Goal: Task Accomplishment & Management: Manage account settings

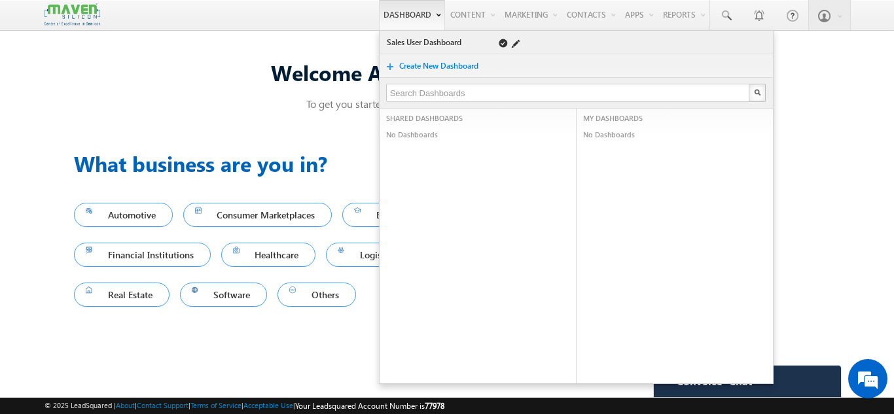
click at [386, 37] on link "Sales User Dashboard" at bounding box center [432, 42] width 93 height 13
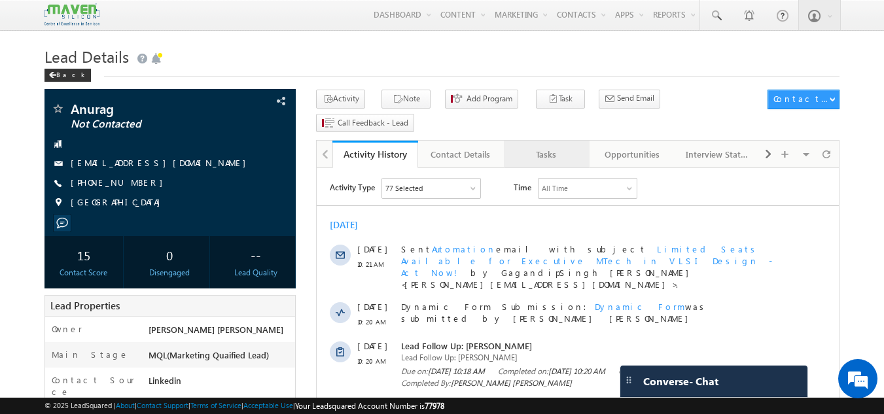
click at [574, 147] on div "Tasks" at bounding box center [545, 155] width 63 height 16
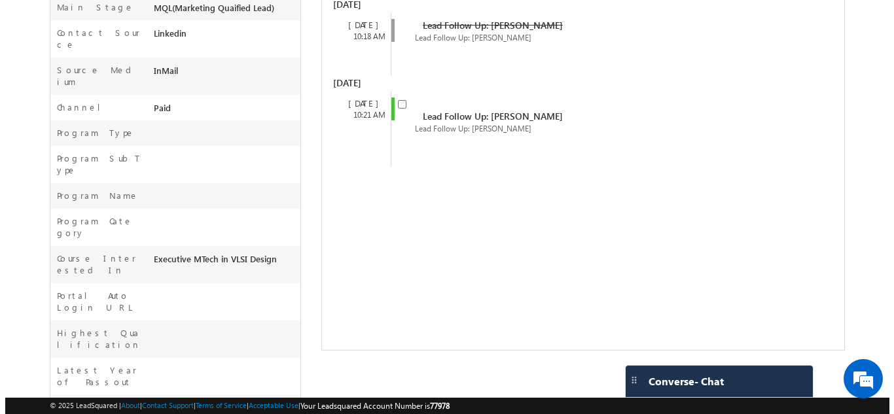
scroll to position [372, 0]
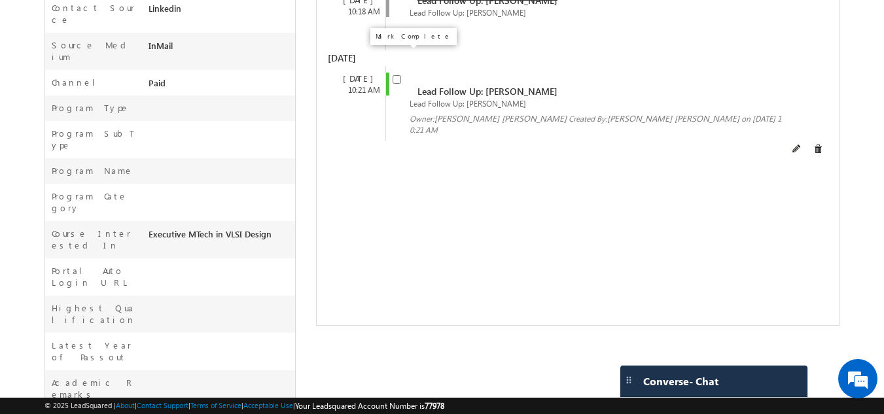
click at [397, 75] on input "checkbox" at bounding box center [397, 79] width 9 height 9
checkbox input "false"
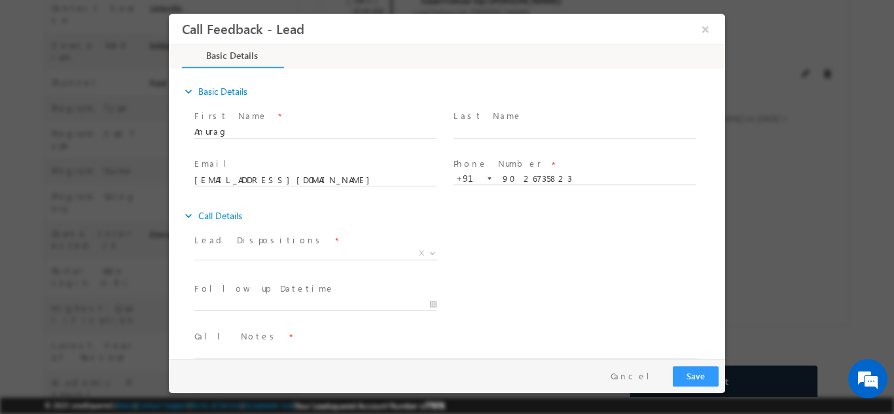
scroll to position [0, 0]
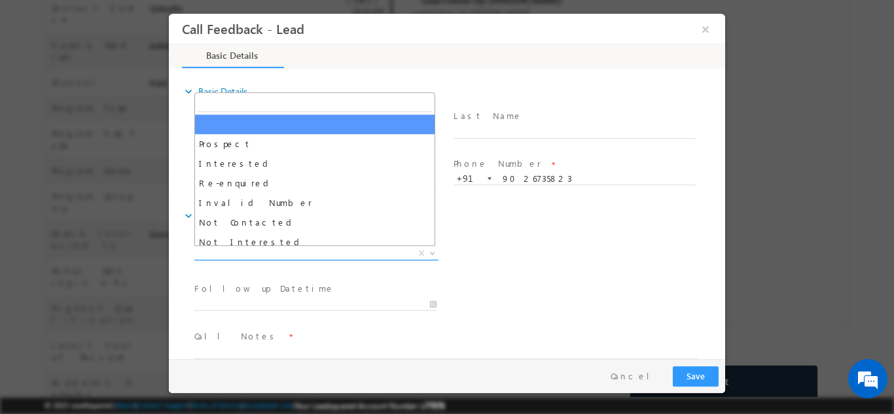
click at [292, 249] on span "X" at bounding box center [316, 253] width 244 height 13
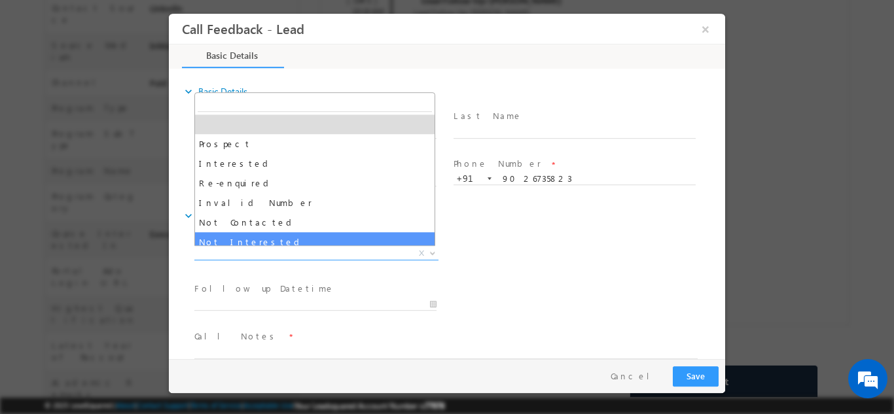
select select "Not Interested"
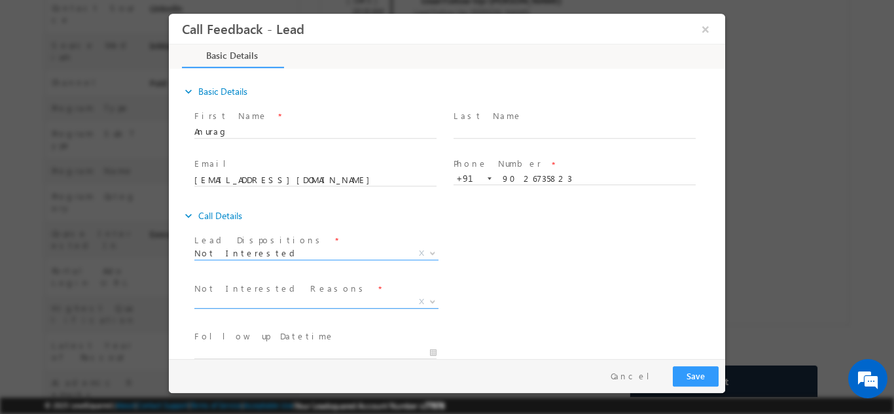
click at [281, 300] on span "X" at bounding box center [316, 301] width 244 height 13
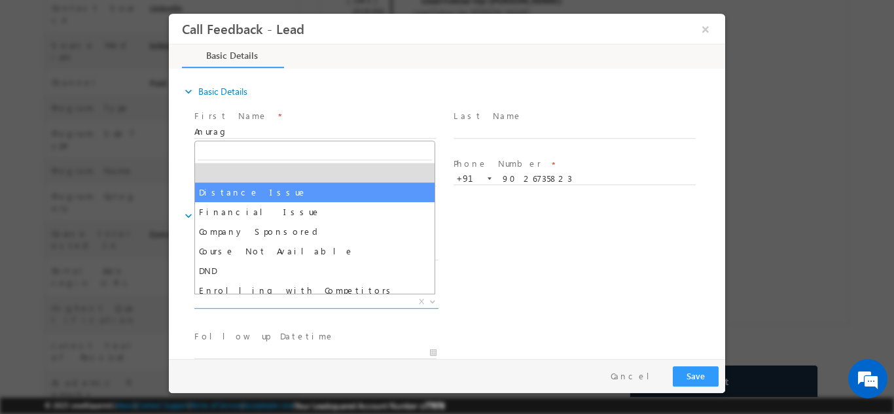
scroll to position [26, 0]
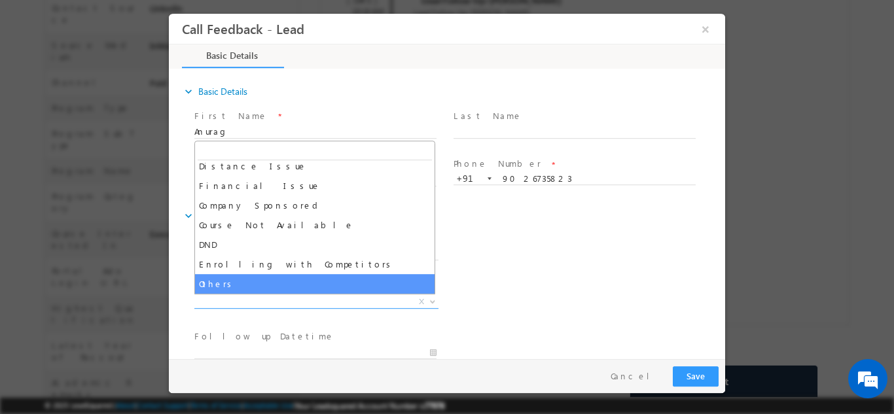
select select "Others"
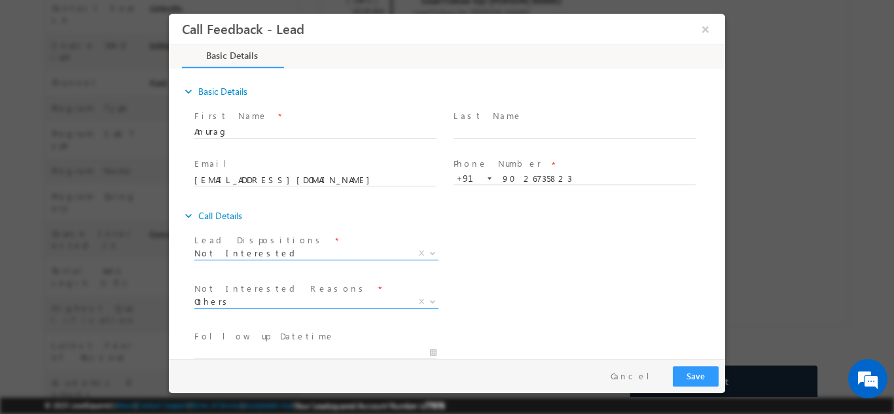
click at [306, 253] on span "Not Interested" at bounding box center [300, 253] width 213 height 12
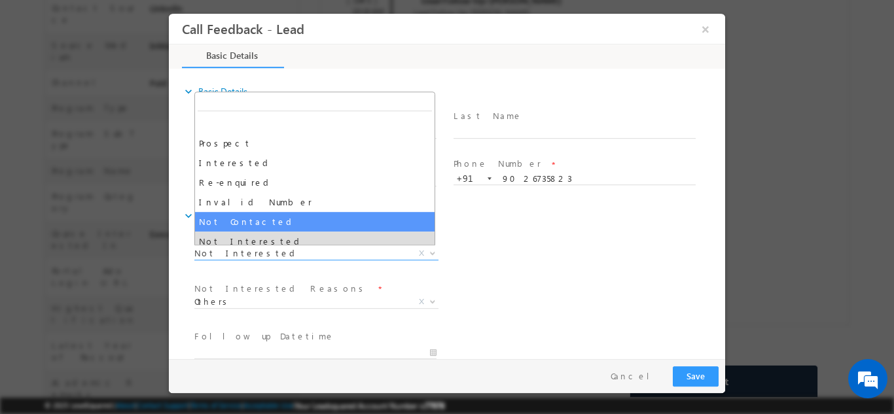
select select "Not Contacted"
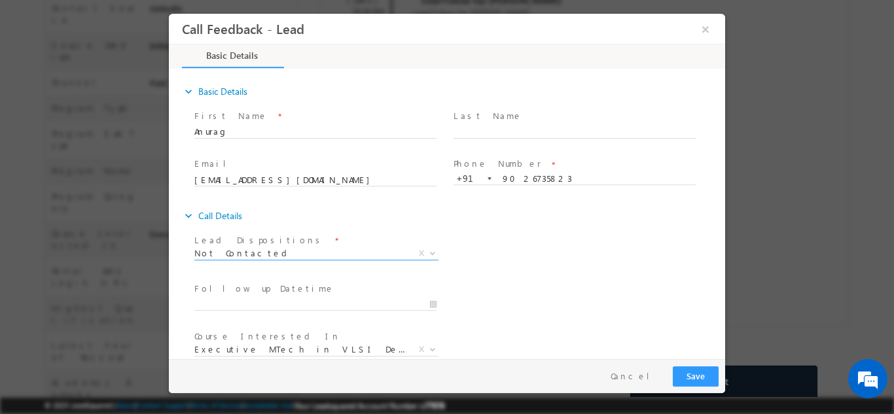
scroll to position [69, 0]
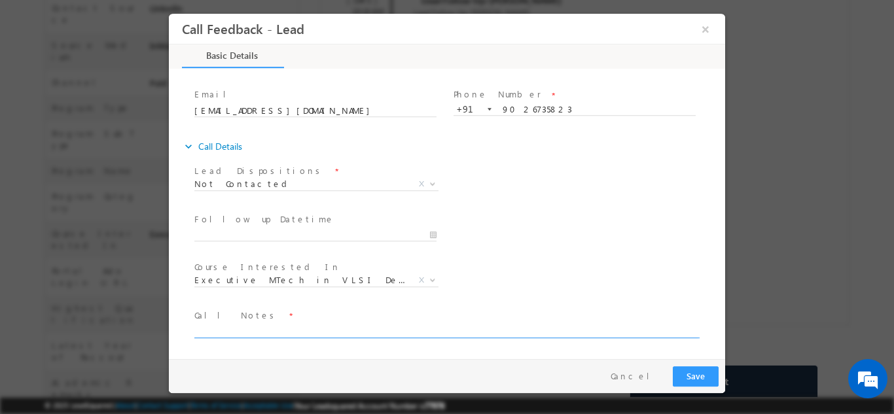
click at [605, 334] on textarea at bounding box center [445, 330] width 503 height 15
type textarea "disconnected the call"
click at [690, 370] on button "Save" at bounding box center [696, 376] width 46 height 20
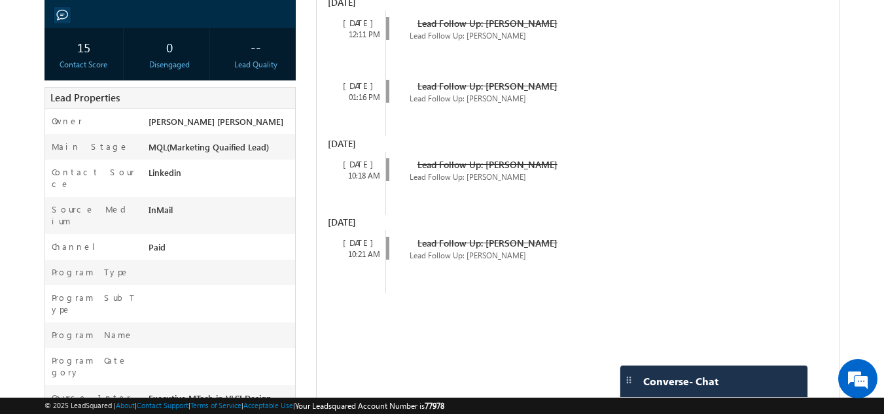
scroll to position [241, 0]
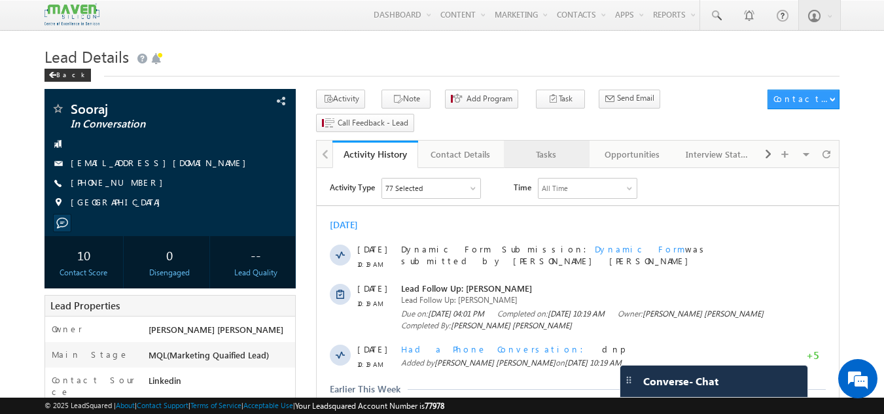
click at [555, 147] on div "Tasks" at bounding box center [545, 155] width 63 height 16
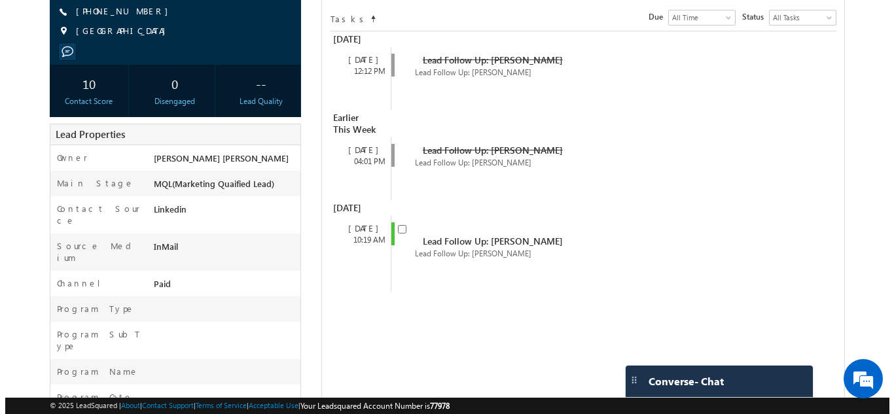
scroll to position [188, 0]
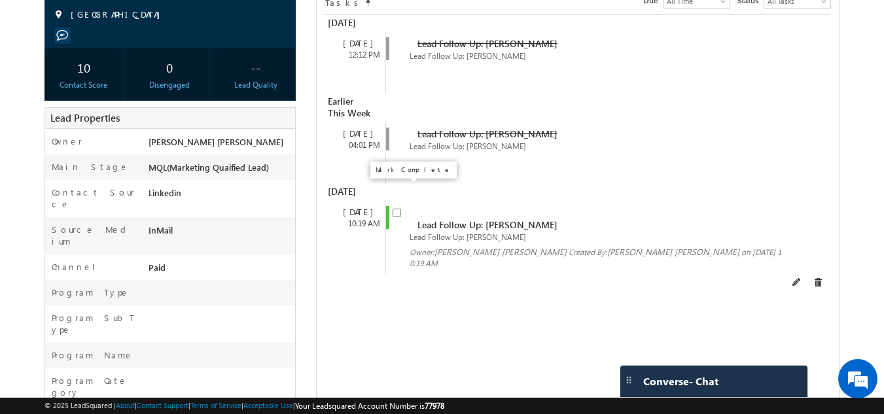
click at [396, 209] on input "checkbox" at bounding box center [397, 213] width 9 height 9
checkbox input "false"
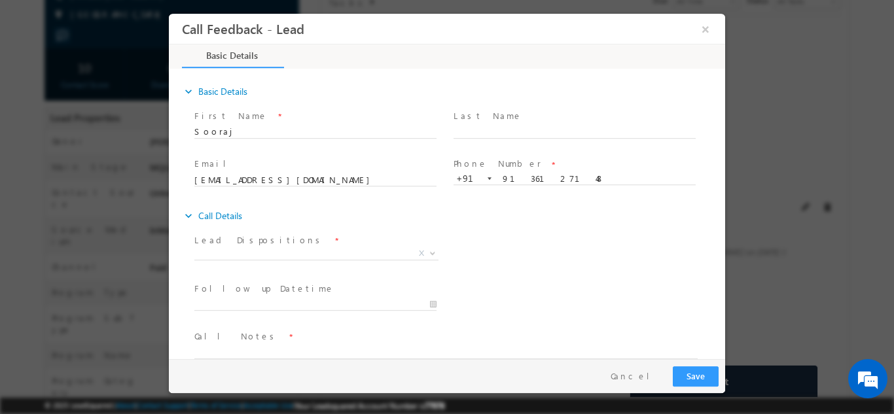
scroll to position [0, 0]
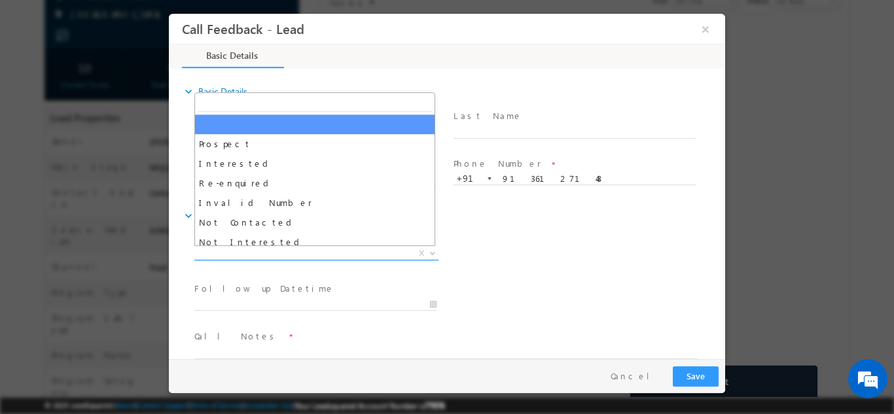
click at [323, 256] on span "X" at bounding box center [316, 253] width 244 height 13
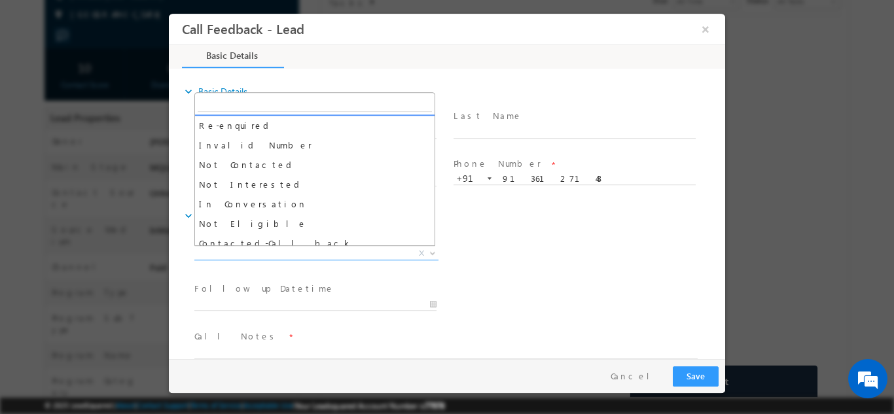
scroll to position [55, 0]
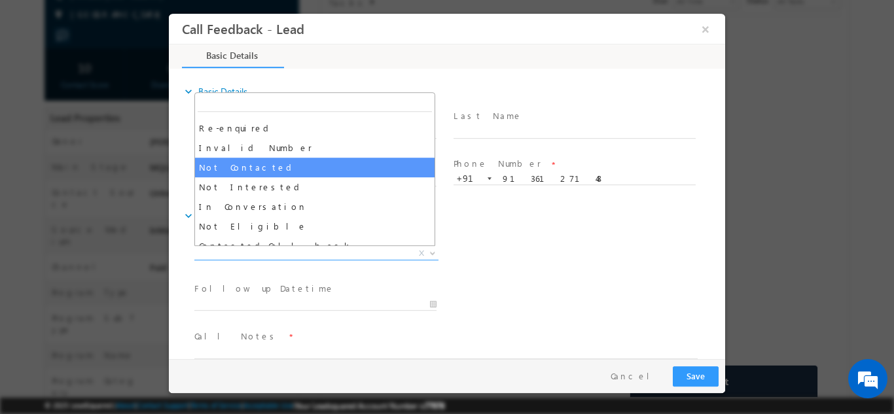
select select "Not Contacted"
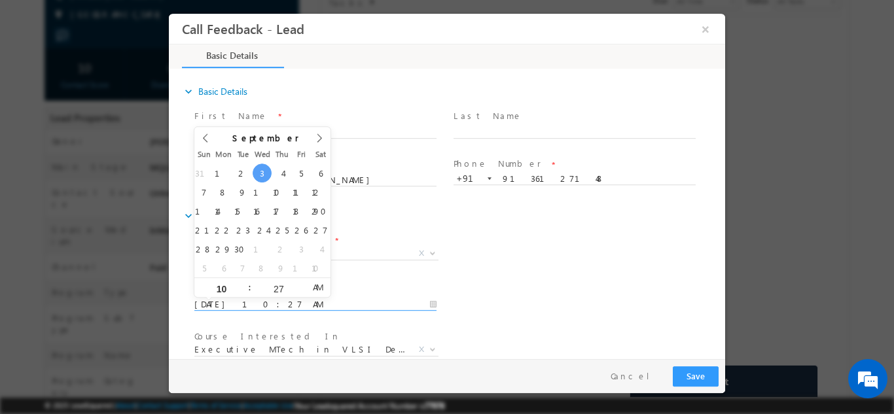
click at [275, 301] on input "03/09/2025 10:27 AM" at bounding box center [315, 304] width 242 height 13
type input "04/09/2025 10:27 AM"
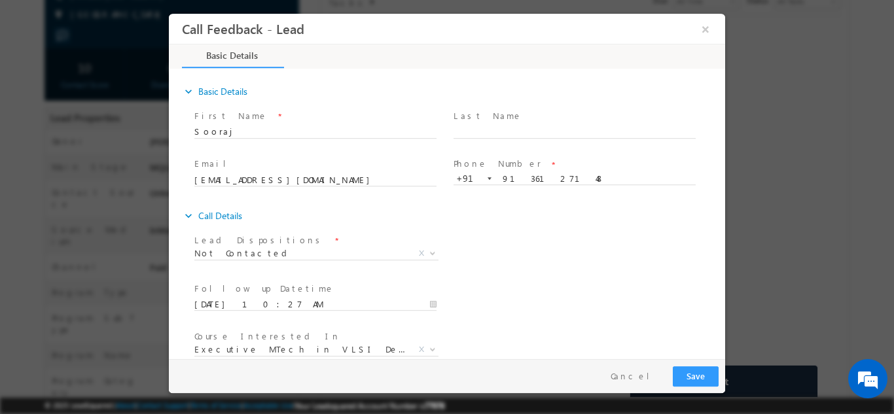
click at [562, 200] on div "Phone Number * +91-9136127148 9136127148 +91" at bounding box center [580, 177] width 259 height 46
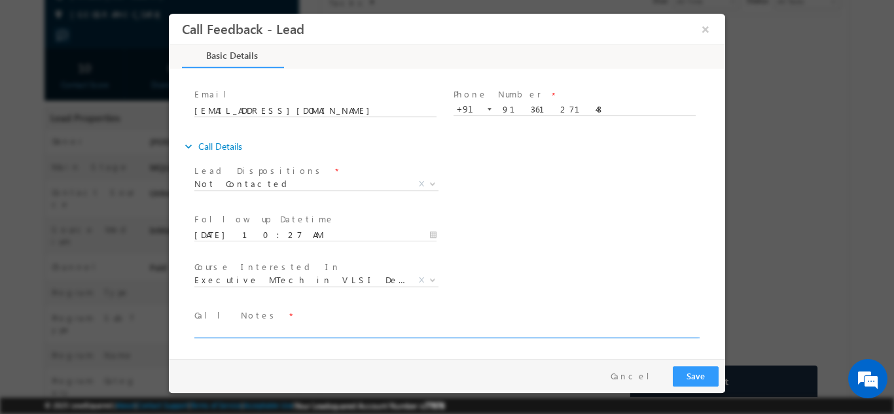
click at [632, 334] on textarea at bounding box center [445, 330] width 503 height 15
drag, startPoint x: 213, startPoint y: 331, endPoint x: 156, endPoint y: 309, distance: 60.3
click at [169, 309] on html "Call Feedback - Lead × Basic Details" at bounding box center [447, 185] width 556 height 345
type textarea "dnp"
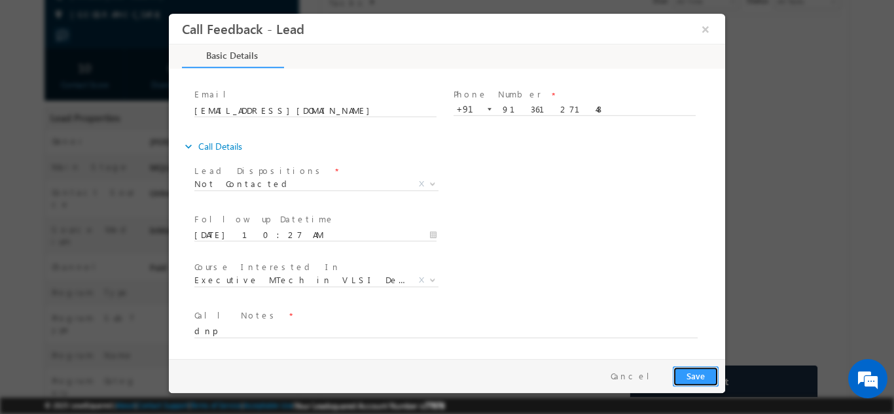
click at [688, 370] on button "Save" at bounding box center [696, 376] width 46 height 20
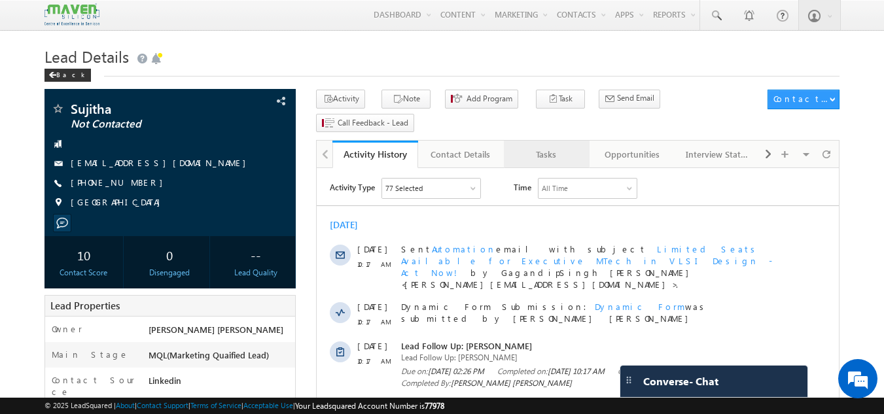
click at [567, 147] on div "Tasks" at bounding box center [545, 155] width 63 height 16
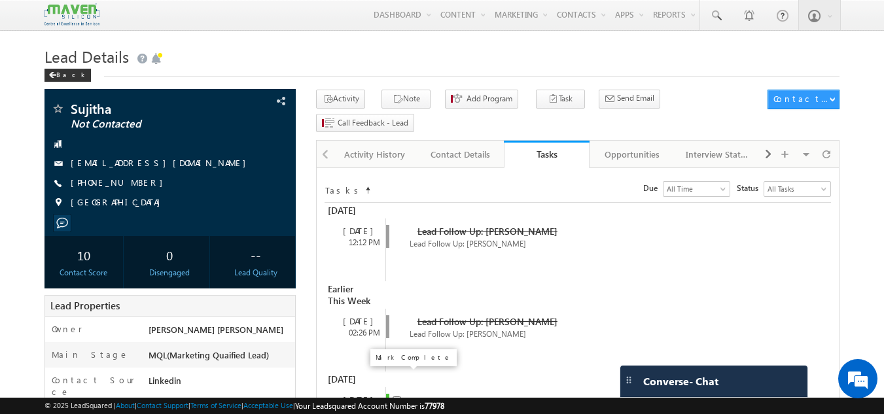
click at [395, 396] on input "checkbox" at bounding box center [397, 400] width 9 height 9
checkbox input "false"
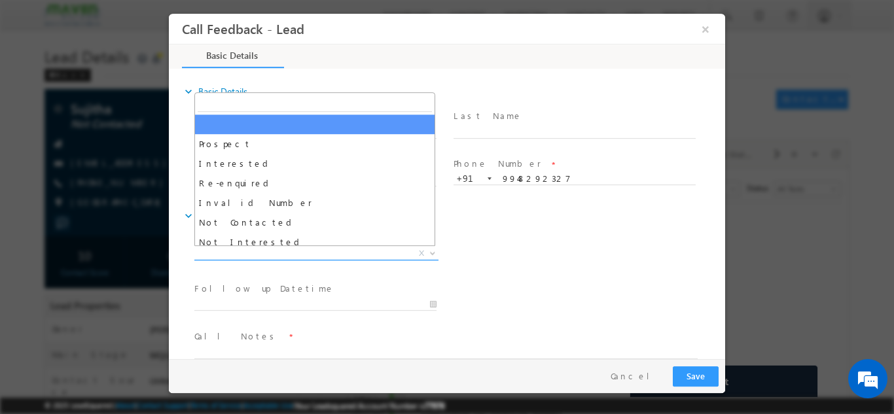
click at [356, 253] on span "X" at bounding box center [316, 253] width 244 height 13
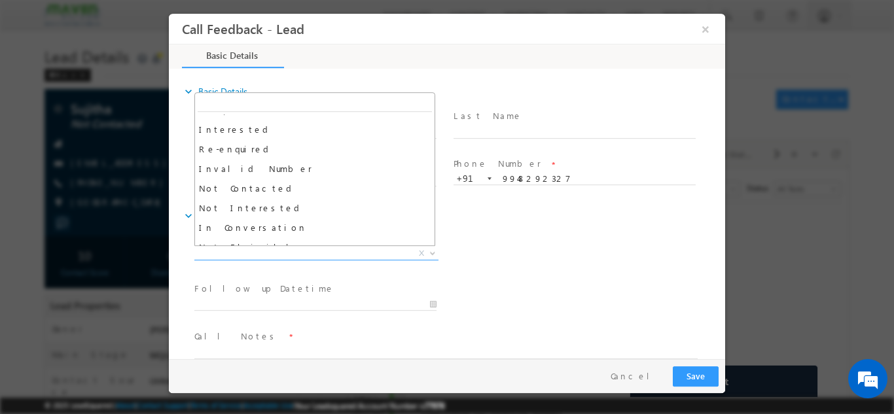
scroll to position [35, 0]
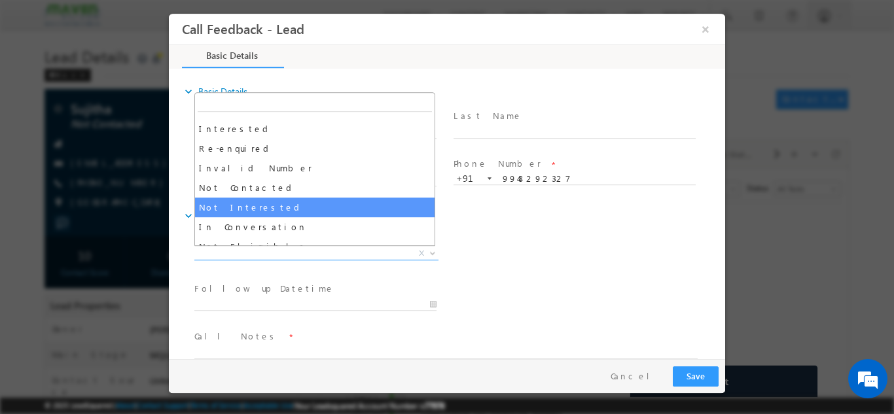
select select "Not Interested"
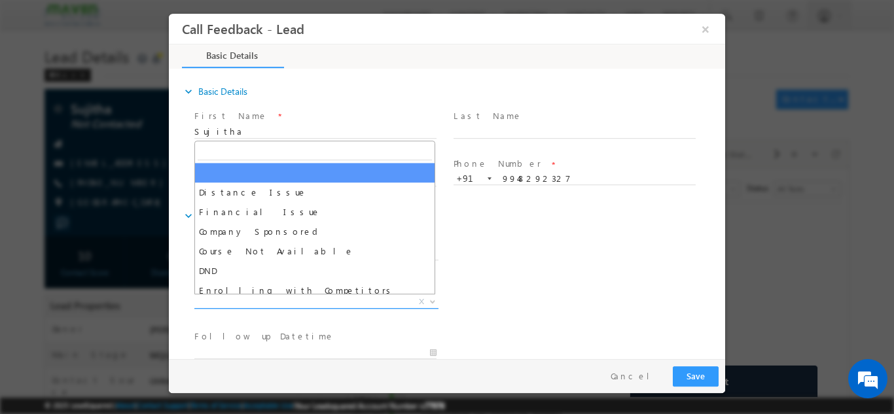
click at [290, 295] on span "X" at bounding box center [316, 301] width 244 height 13
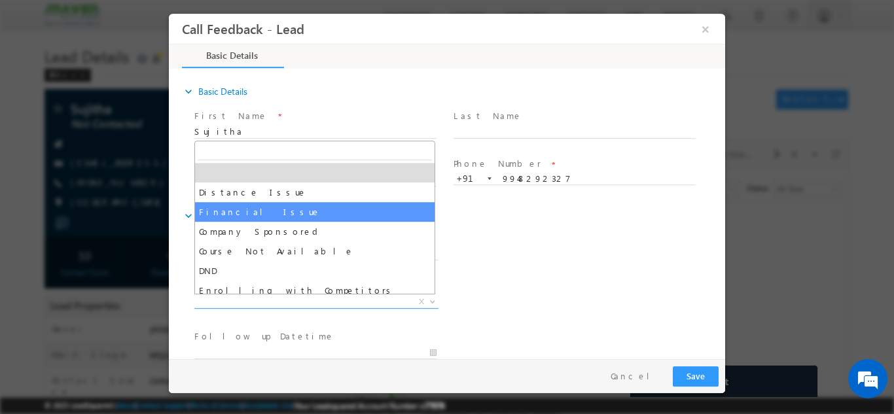
scroll to position [26, 0]
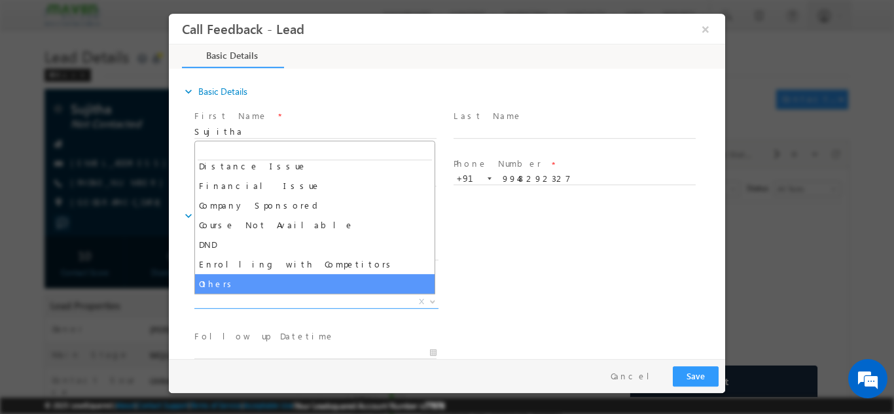
select select "Others"
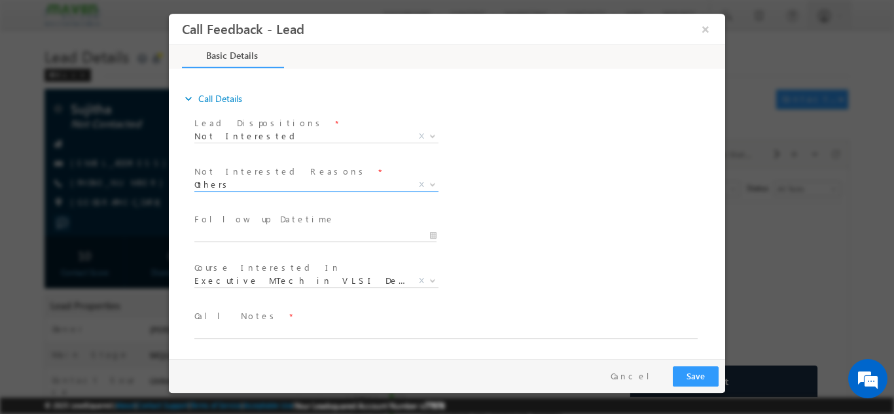
scroll to position [118, 0]
click at [445, 324] on textarea at bounding box center [445, 330] width 503 height 15
type textarea "not interested not looking for any course"
click at [695, 378] on button "Save" at bounding box center [696, 376] width 46 height 20
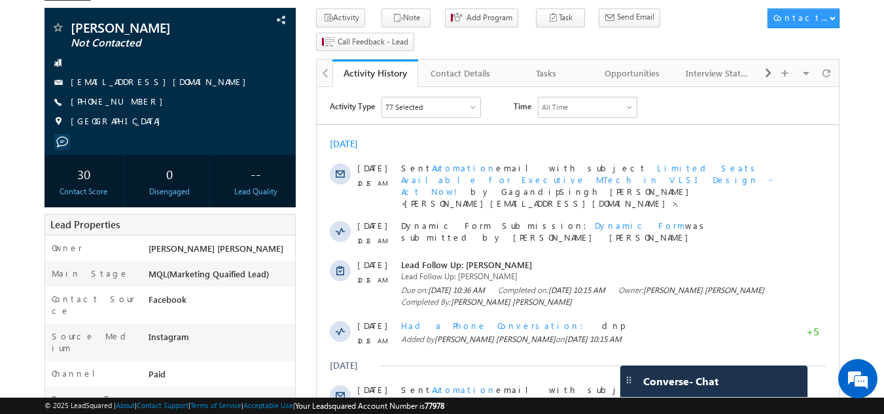
scroll to position [80, 0]
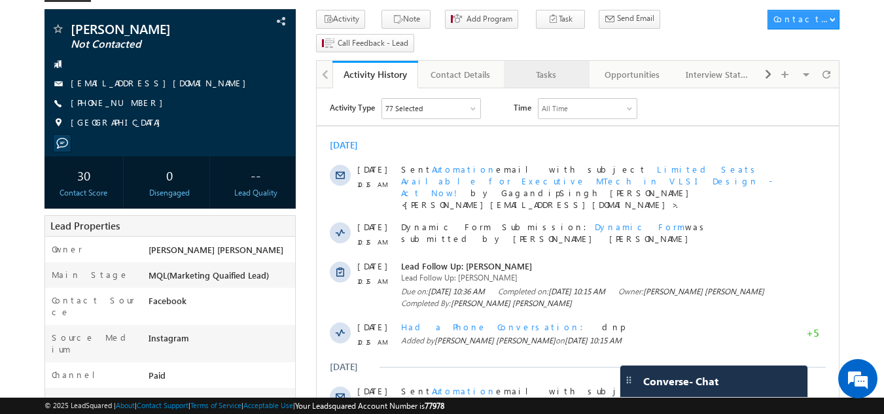
click at [537, 67] on div "Tasks" at bounding box center [545, 75] width 63 height 16
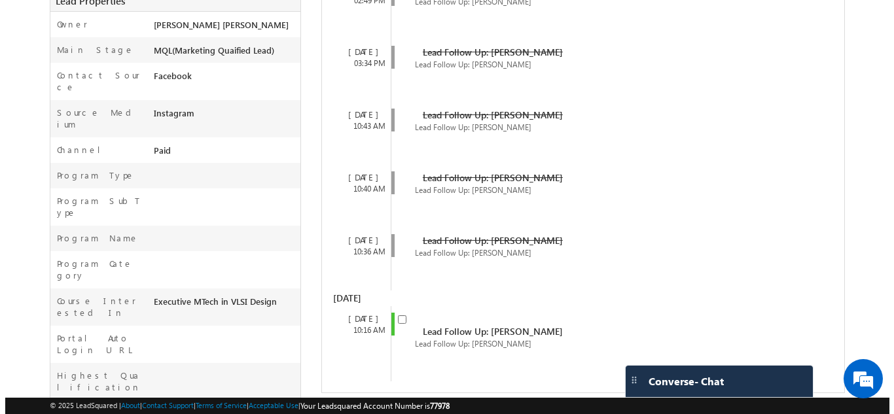
scroll to position [453, 0]
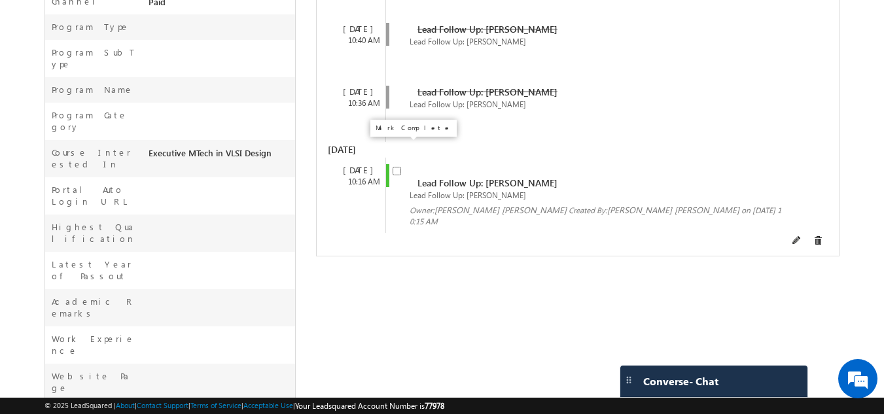
click at [395, 167] on input "checkbox" at bounding box center [397, 171] width 9 height 9
checkbox input "false"
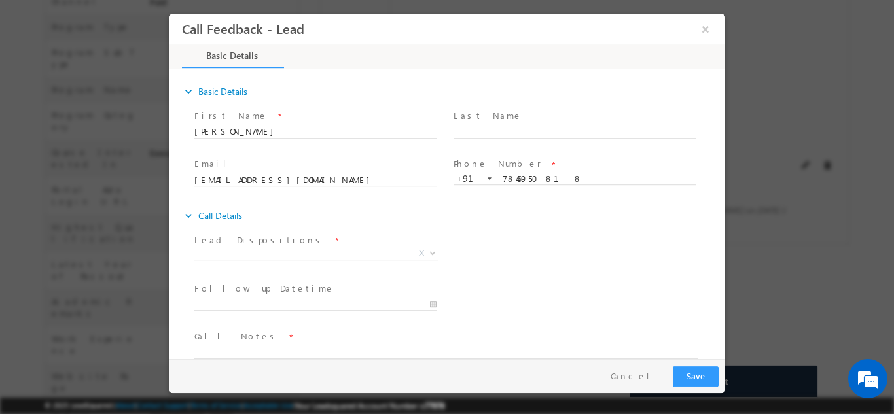
scroll to position [0, 0]
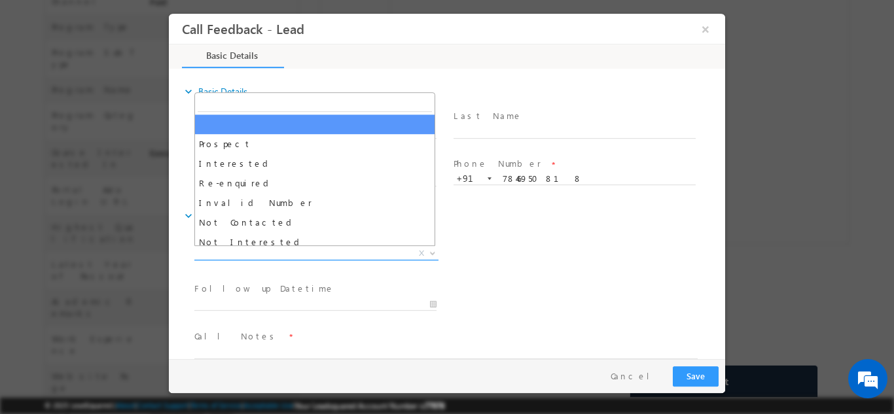
click at [300, 253] on span "X" at bounding box center [316, 253] width 244 height 13
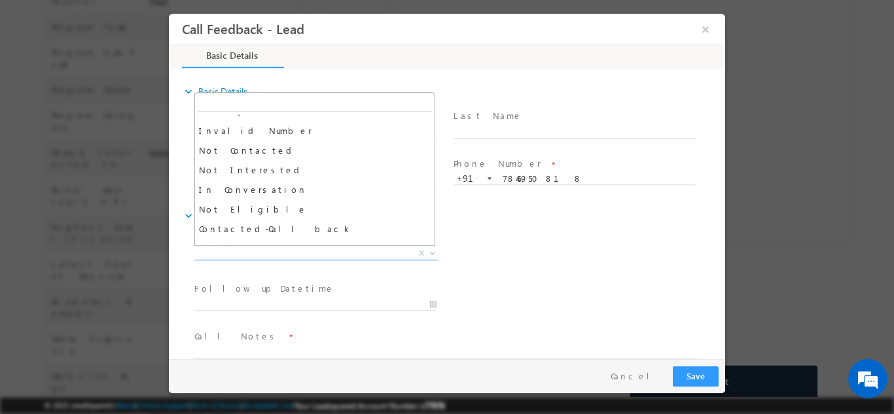
scroll to position [124, 0]
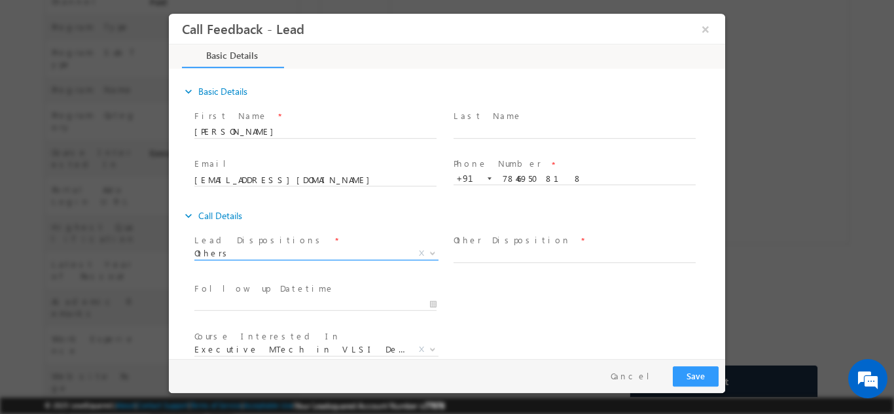
click at [367, 256] on span "Others" at bounding box center [300, 253] width 213 height 12
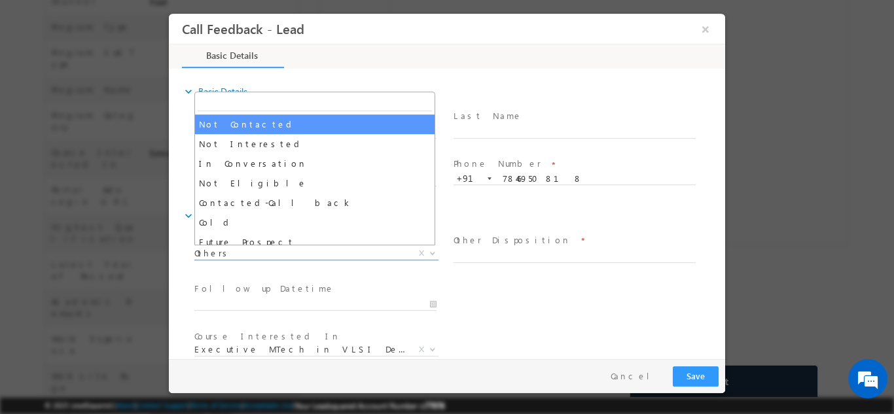
scroll to position [100, 0]
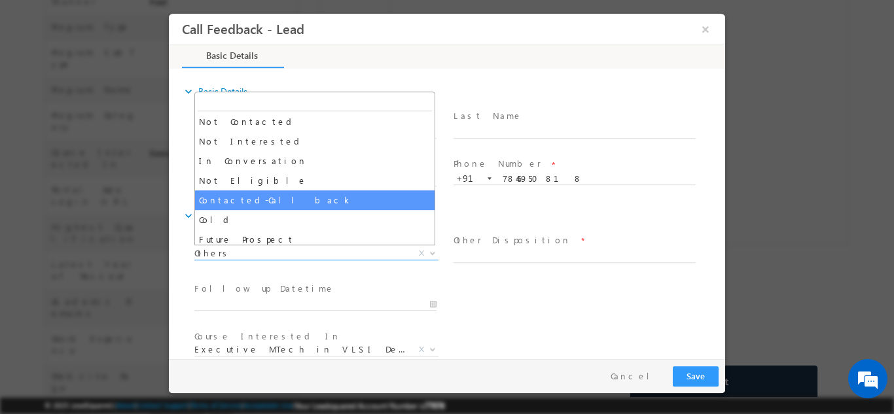
select select "Contacted-Call back"
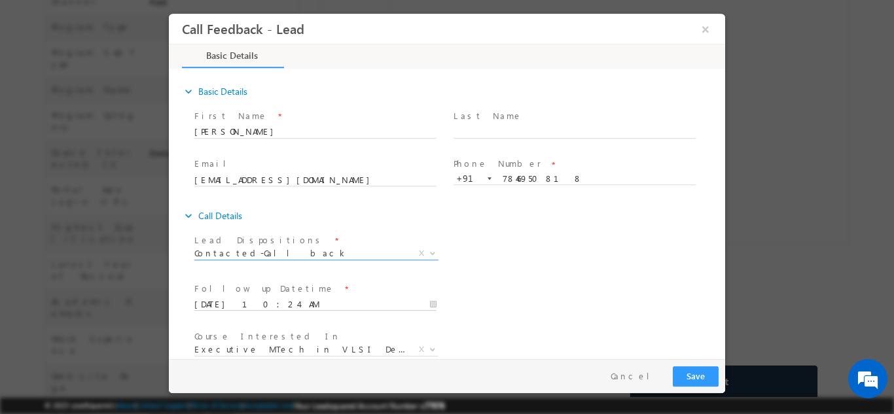
click at [308, 299] on input "03/09/2025 10:24 AM" at bounding box center [315, 304] width 242 height 13
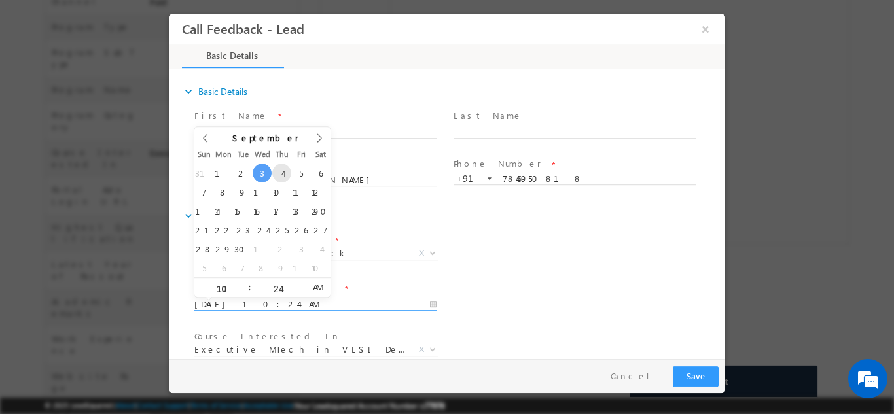
type input "04/09/2025 10:24 AM"
click at [580, 302] on div "Follow up Datetime * 04/09/2025 10:24 AM Program Type * Long Term Short Term X" at bounding box center [458, 303] width 533 height 48
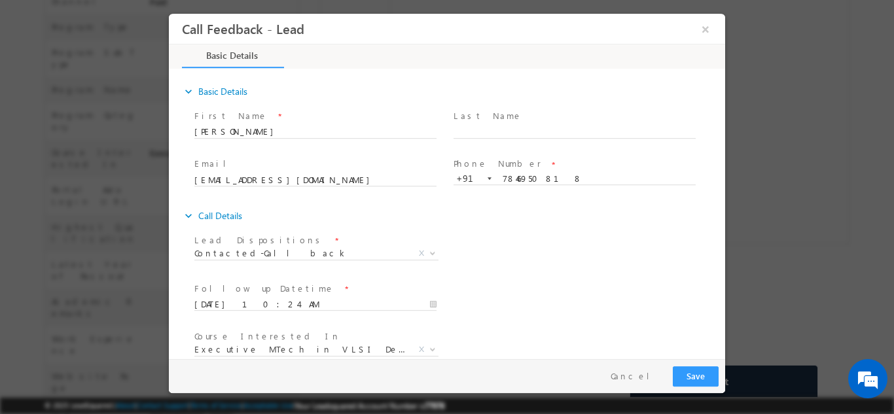
scroll to position [69, 0]
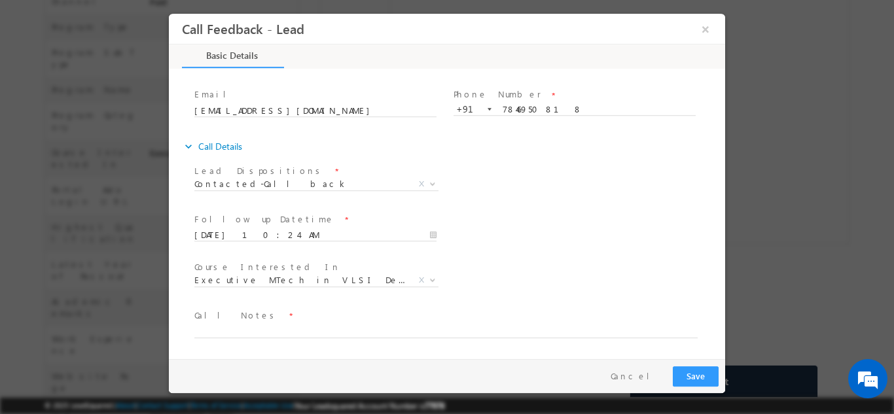
drag, startPoint x: 722, startPoint y: 215, endPoint x: 904, endPoint y: 363, distance: 234.4
click at [495, 334] on textarea at bounding box center [445, 330] width 503 height 15
type textarea "c"
type textarea "cb later she is in college now"
click at [705, 376] on button "Save" at bounding box center [696, 376] width 46 height 20
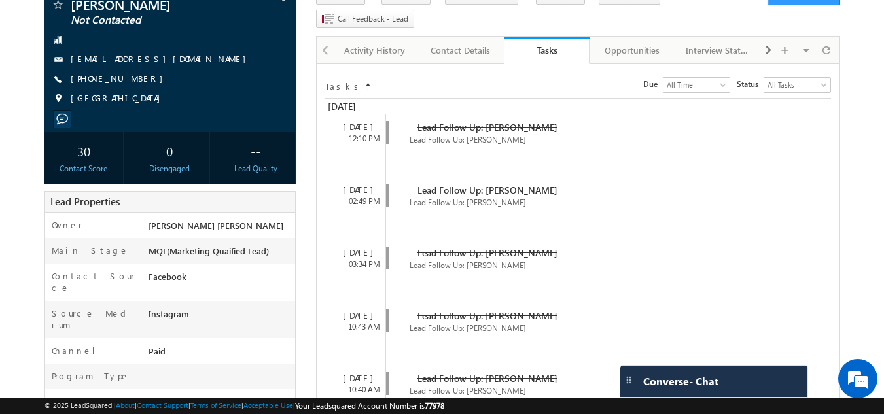
scroll to position [132, 0]
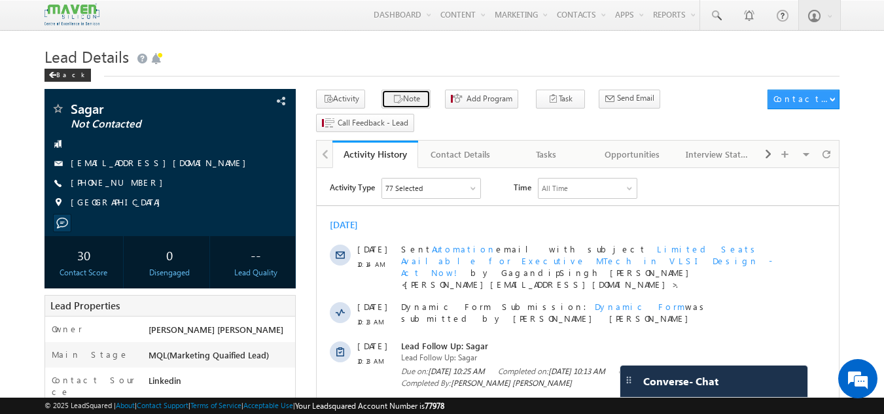
click at [381, 104] on button "Note" at bounding box center [405, 99] width 49 height 19
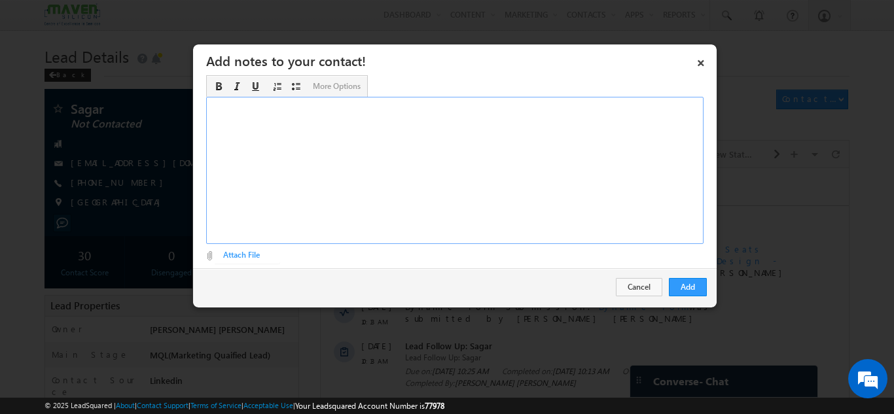
click at [349, 136] on div "Rich Text Editor, Description-inline-editor-div" at bounding box center [454, 170] width 497 height 147
click at [641, 293] on button "Cancel" at bounding box center [639, 287] width 46 height 18
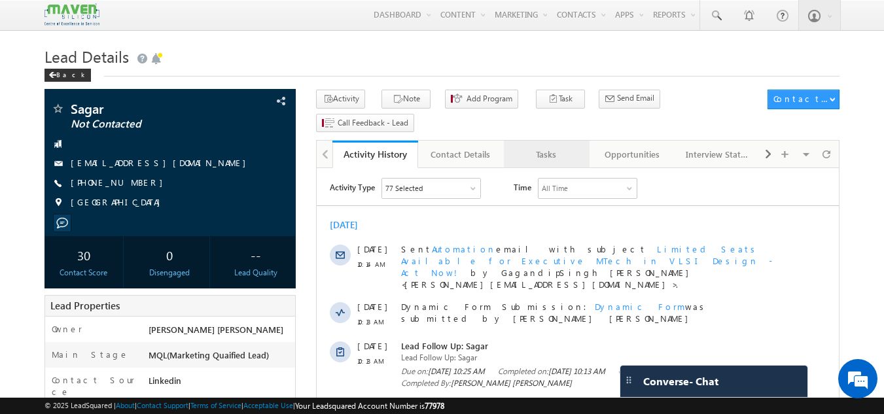
click at [557, 141] on link "Tasks" at bounding box center [547, 154] width 86 height 27
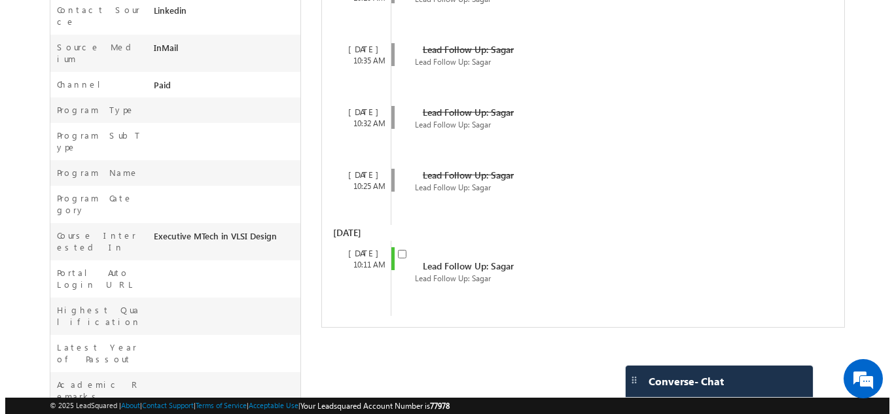
scroll to position [375, 0]
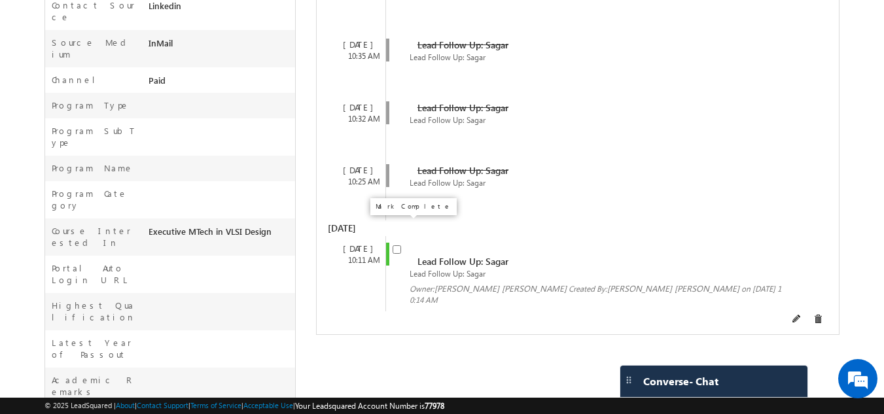
click at [397, 245] on input "checkbox" at bounding box center [397, 249] width 9 height 9
checkbox input "false"
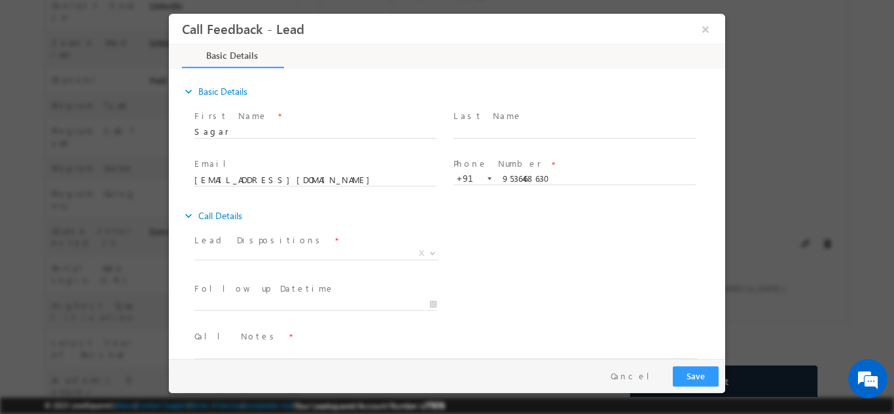
scroll to position [0, 0]
click at [347, 249] on span "X" at bounding box center [316, 253] width 244 height 13
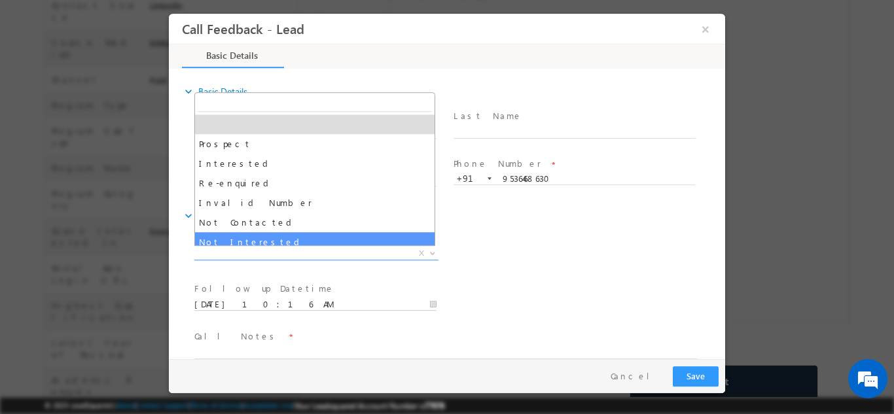
click at [277, 298] on input "03/09/2025 10:16 AM" at bounding box center [315, 304] width 242 height 13
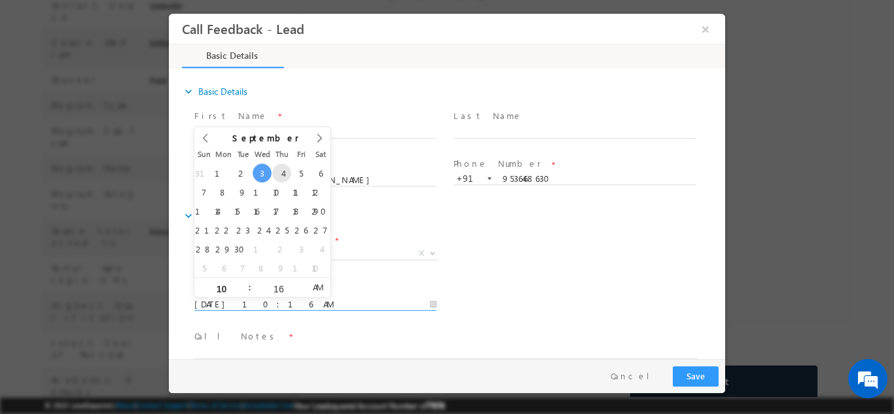
type input "04/09/2025 10:16 AM"
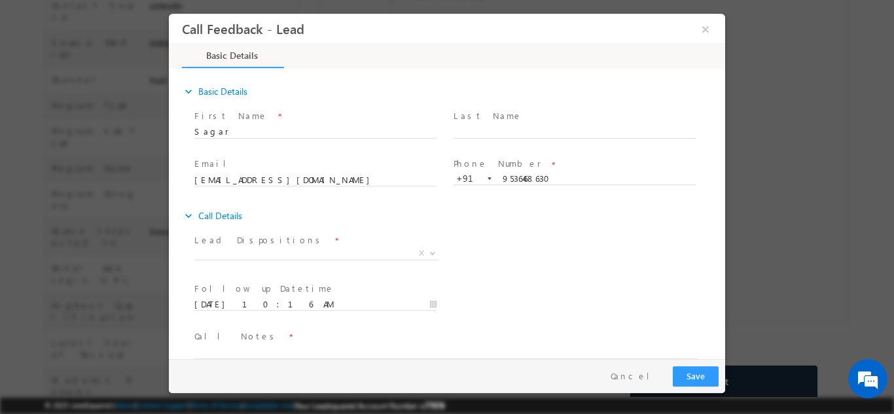
click at [506, 221] on div "expand_more Call Details" at bounding box center [453, 215] width 543 height 24
click at [354, 249] on span "X" at bounding box center [316, 253] width 244 height 13
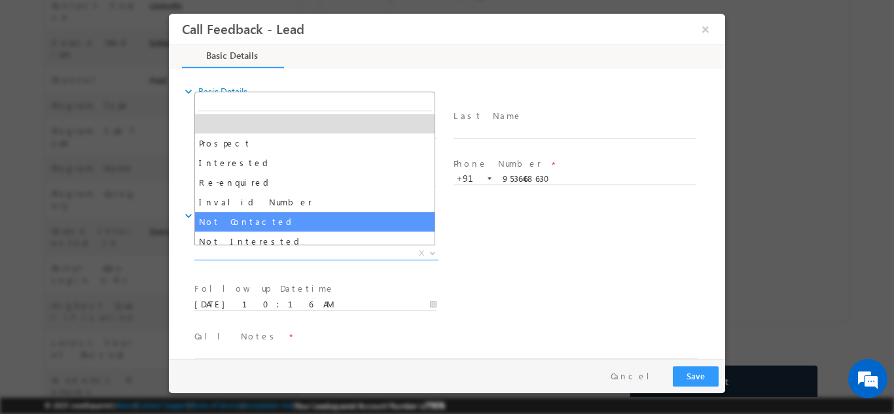
select select "Not Contacted"
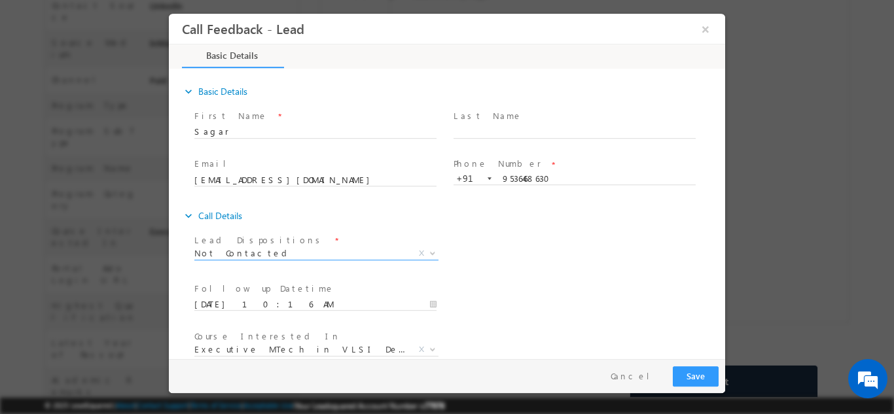
scroll to position [69, 0]
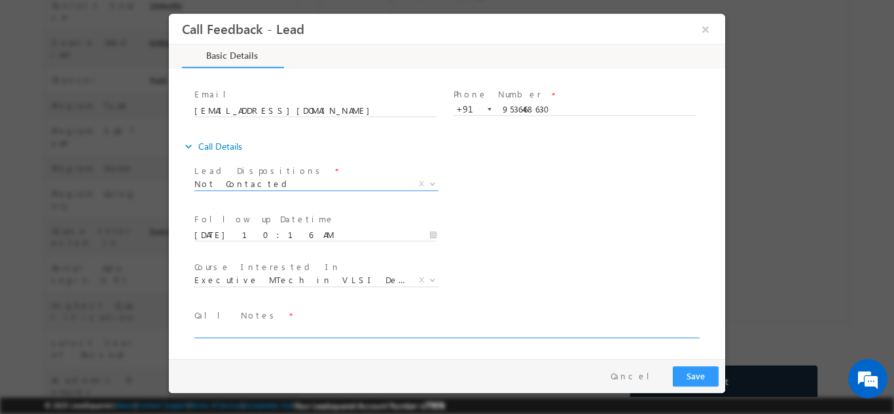
click at [489, 328] on textarea at bounding box center [445, 330] width 503 height 15
type textarea "dnp"
click at [693, 379] on button "Save" at bounding box center [696, 376] width 46 height 20
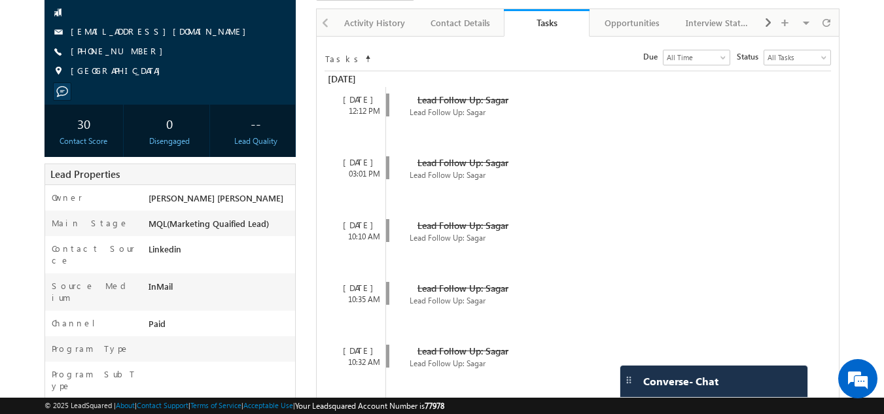
scroll to position [0, 0]
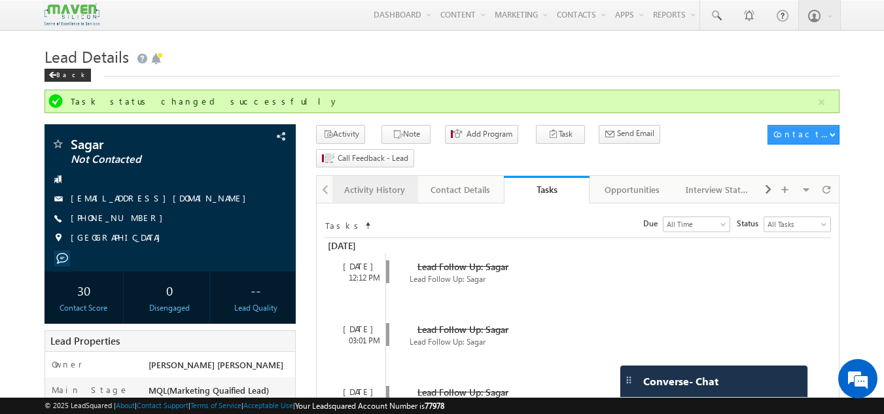
click at [373, 182] on div "Activity History" at bounding box center [374, 190] width 63 height 16
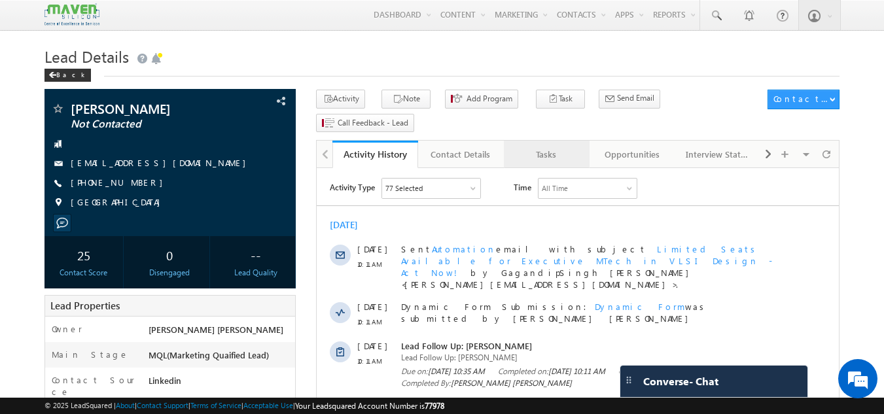
click at [567, 147] on div "Tasks" at bounding box center [545, 155] width 63 height 16
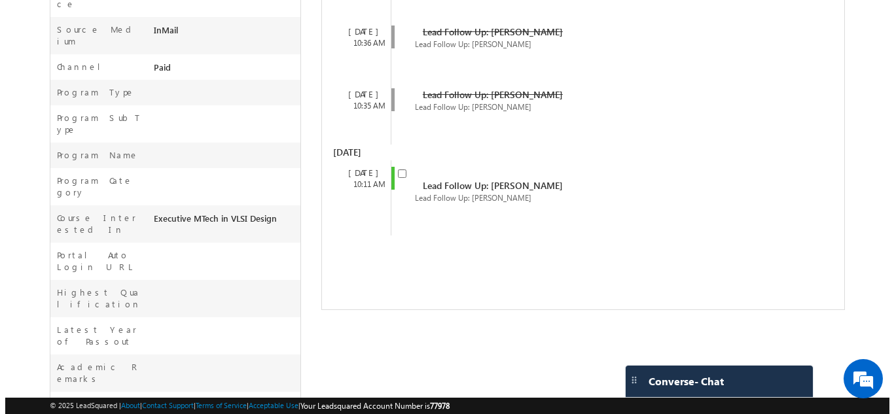
scroll to position [394, 0]
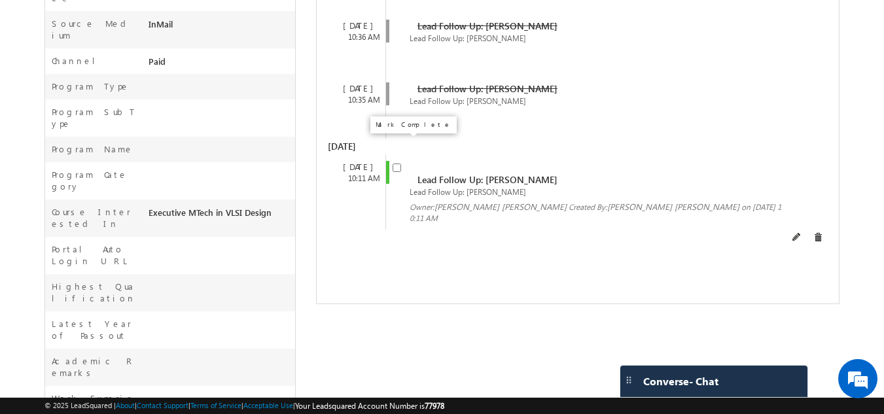
click at [400, 164] on input "checkbox" at bounding box center [397, 168] width 9 height 9
checkbox input "false"
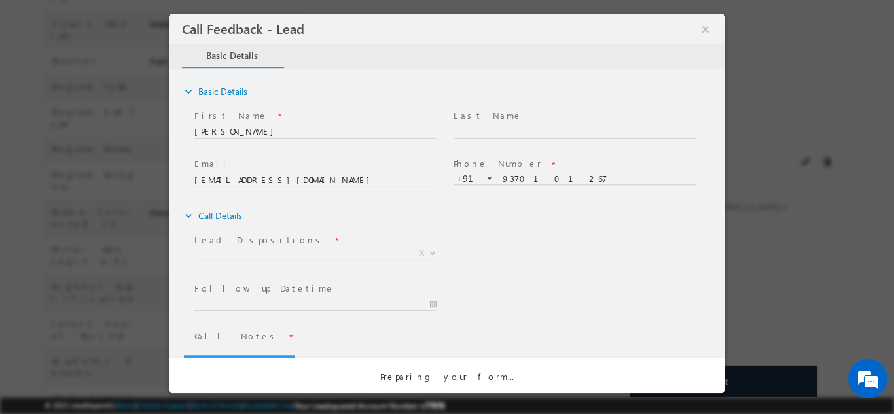
scroll to position [0, 0]
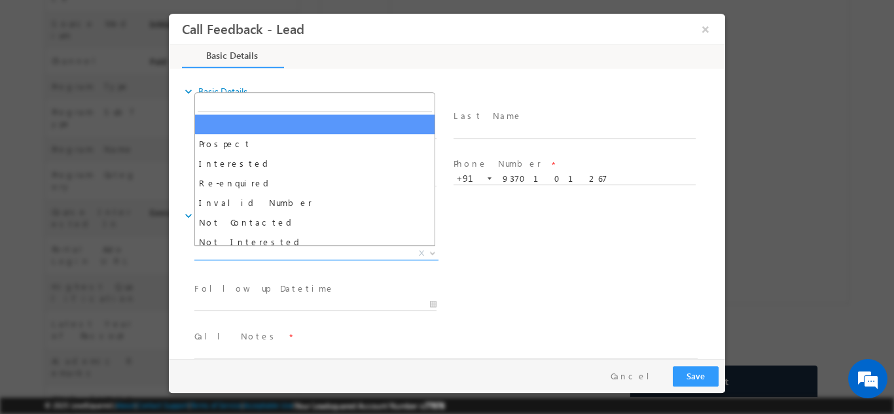
click at [313, 247] on span "X" at bounding box center [316, 253] width 244 height 13
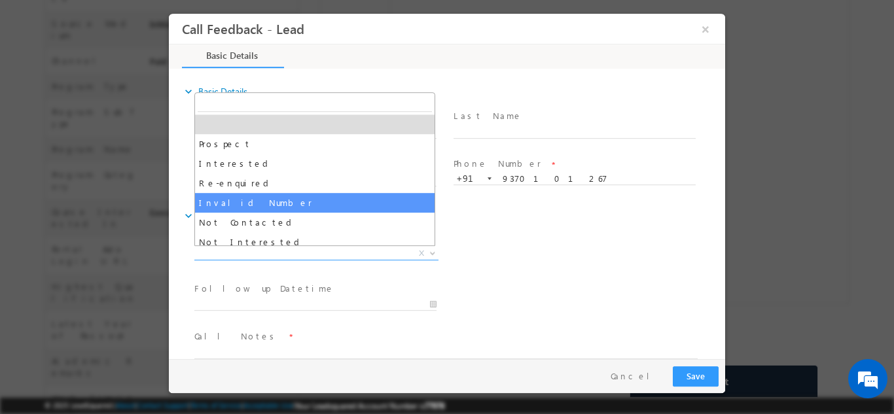
drag, startPoint x: 270, startPoint y: 214, endPoint x: 268, endPoint y: 207, distance: 6.8
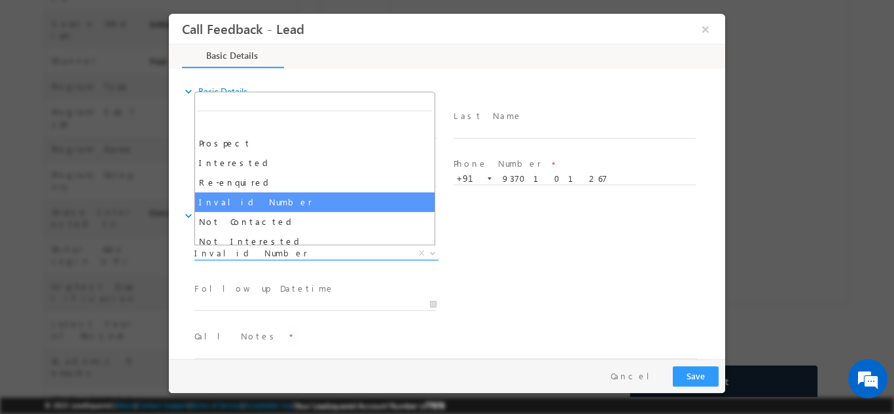
click at [311, 249] on span "Invalid Number" at bounding box center [300, 253] width 213 height 12
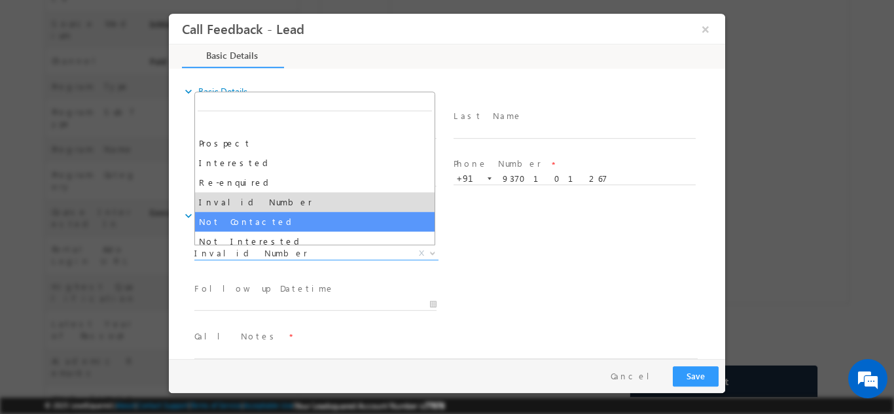
select select "Not Contacted"
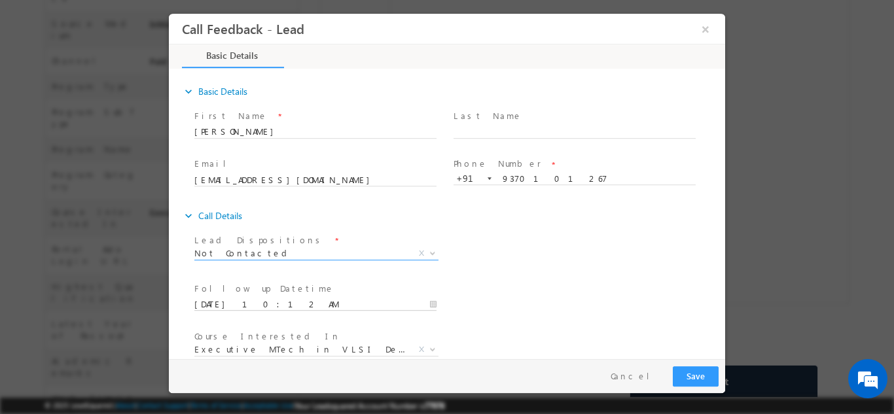
click at [288, 298] on input "03/09/2025 10:12 AM" at bounding box center [315, 304] width 242 height 13
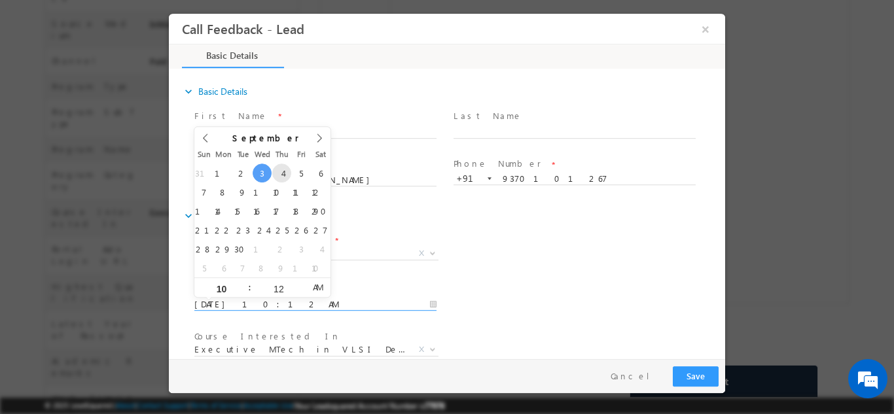
type input "04/09/2025 10:12 AM"
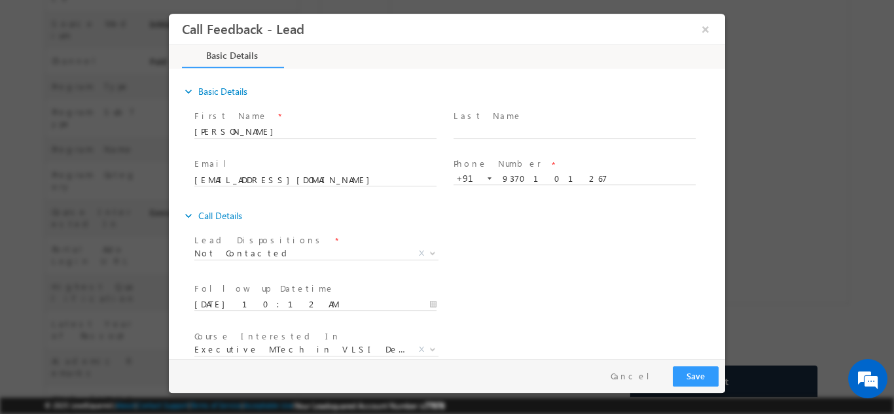
click at [508, 286] on div "Follow up Datetime * 04/09/2025 10:12 AM Program Type * Long Term Short Term X" at bounding box center [458, 303] width 533 height 48
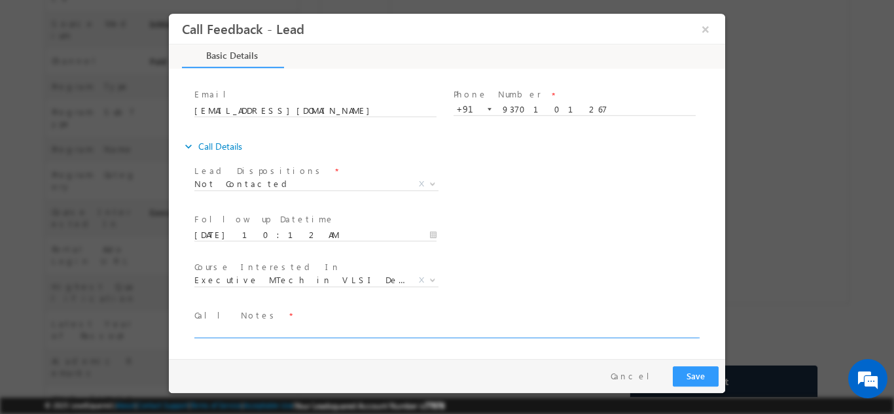
click at [497, 328] on textarea at bounding box center [445, 330] width 503 height 15
type textarea "dnp"
drag, startPoint x: 690, startPoint y: 370, endPoint x: 724, endPoint y: 335, distance: 48.6
click at [724, 335] on div "Call Feedback - Lead × Basic Details 88% Completed" at bounding box center [447, 185] width 556 height 345
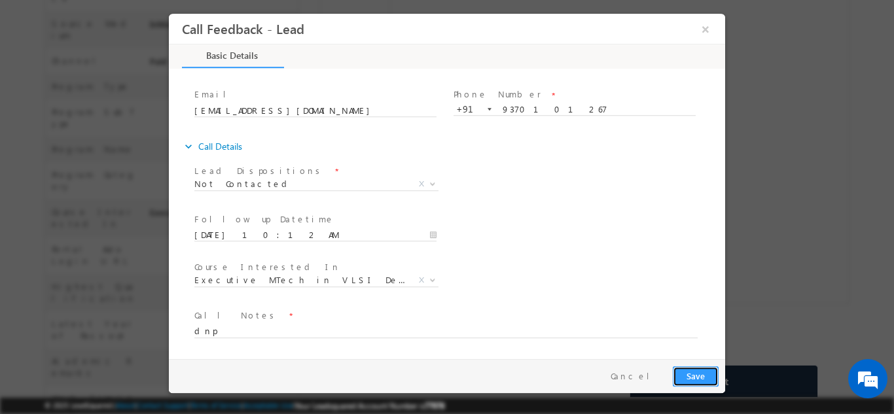
click at [698, 370] on button "Save" at bounding box center [696, 376] width 46 height 20
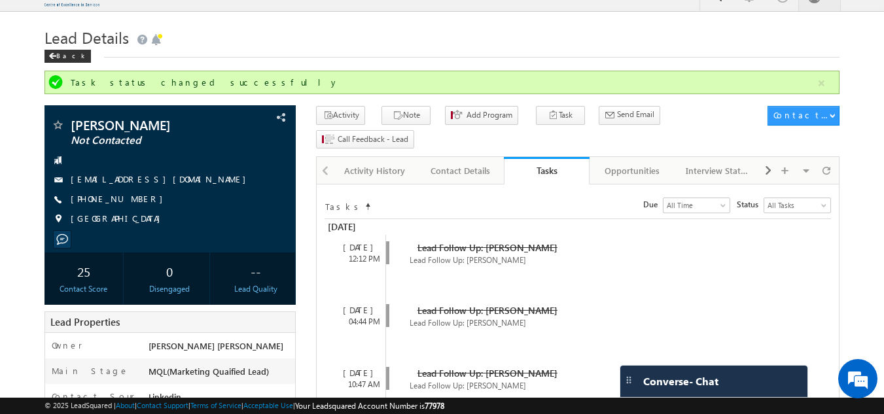
scroll to position [18, 0]
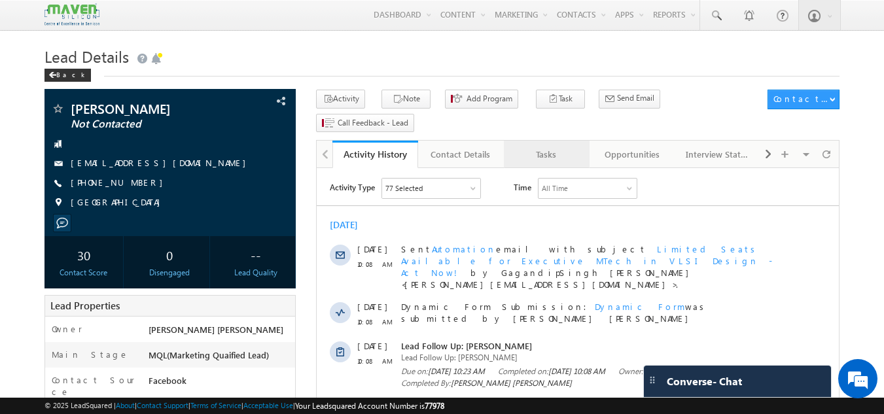
click at [561, 147] on div "Tasks" at bounding box center [545, 155] width 63 height 16
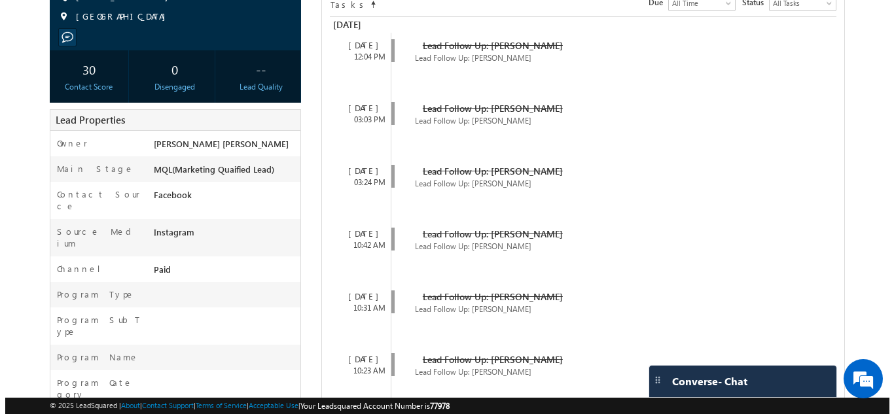
scroll to position [453, 0]
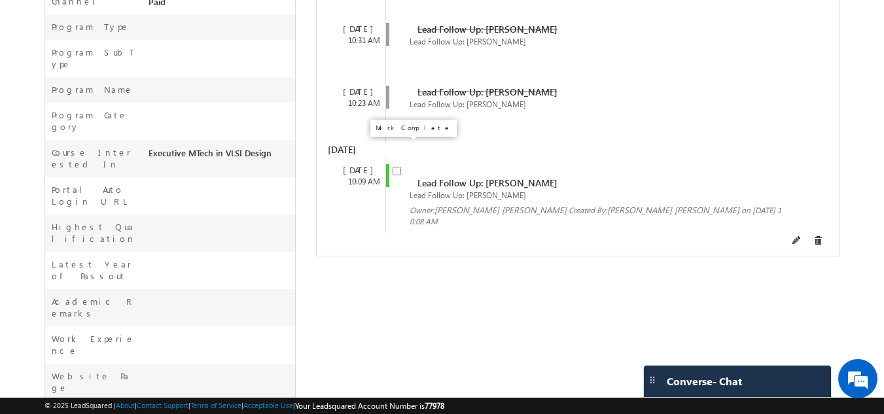
click at [397, 167] on input "checkbox" at bounding box center [397, 171] width 9 height 9
checkbox input "false"
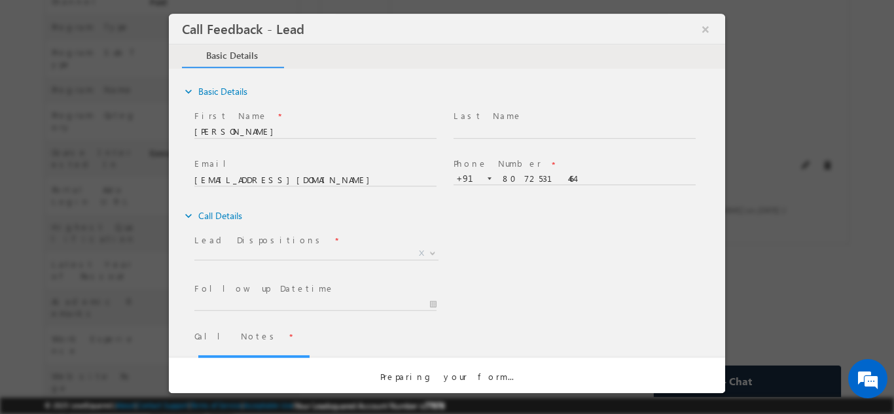
scroll to position [0, 0]
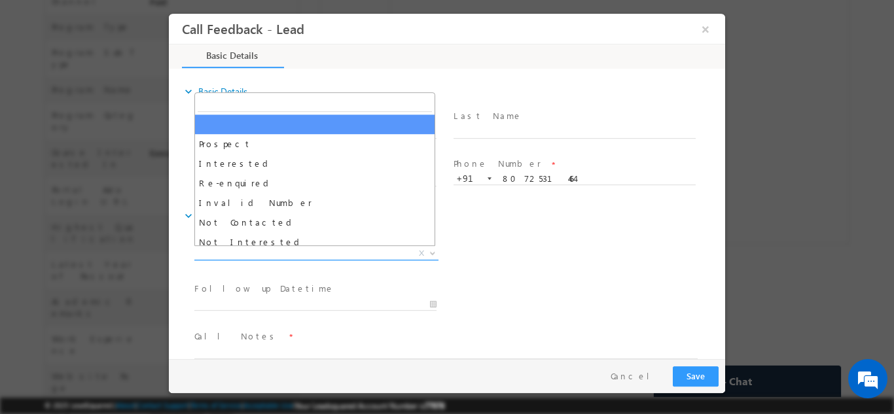
click at [292, 253] on span "X" at bounding box center [316, 253] width 244 height 13
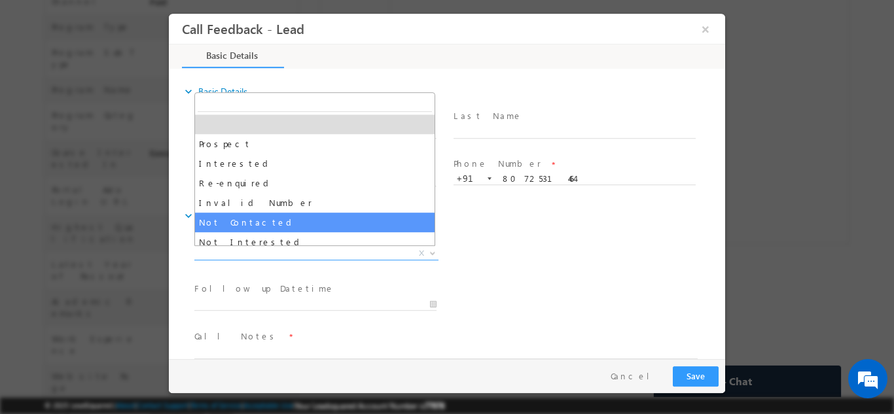
select select "Not Contacted"
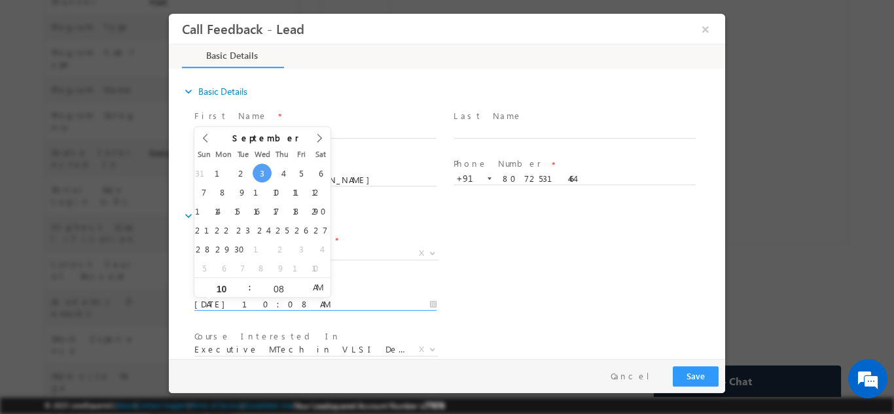
click at [303, 299] on input "03/09/2025 10:08 AM" at bounding box center [315, 304] width 242 height 13
type input "04/09/2025 10:08 AM"
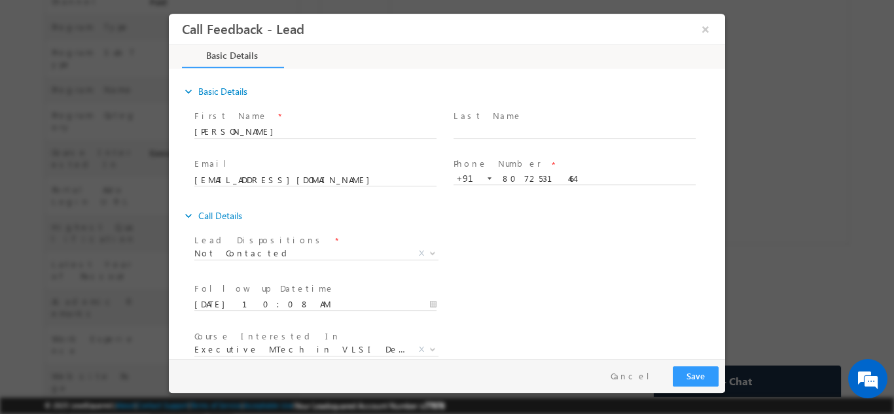
click at [597, 237] on div "Lead Dispositions * Prospect Interested Re-enquired Invalid Number Not Contacte…" at bounding box center [458, 254] width 533 height 48
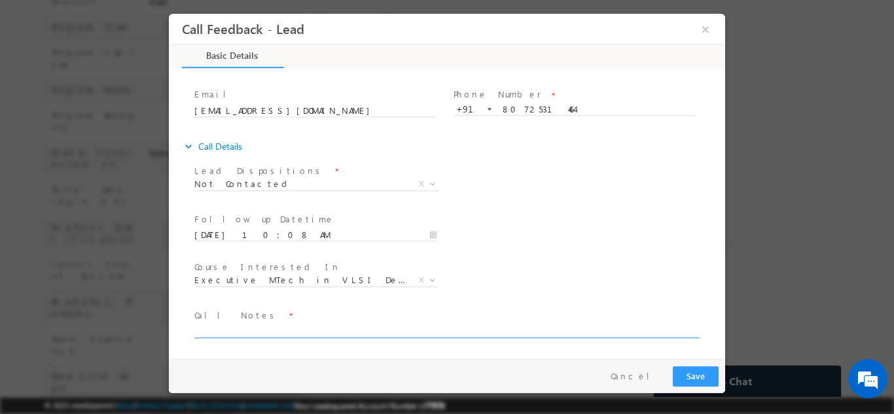
click at [330, 330] on textarea at bounding box center [445, 330] width 503 height 15
type textarea "dnp"
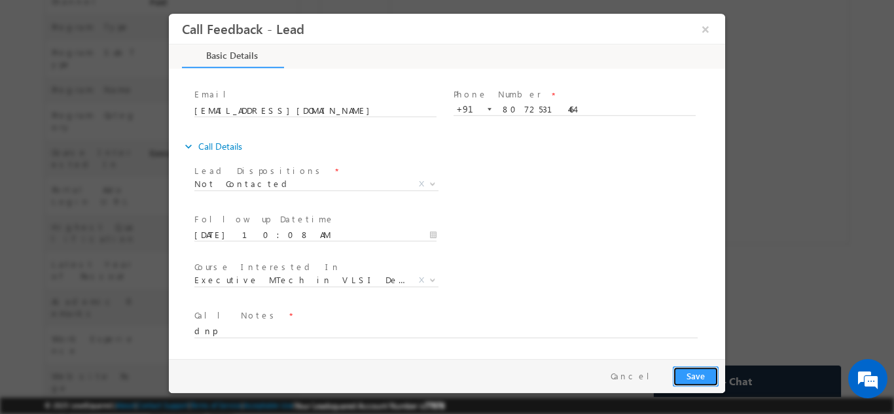
click at [707, 382] on button "Save" at bounding box center [696, 376] width 46 height 20
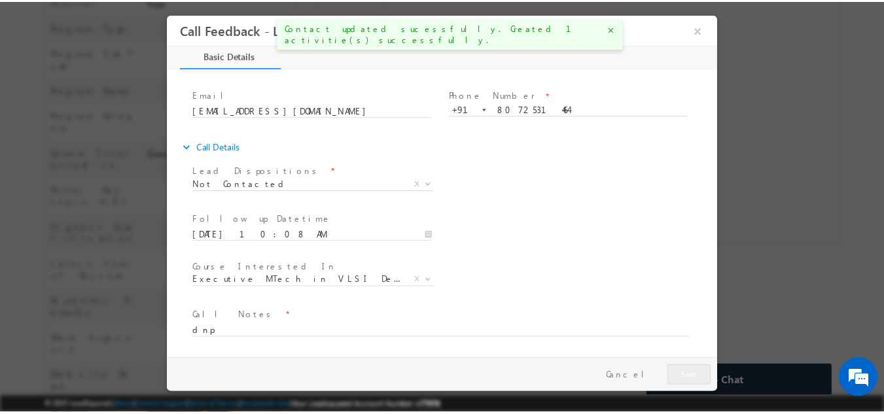
scroll to position [489, 0]
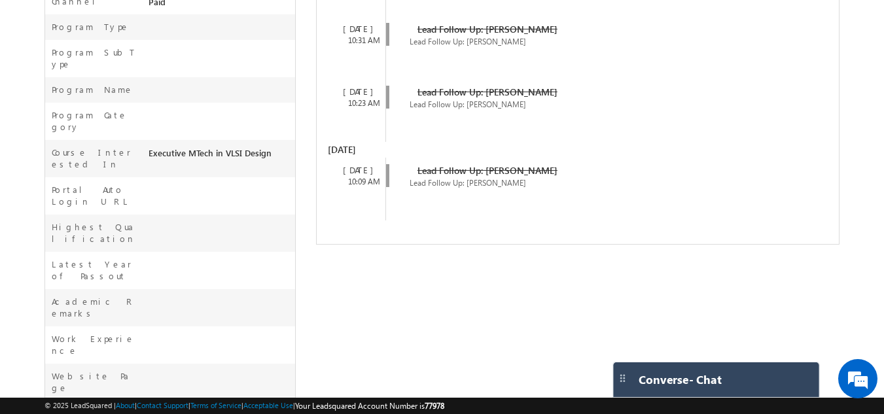
drag, startPoint x: 538, startPoint y: 369, endPoint x: 684, endPoint y: 445, distance: 163.9
click at [684, 414] on html "Menu Gagandip Singh Saini gagan dip@m aven- silic on.co m" at bounding box center [442, 27] width 884 height 1032
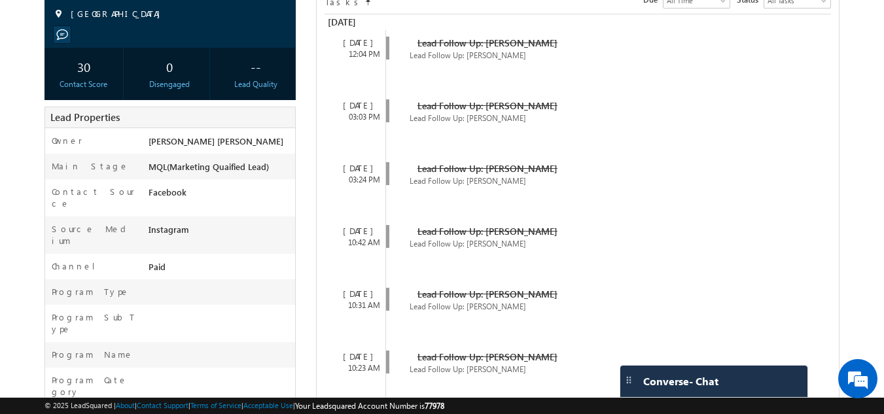
scroll to position [0, 0]
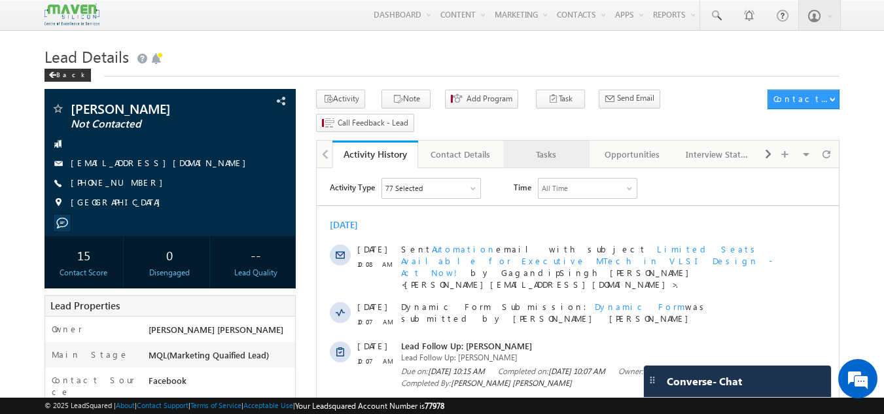
click at [548, 147] on div "Tasks" at bounding box center [545, 155] width 63 height 16
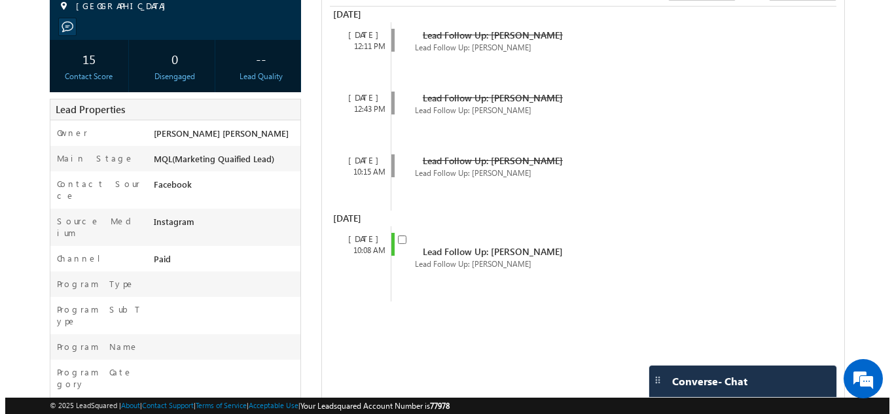
scroll to position [188, 0]
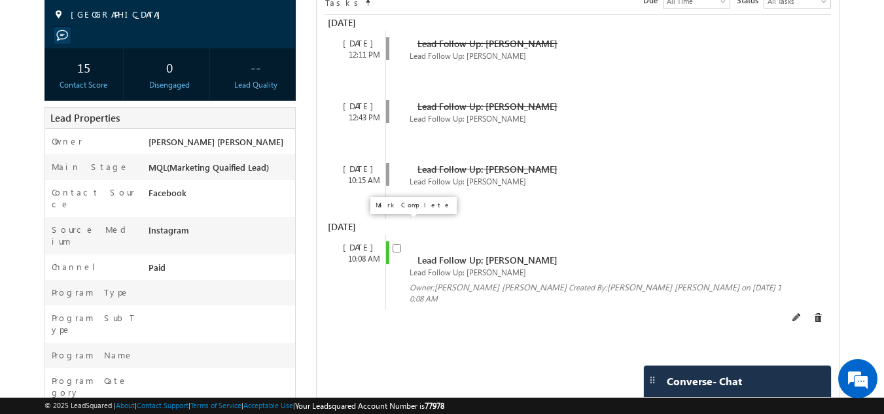
click at [399, 244] on input "checkbox" at bounding box center [397, 248] width 9 height 9
checkbox input "false"
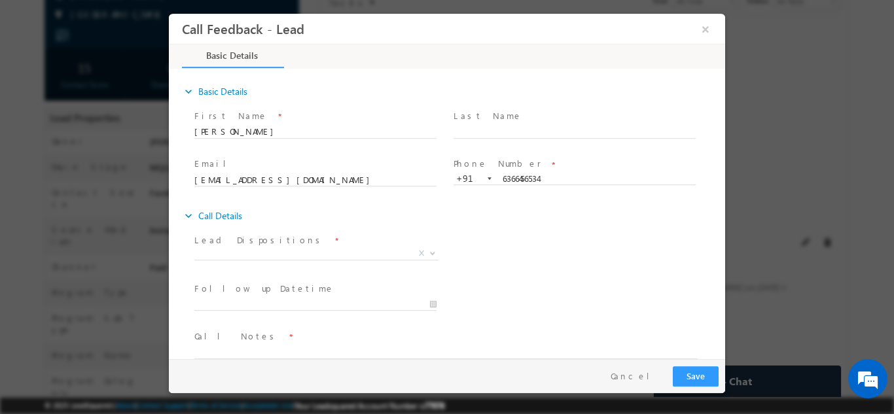
scroll to position [0, 0]
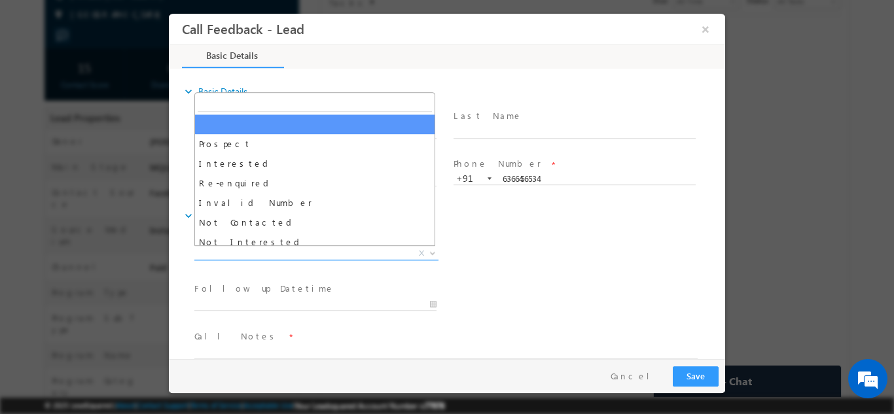
click at [308, 257] on span "X" at bounding box center [316, 253] width 244 height 13
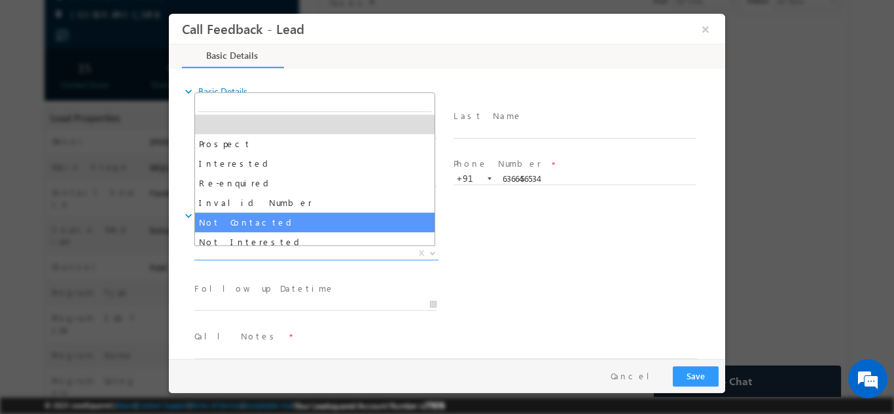
select select "Not Contacted"
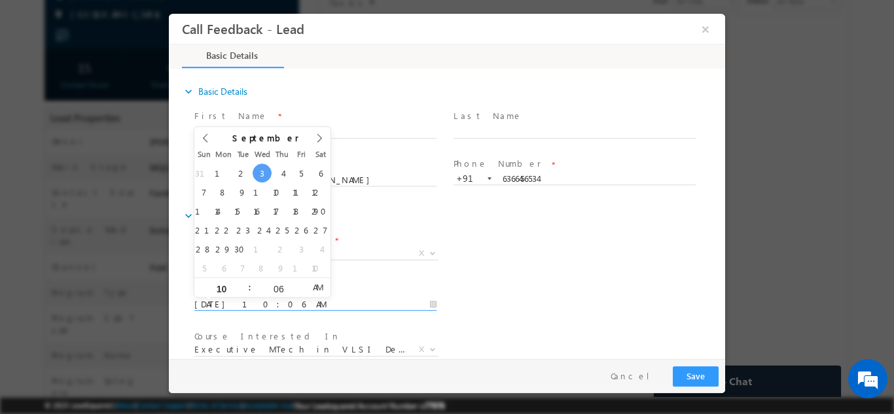
click at [310, 303] on input "[DATE] 10:06 AM" at bounding box center [315, 304] width 242 height 13
type input "[DATE] 10:06 AM"
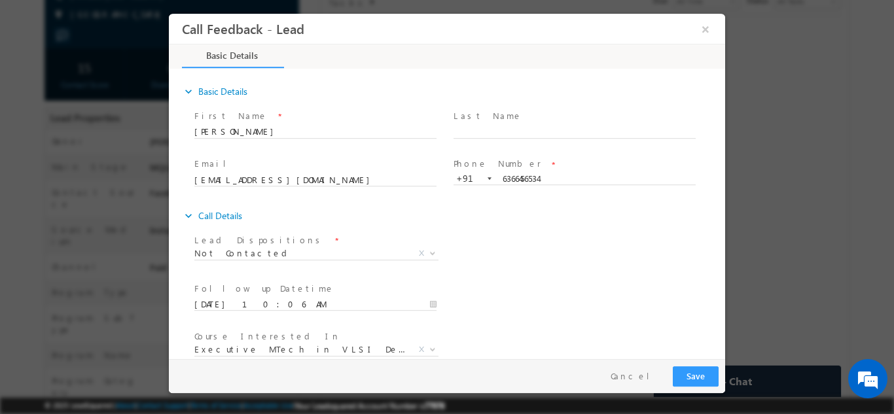
drag, startPoint x: 698, startPoint y: 242, endPoint x: 721, endPoint y: 240, distance: 23.0
click at [721, 240] on div "expand_more Basic Details First Name *" at bounding box center [450, 214] width 550 height 289
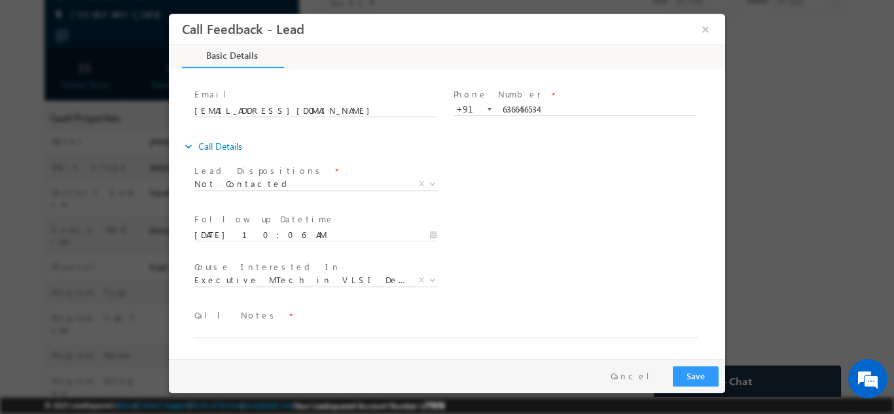
drag, startPoint x: 721, startPoint y: 240, endPoint x: 906, endPoint y: 412, distance: 251.8
click at [557, 332] on textarea at bounding box center [445, 330] width 503 height 15
type textarea "dnp"
click at [706, 379] on button "Save" at bounding box center [696, 376] width 46 height 20
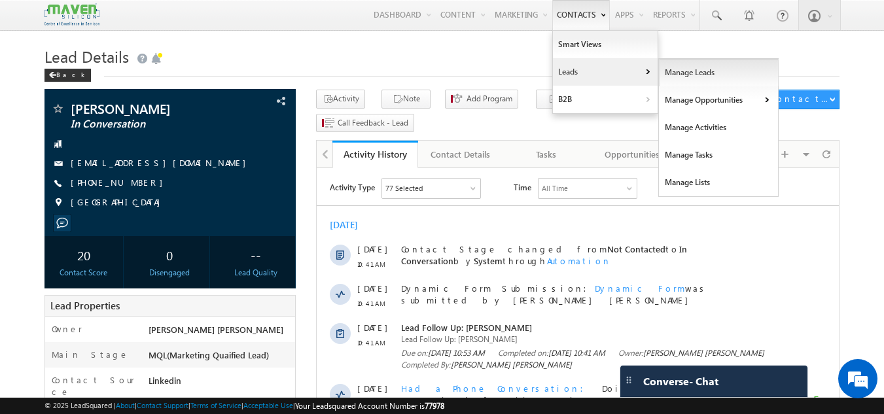
click at [692, 67] on link "Manage Leads" at bounding box center [719, 72] width 120 height 27
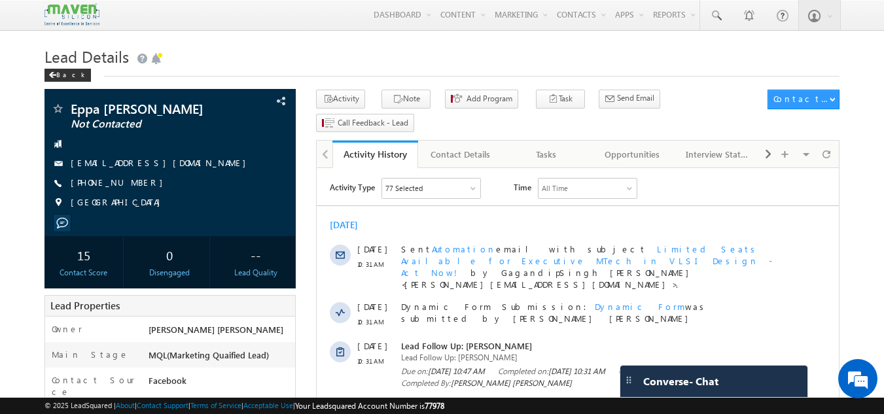
click at [518, 147] on div "Tasks" at bounding box center [545, 155] width 63 height 16
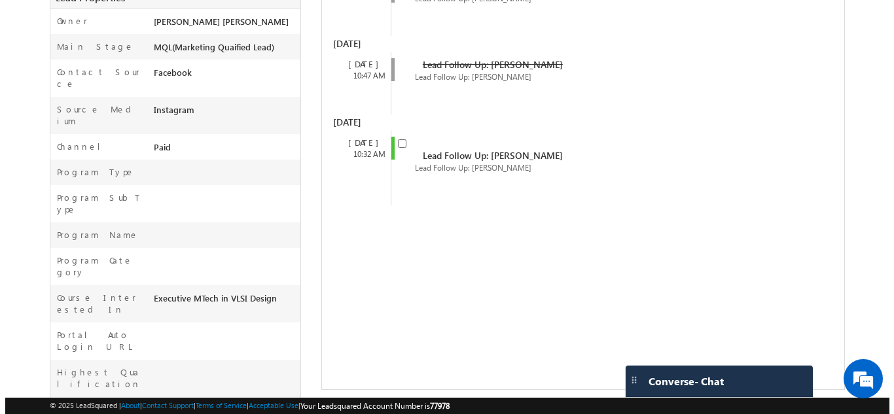
scroll to position [311, 0]
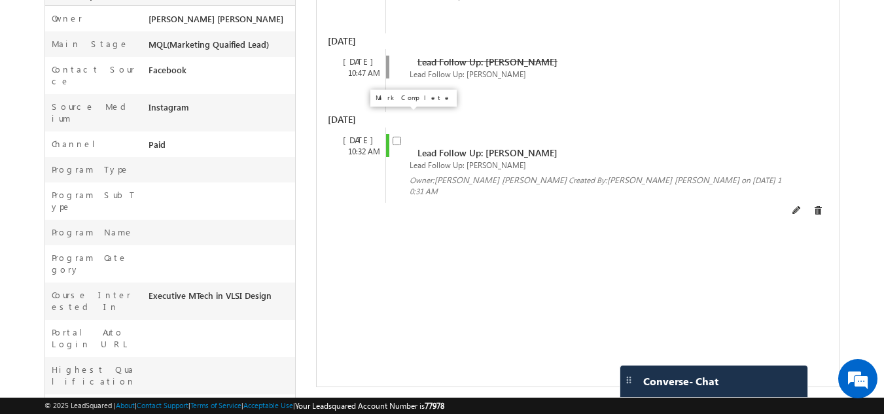
click at [396, 137] on input "checkbox" at bounding box center [397, 141] width 9 height 9
checkbox input "false"
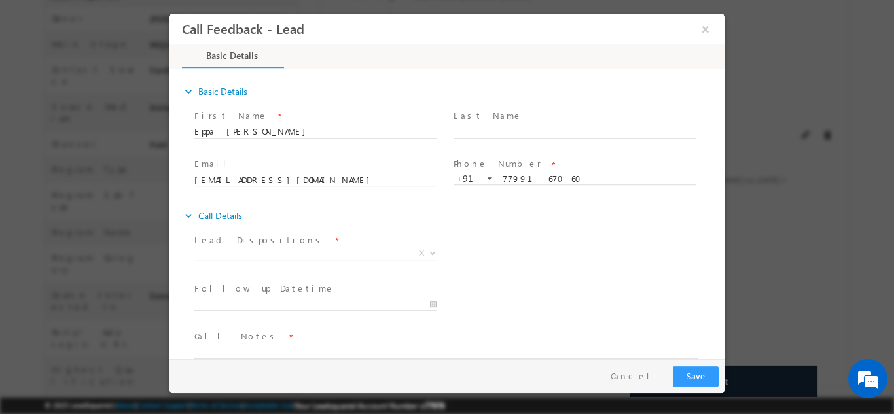
scroll to position [0, 0]
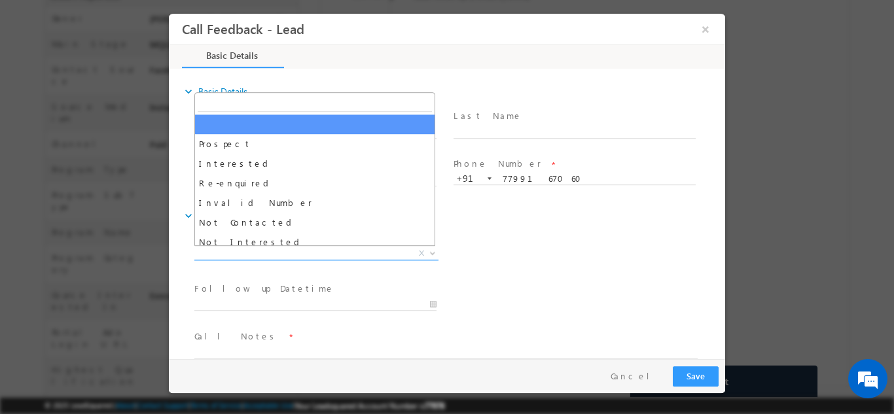
click at [311, 253] on span "X" at bounding box center [316, 253] width 244 height 13
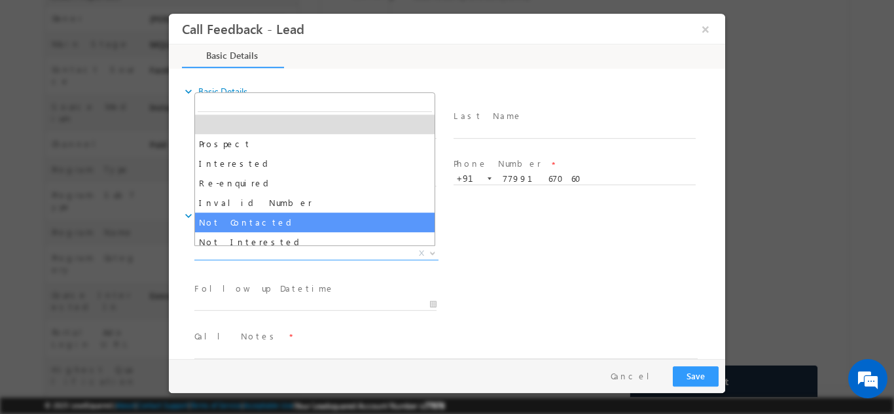
select select "Not Contacted"
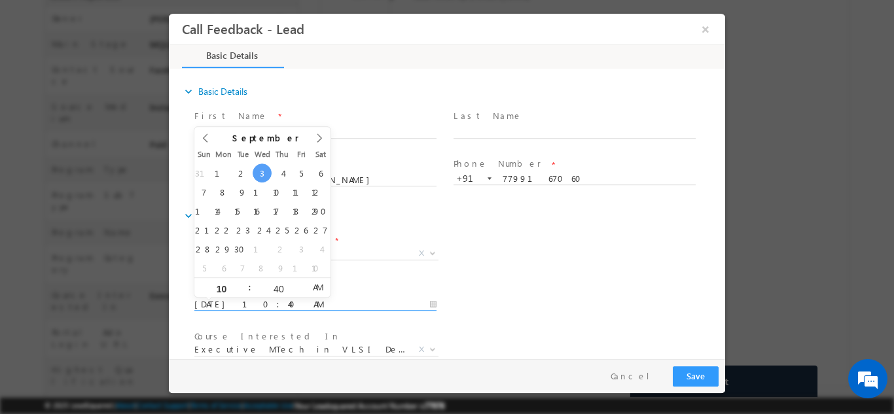
click at [254, 302] on input "03/09/2025 10:40 AM" at bounding box center [315, 304] width 242 height 13
type input "04/09/2025 10:40 AM"
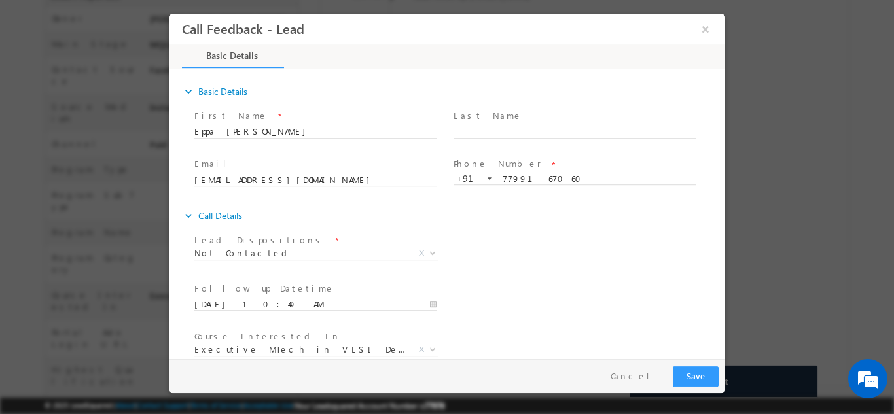
click at [478, 195] on span at bounding box center [573, 190] width 241 height 14
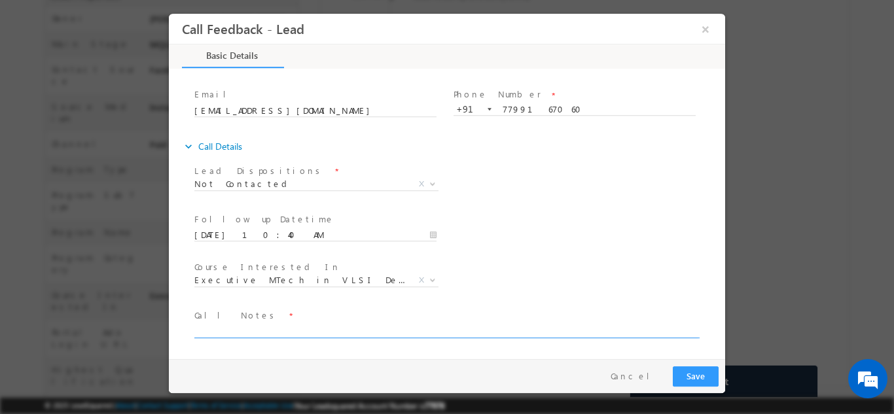
click at [468, 334] on textarea at bounding box center [445, 330] width 503 height 15
type textarea "dnp"
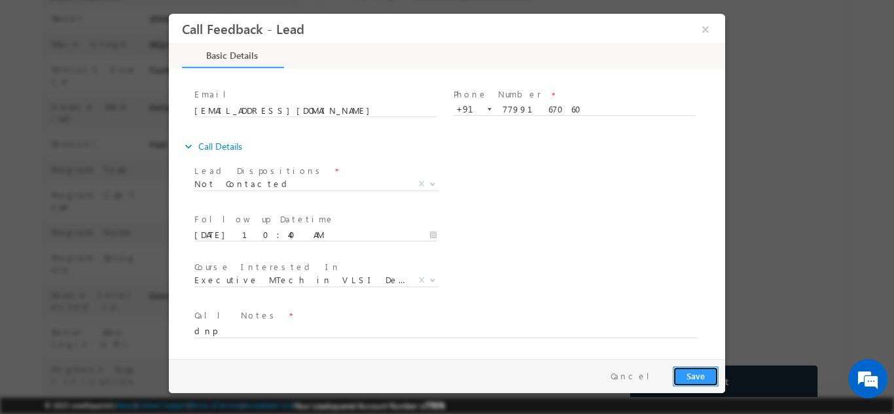
click at [708, 377] on button "Save" at bounding box center [696, 376] width 46 height 20
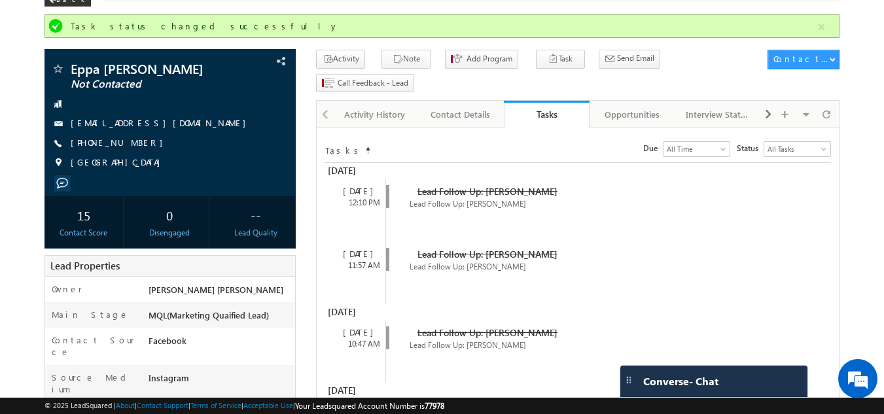
scroll to position [73, 0]
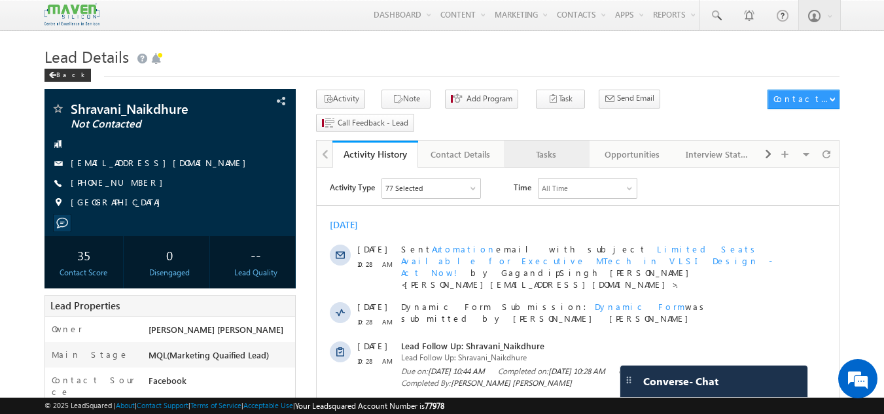
click at [552, 147] on div "Tasks" at bounding box center [545, 155] width 63 height 16
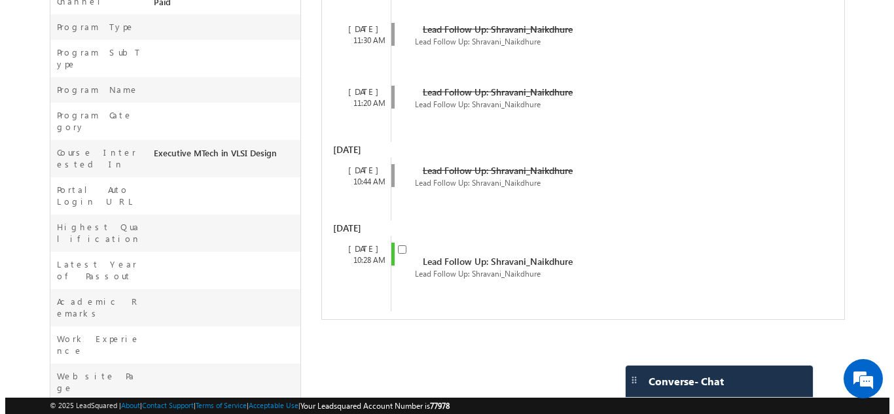
scroll to position [448, 0]
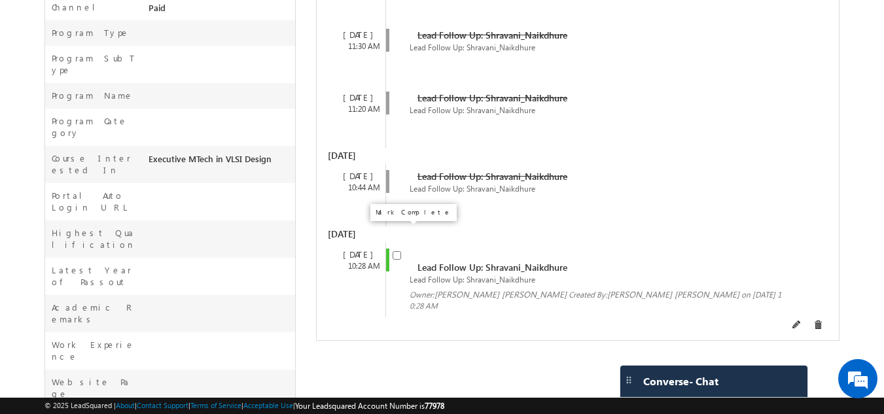
click at [396, 251] on input "checkbox" at bounding box center [397, 255] width 9 height 9
checkbox input "false"
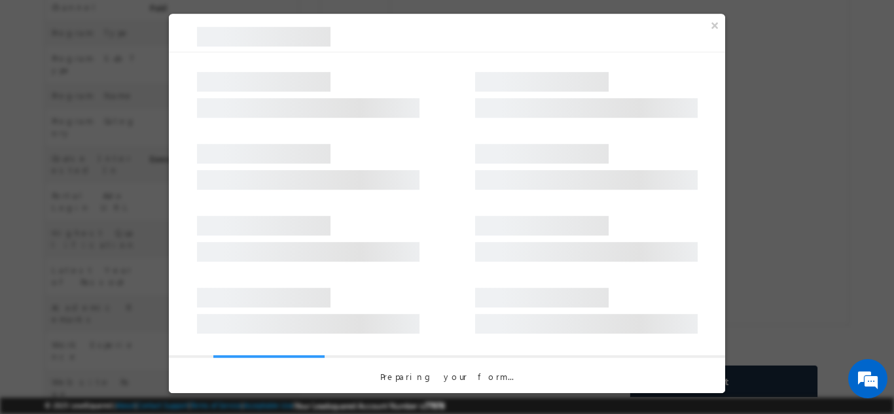
scroll to position [0, 0]
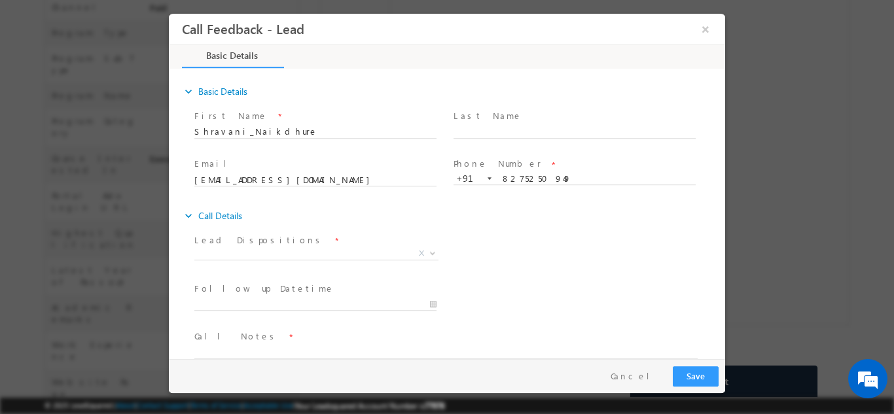
drag, startPoint x: 724, startPoint y: 240, endPoint x: 895, endPoint y: 62, distance: 247.6
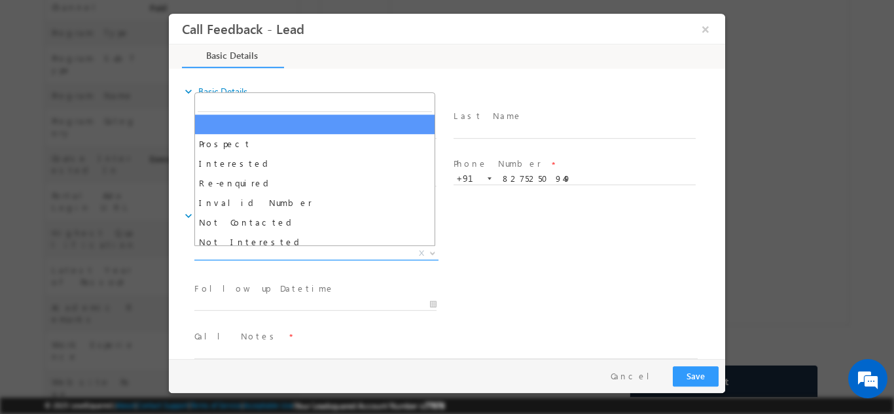
click at [348, 247] on span "X" at bounding box center [316, 253] width 244 height 13
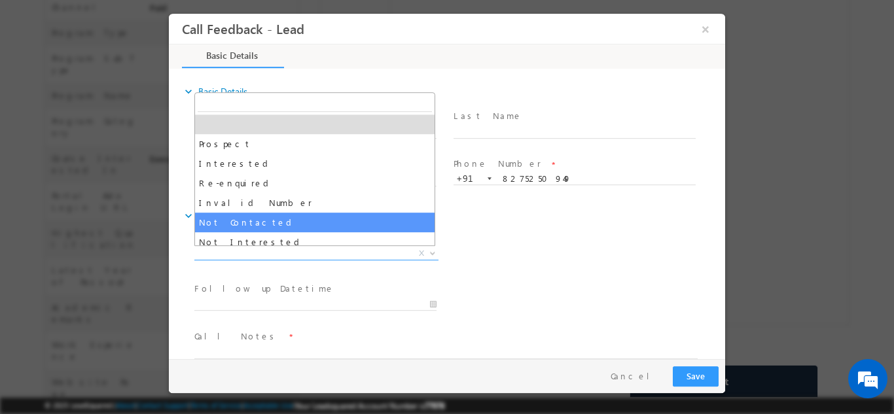
select select "Not Contacted"
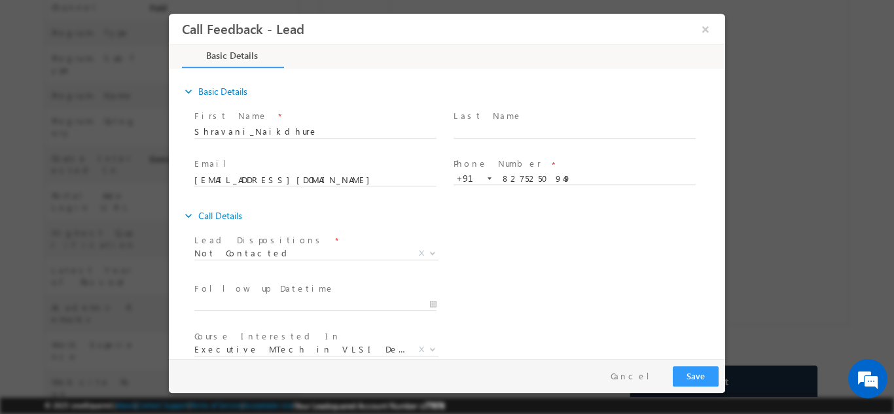
click at [257, 297] on span at bounding box center [321, 304] width 254 height 14
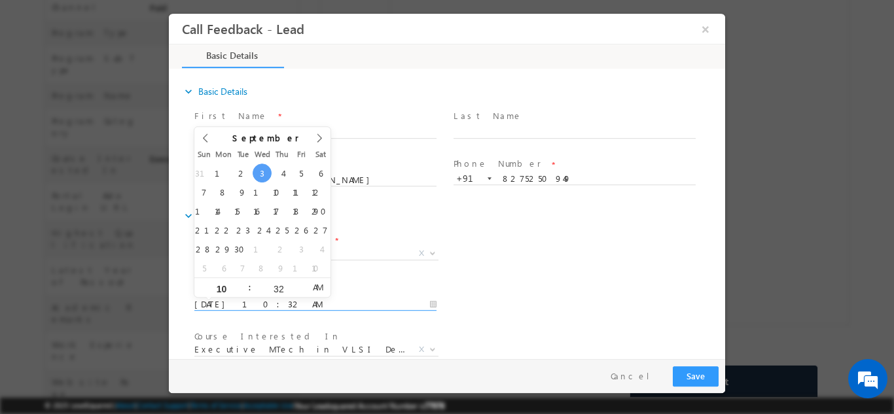
click at [249, 302] on input "03/09/2025 10:32 AM" at bounding box center [315, 304] width 242 height 13
type input "04/09/2025 10:32 AM"
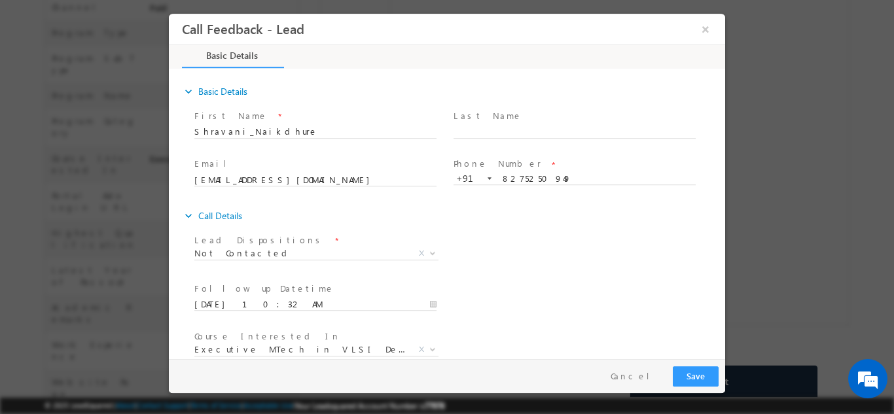
click at [539, 243] on div "Lead Dispositions * Prospect Interested Re-enquired Invalid Number Not Contacte…" at bounding box center [458, 254] width 533 height 48
drag, startPoint x: 539, startPoint y: 243, endPoint x: 722, endPoint y: 258, distance: 183.8
click at [722, 258] on div "expand_more Basic Details First Name *" at bounding box center [450, 214] width 550 height 289
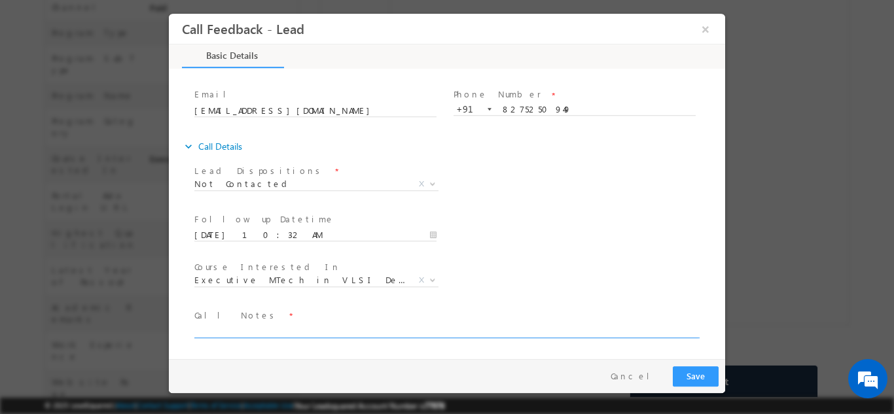
click at [642, 335] on textarea at bounding box center [445, 330] width 503 height 15
type textarea "dnp"
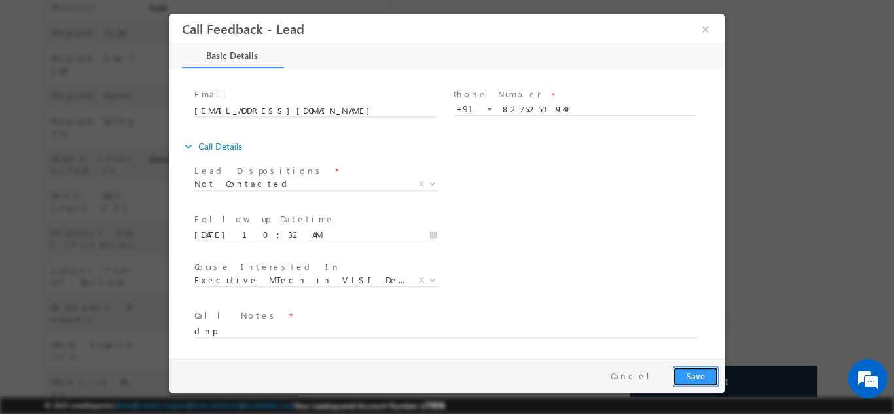
click at [691, 379] on button "Save" at bounding box center [696, 376] width 46 height 20
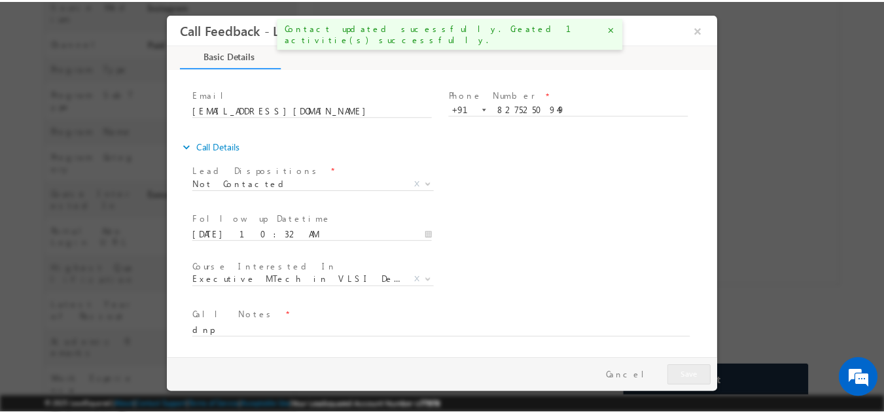
scroll to position [483, 0]
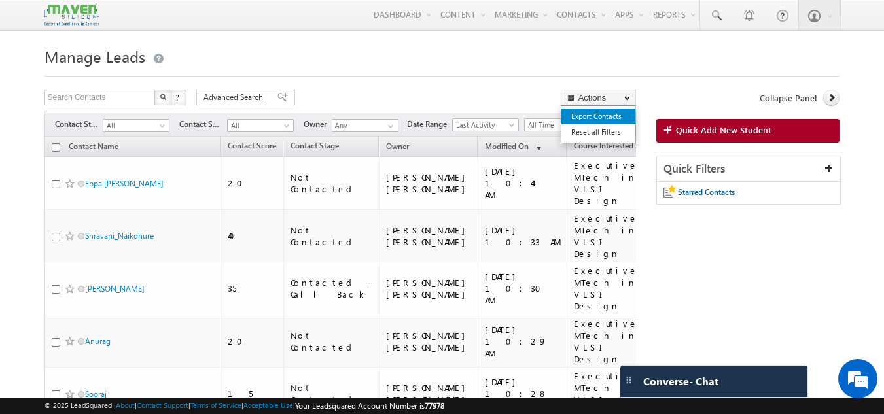
click at [605, 115] on link "Export Contacts" at bounding box center [598, 117] width 74 height 16
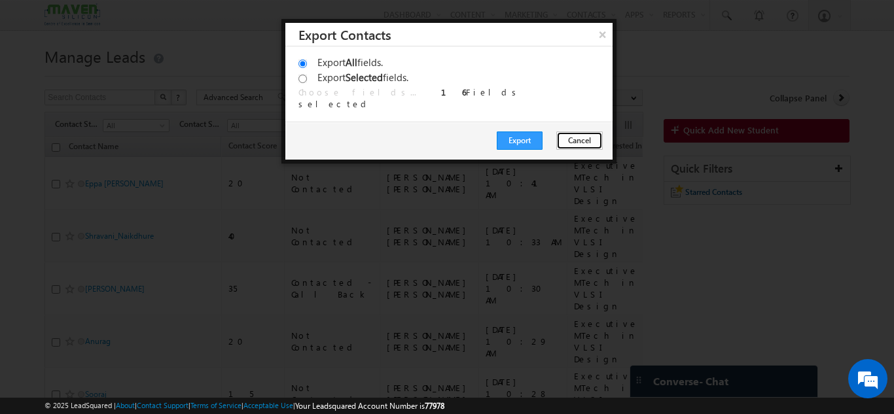
click at [577, 144] on button "Cancel" at bounding box center [579, 141] width 46 height 18
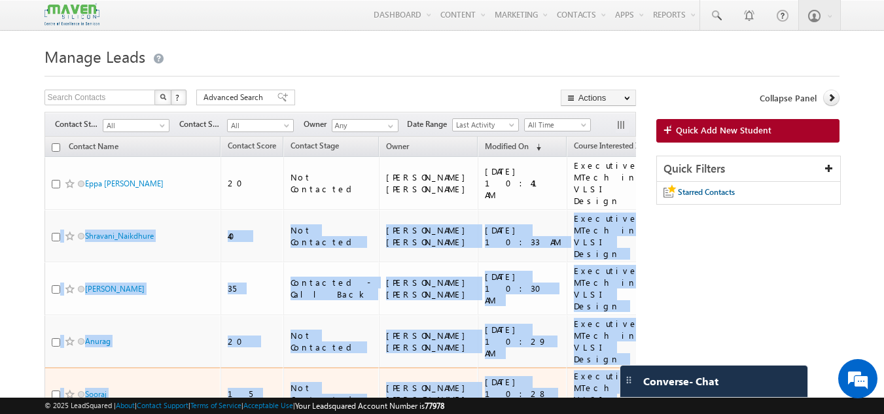
drag, startPoint x: 582, startPoint y: 179, endPoint x: 612, endPoint y: 331, distance: 155.5
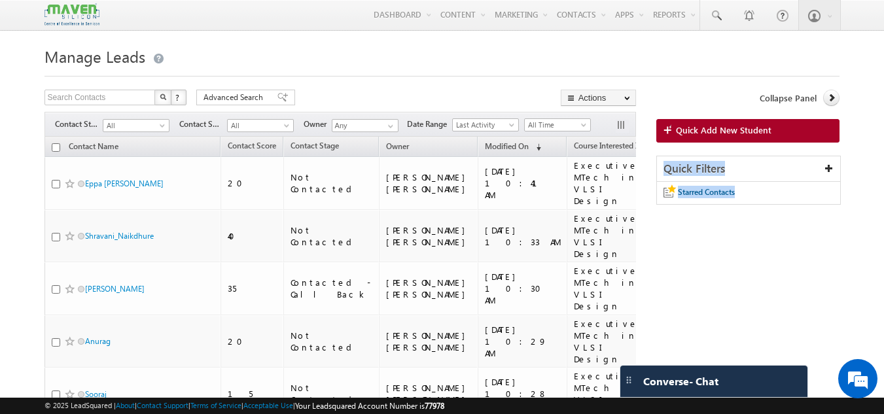
drag, startPoint x: 762, startPoint y: 228, endPoint x: 786, endPoint y: 135, distance: 96.0
click at [765, 168] on div "Quick Filters" at bounding box center [749, 169] width 184 height 26
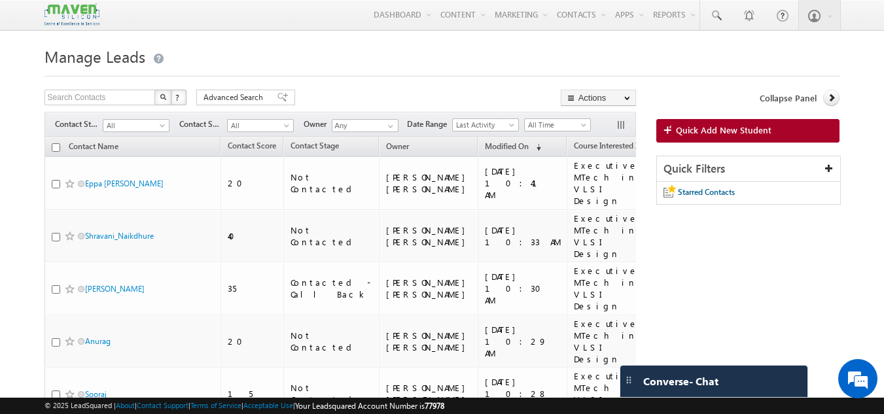
click at [765, 168] on div "Quick Filters" at bounding box center [749, 169] width 184 height 26
drag, startPoint x: 779, startPoint y: 166, endPoint x: 765, endPoint y: 201, distance: 37.5
click at [765, 201] on div "Quick Filters Starred Contacts" at bounding box center [748, 180] width 185 height 49
click at [765, 201] on div "Starred Contacts" at bounding box center [748, 193] width 171 height 22
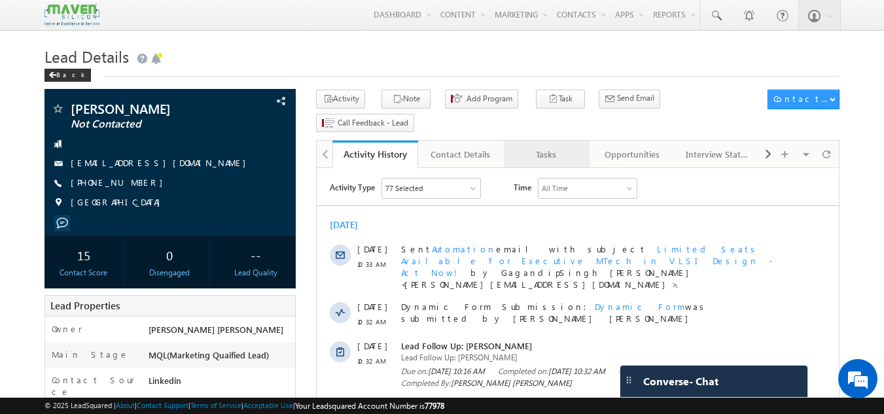
click at [557, 141] on link "Tasks" at bounding box center [547, 154] width 86 height 27
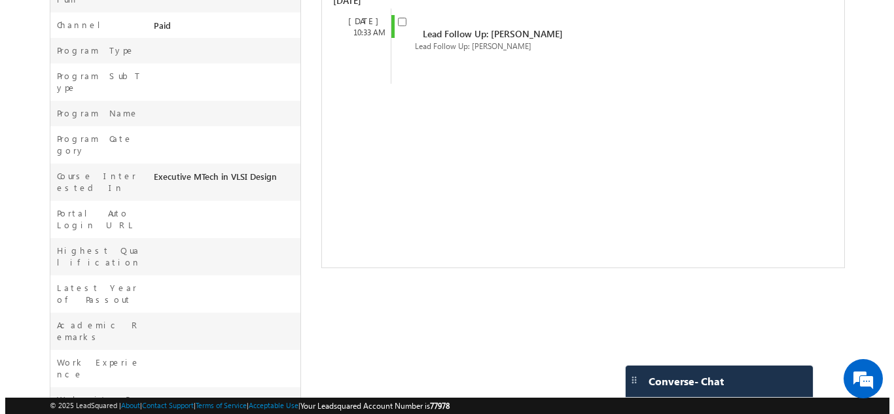
scroll to position [415, 0]
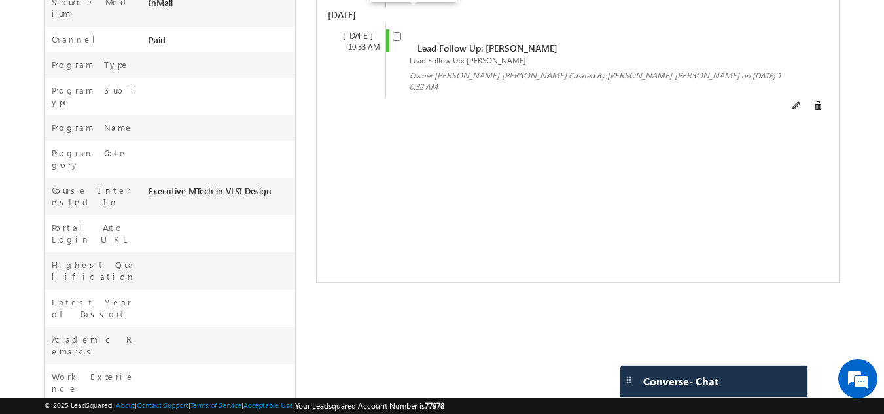
click at [398, 32] on input "checkbox" at bounding box center [397, 36] width 9 height 9
checkbox input "false"
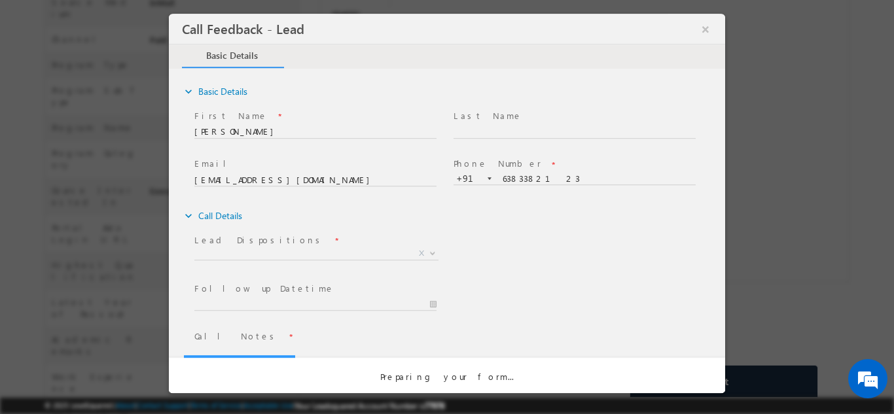
scroll to position [0, 0]
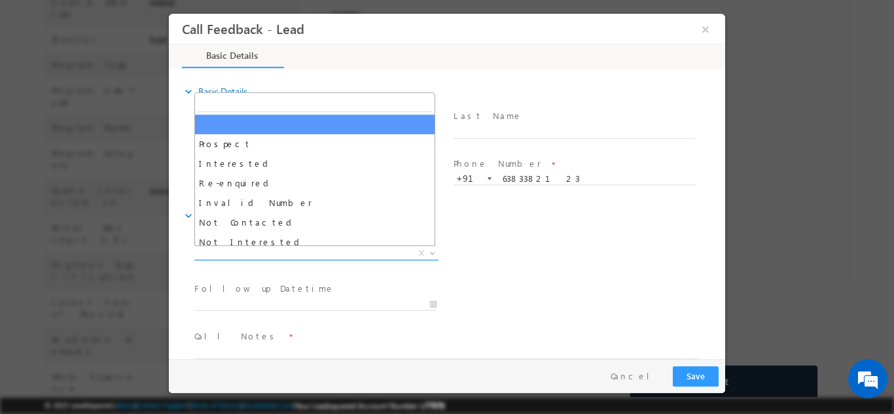
click at [279, 247] on span "X" at bounding box center [316, 253] width 244 height 13
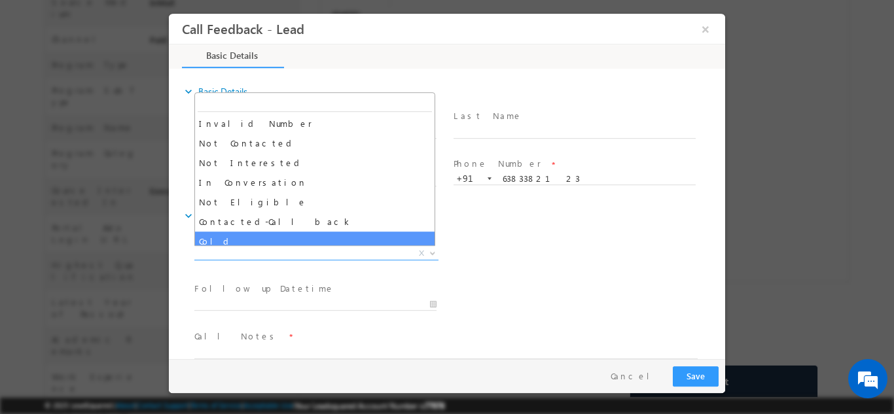
scroll to position [77, 0]
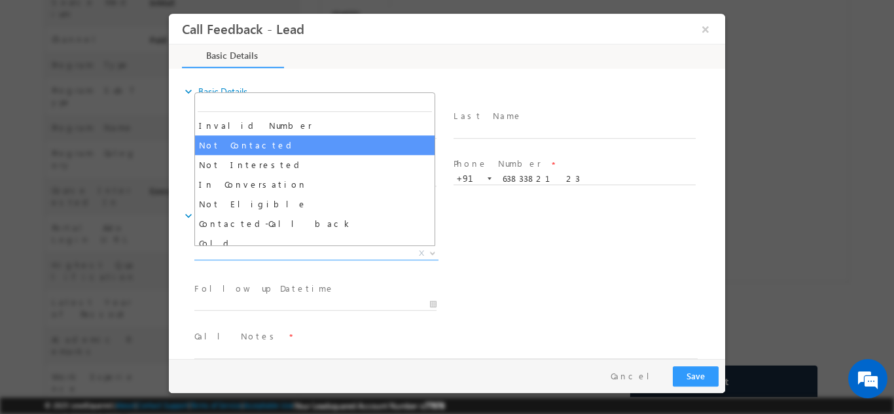
select select "Not Contacted"
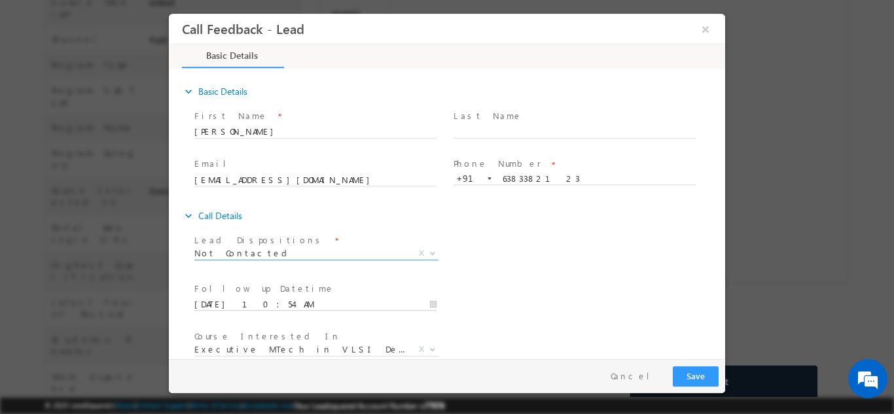
click at [343, 299] on input "03/09/2025 10:54 AM" at bounding box center [315, 304] width 242 height 13
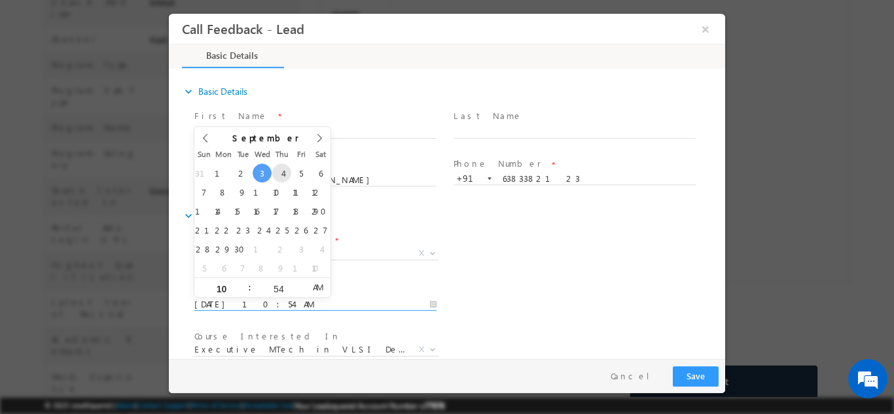
type input "04/09/2025 10:54 AM"
click at [639, 315] on div "Follow up Datetime * 04/09/2025 10:54 AM Program Type * Long Term Short Term X" at bounding box center [458, 303] width 533 height 48
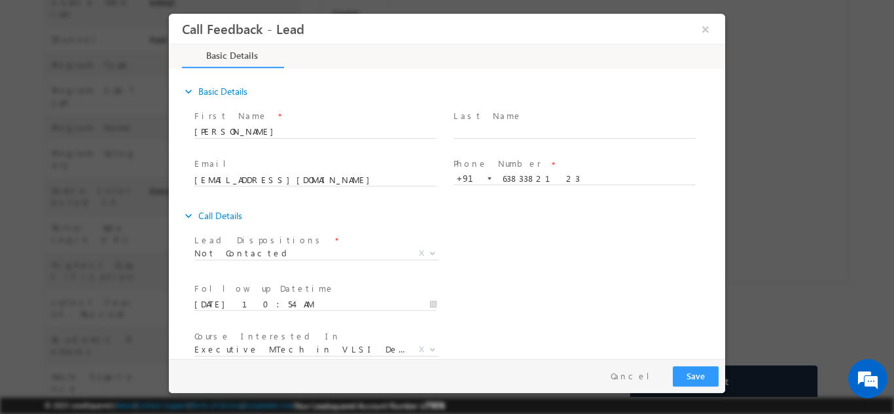
drag, startPoint x: 894, startPoint y: 284, endPoint x: 708, endPoint y: 334, distance: 192.4
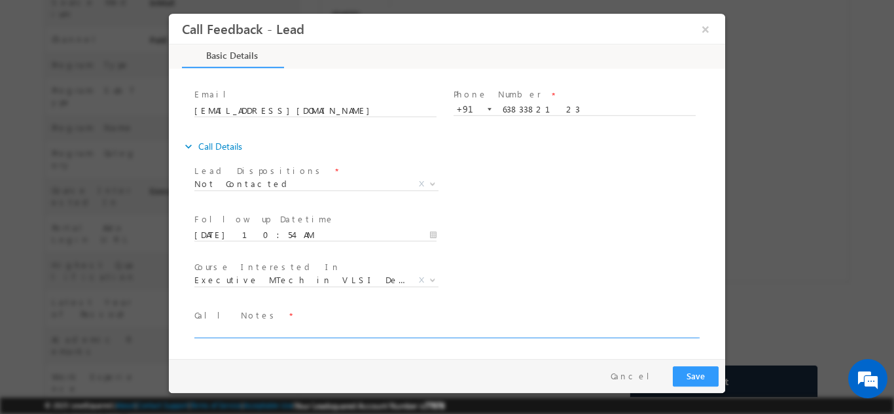
click at [618, 330] on textarea at bounding box center [445, 330] width 503 height 15
type textarea "dnp"
click at [699, 366] on button "Save" at bounding box center [696, 376] width 46 height 20
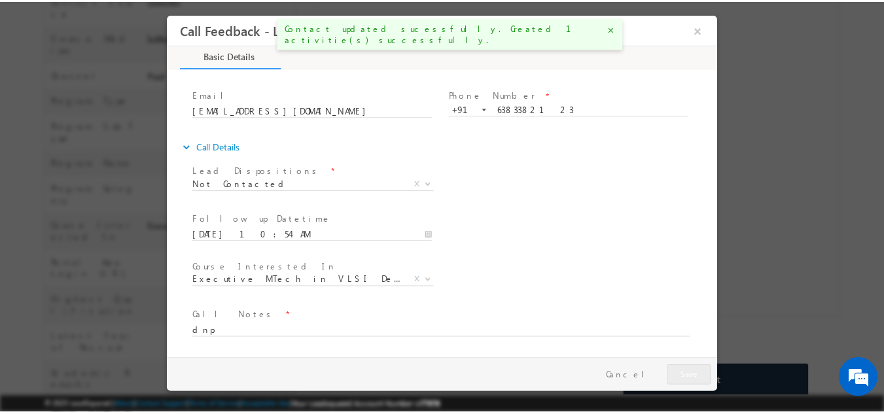
scroll to position [451, 0]
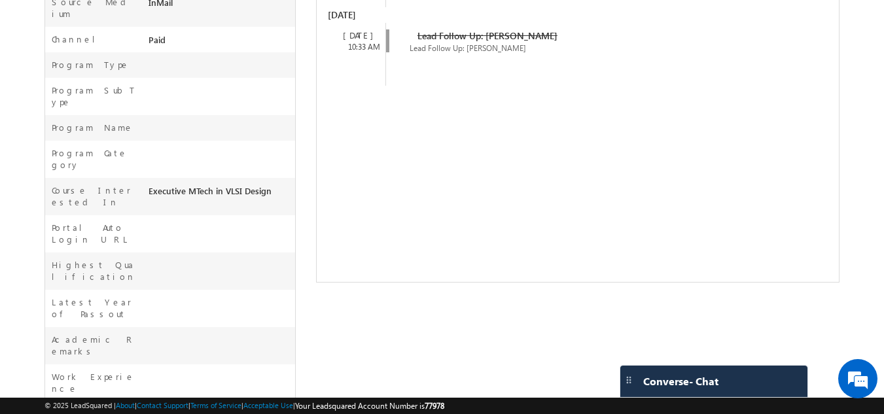
drag, startPoint x: 625, startPoint y: 353, endPoint x: 616, endPoint y: 352, distance: 9.2
click at [616, 352] on div "SiVa Not Contacted India --" at bounding box center [442, 111] width 796 height 874
drag, startPoint x: 616, startPoint y: 352, endPoint x: 546, endPoint y: 340, distance: 70.3
click at [546, 340] on div "SiVa Not Contacted India --" at bounding box center [442, 111] width 796 height 874
drag, startPoint x: 546, startPoint y: 340, endPoint x: 318, endPoint y: 307, distance: 230.8
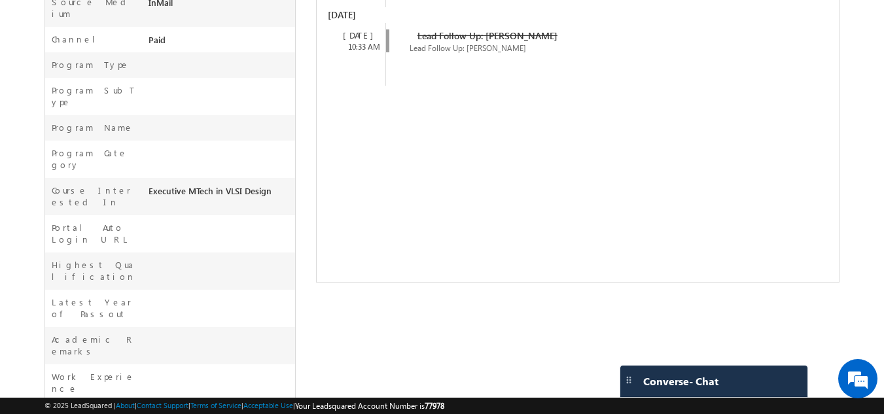
click at [318, 307] on div "SiVa Not Contacted India --" at bounding box center [442, 111] width 796 height 874
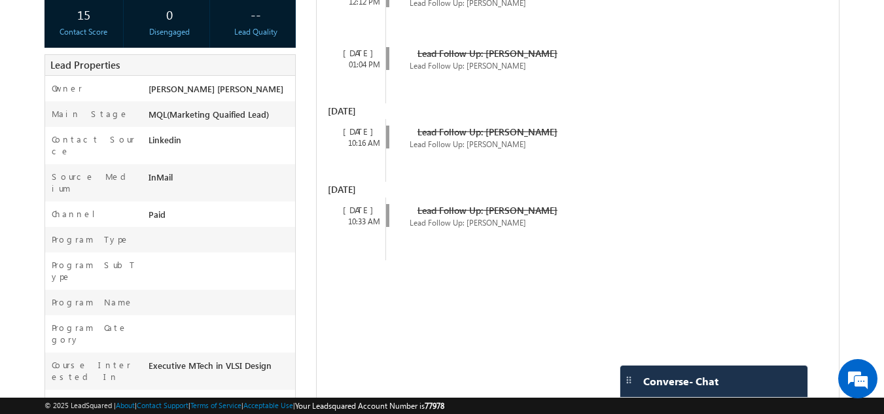
scroll to position [0, 0]
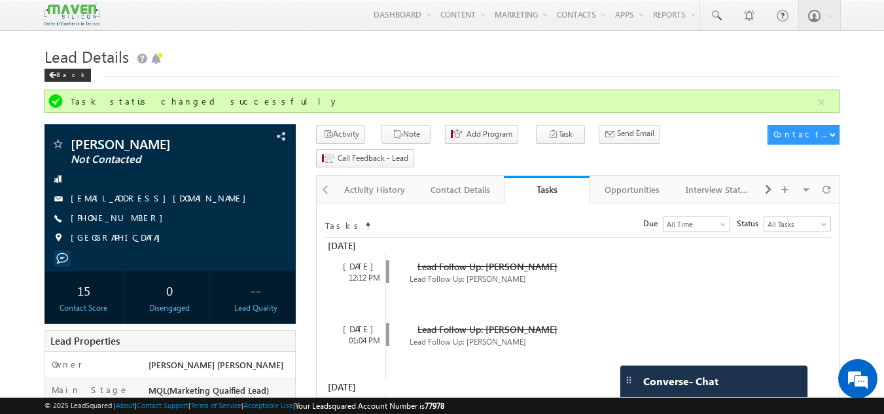
drag, startPoint x: 764, startPoint y: 175, endPoint x: 492, endPoint y: -44, distance: 349.4
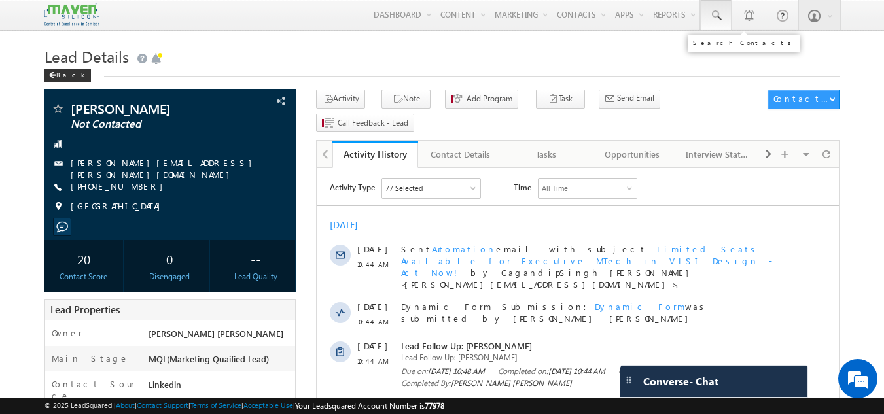
click at [710, 15] on span at bounding box center [715, 15] width 13 height 13
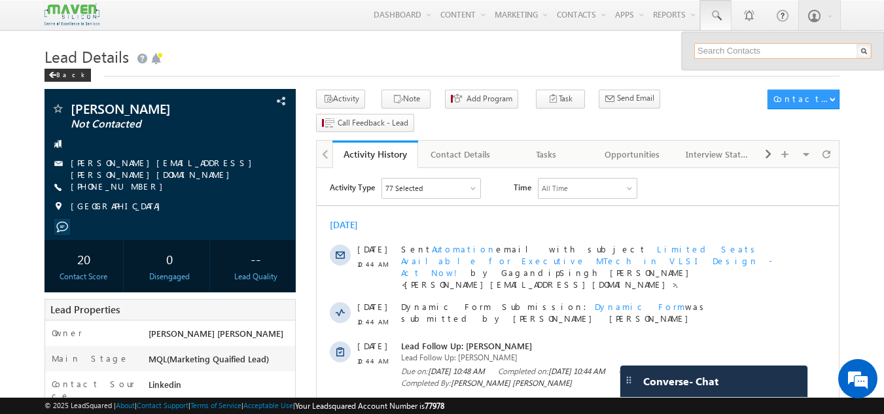
click at [713, 48] on input "text" at bounding box center [782, 51] width 177 height 16
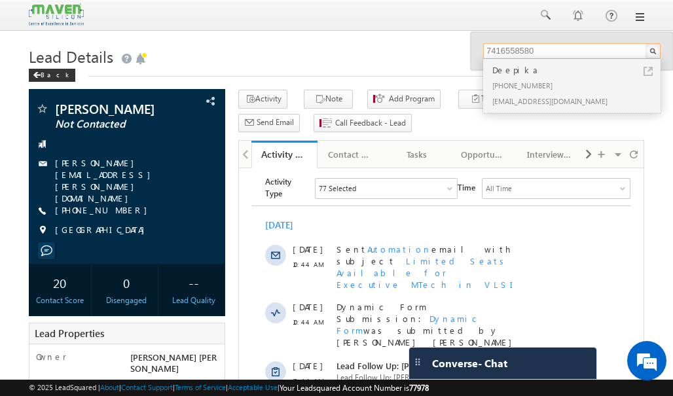
type input "7416558580"
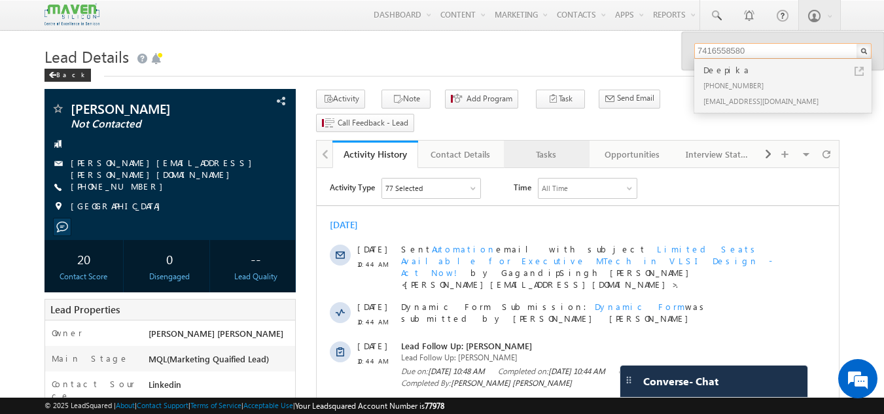
click at [561, 147] on div "Tasks" at bounding box center [545, 155] width 63 height 16
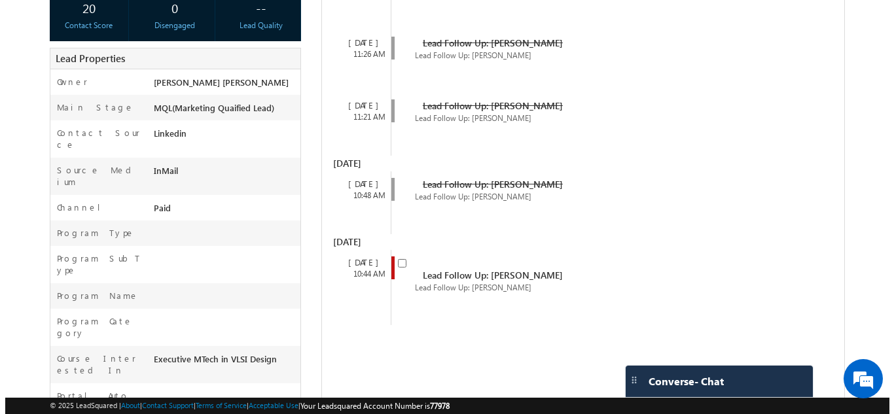
scroll to position [253, 0]
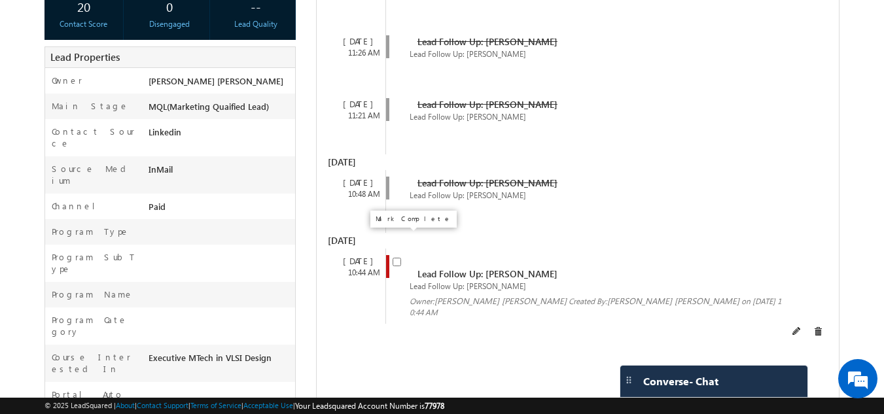
click at [397, 258] on input "checkbox" at bounding box center [397, 262] width 9 height 9
checkbox input "false"
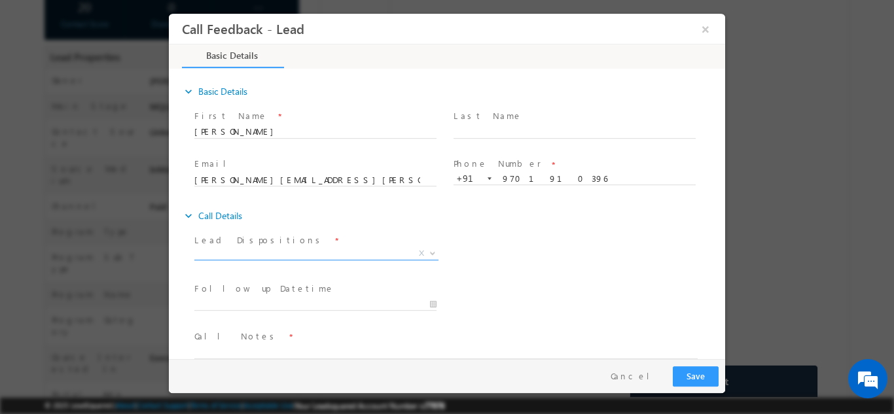
scroll to position [0, 0]
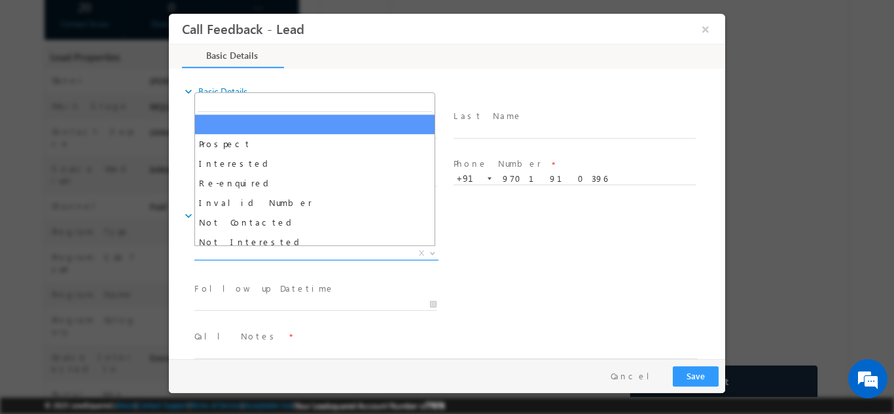
click at [242, 251] on span "X" at bounding box center [316, 253] width 244 height 13
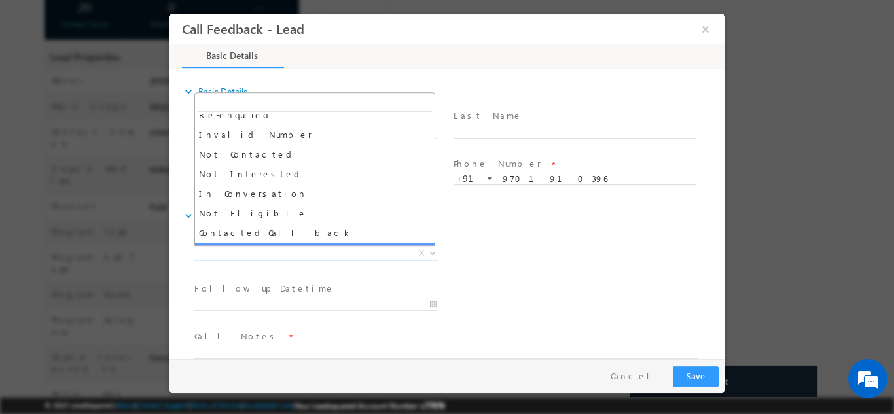
scroll to position [65, 0]
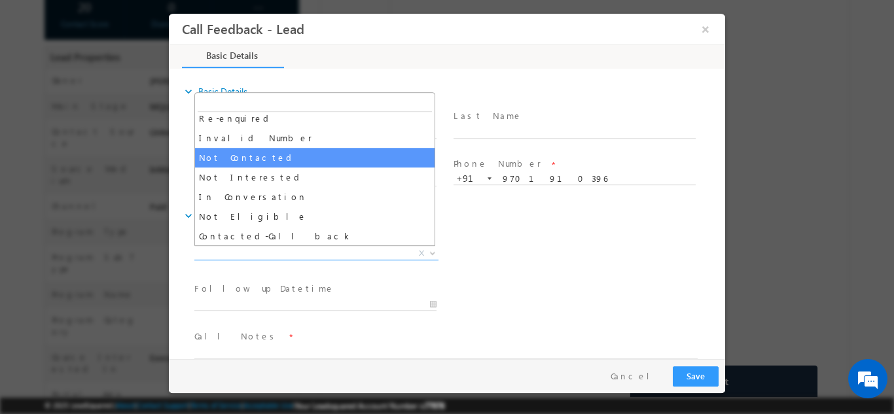
select select "Not Contacted"
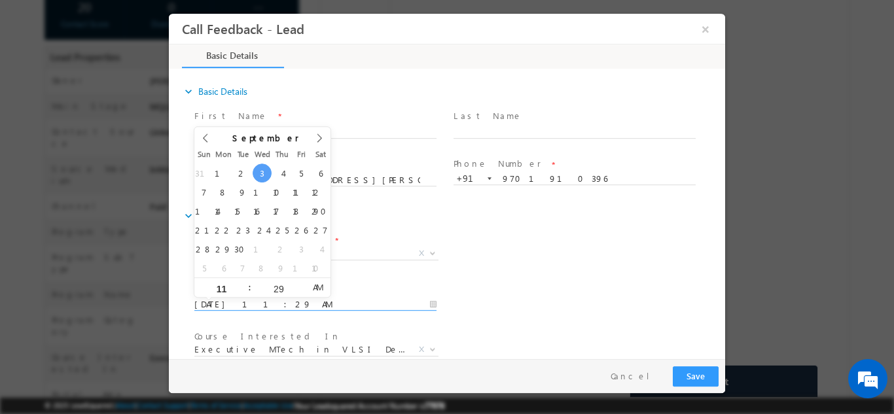
click at [315, 302] on input "03/09/2025 11:29 AM" at bounding box center [315, 304] width 242 height 13
type input "04/09/2025 11:29 AM"
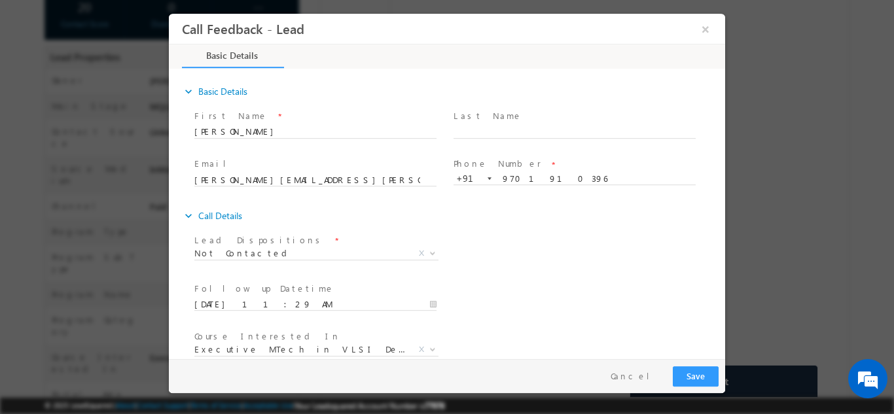
drag, startPoint x: 603, startPoint y: 272, endPoint x: 724, endPoint y: 267, distance: 121.2
click at [724, 267] on div "expand_more Basic Details First Name *" at bounding box center [450, 214] width 550 height 289
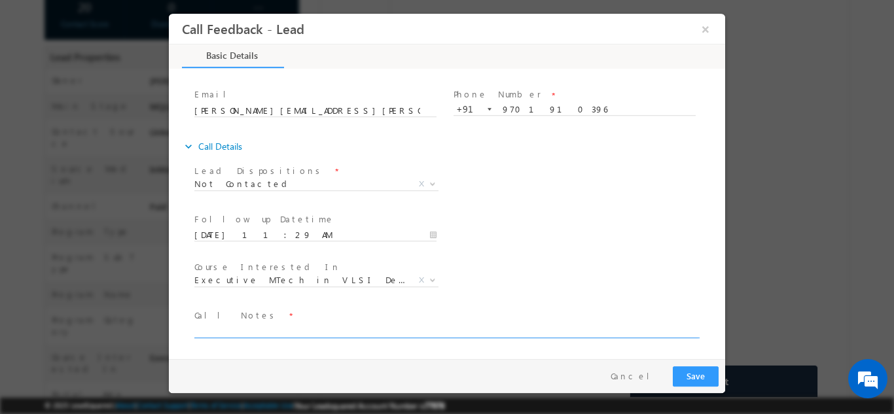
click at [559, 332] on textarea at bounding box center [445, 330] width 503 height 15
type textarea "dnp"
click at [697, 370] on button "Save" at bounding box center [696, 376] width 46 height 20
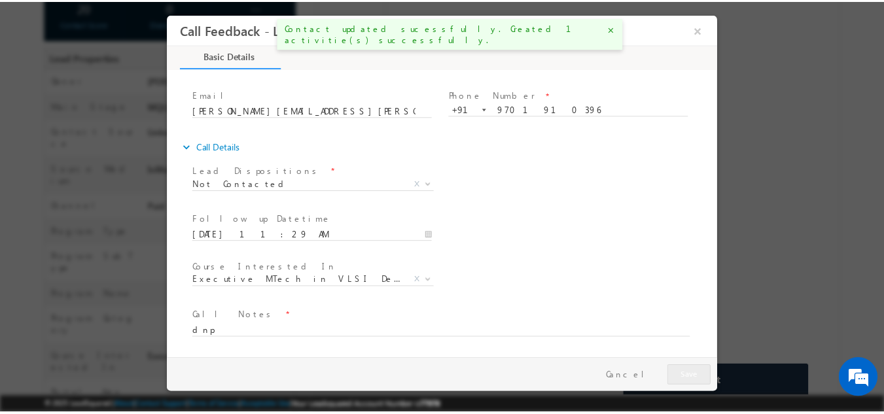
scroll to position [288, 0]
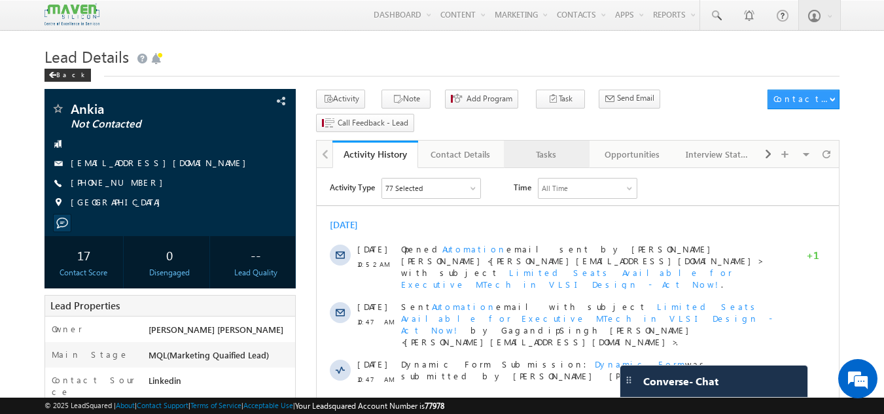
click at [539, 142] on link "Tasks" at bounding box center [547, 154] width 86 height 27
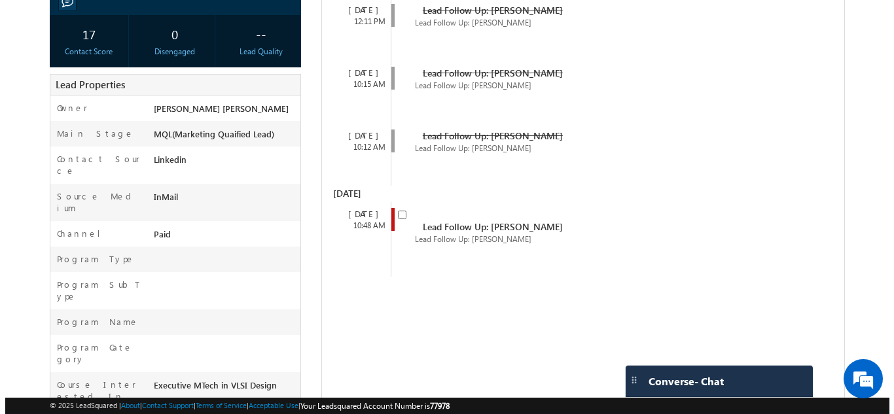
scroll to position [232, 0]
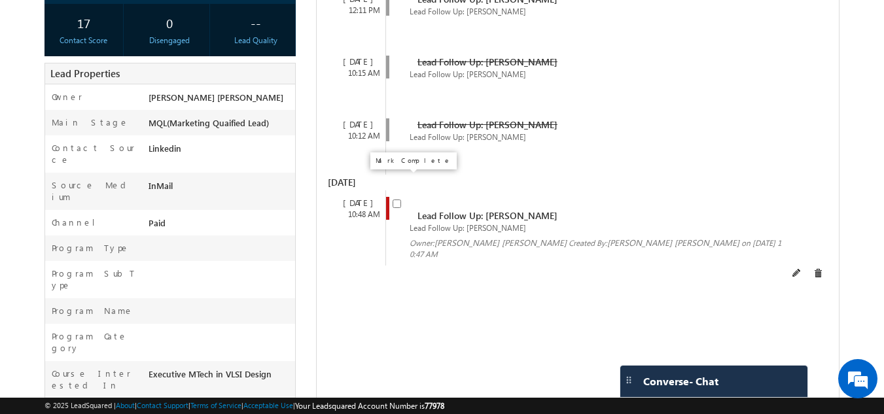
click at [396, 200] on input "checkbox" at bounding box center [397, 204] width 9 height 9
checkbox input "false"
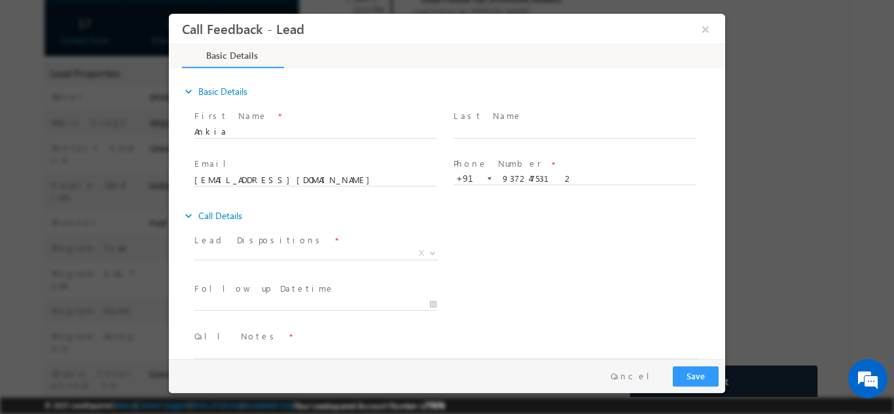
scroll to position [0, 0]
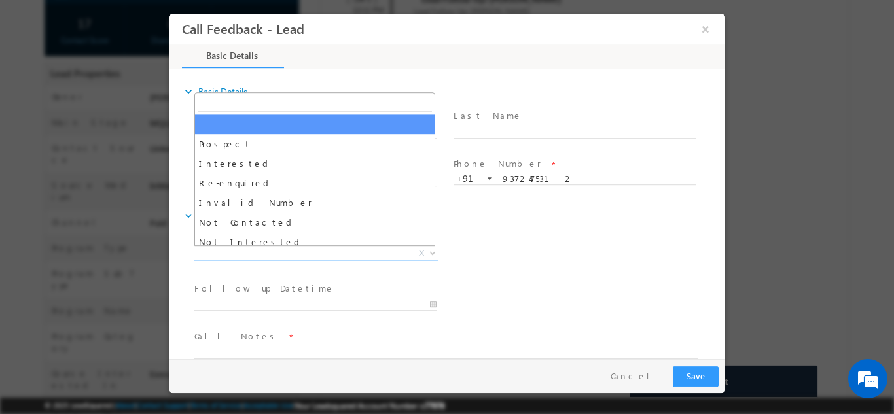
click at [296, 253] on span "X" at bounding box center [316, 253] width 244 height 13
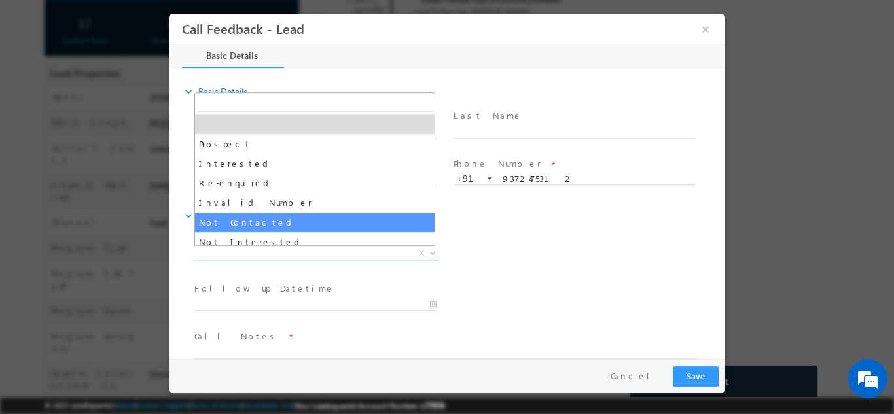
select select "Not Contacted"
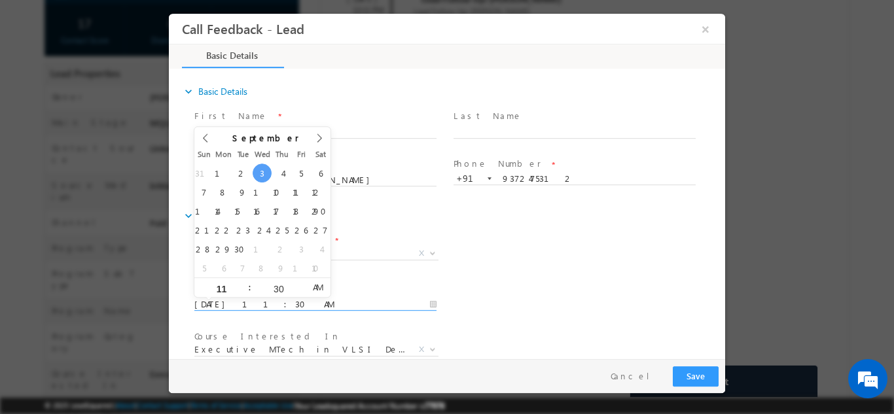
click at [356, 308] on input "03/09/2025 11:30 AM" at bounding box center [315, 304] width 242 height 13
type input "04/09/2025 11:30 AM"
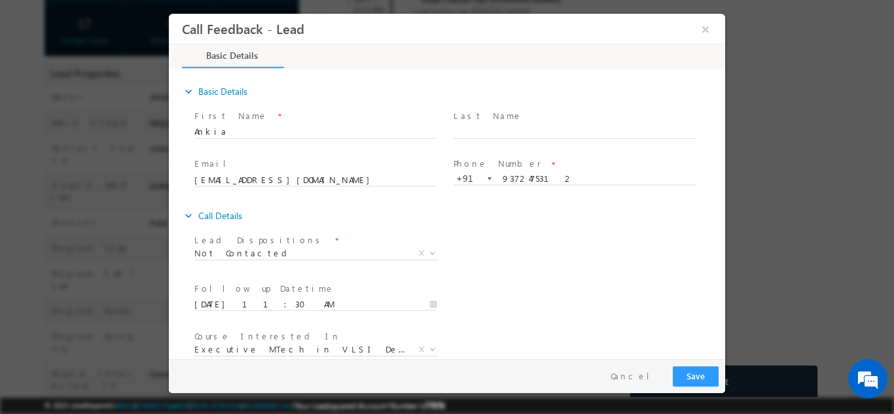
drag, startPoint x: 582, startPoint y: 270, endPoint x: 720, endPoint y: 231, distance: 143.5
click at [720, 231] on div "expand_more Basic Details First Name *" at bounding box center [450, 214] width 550 height 289
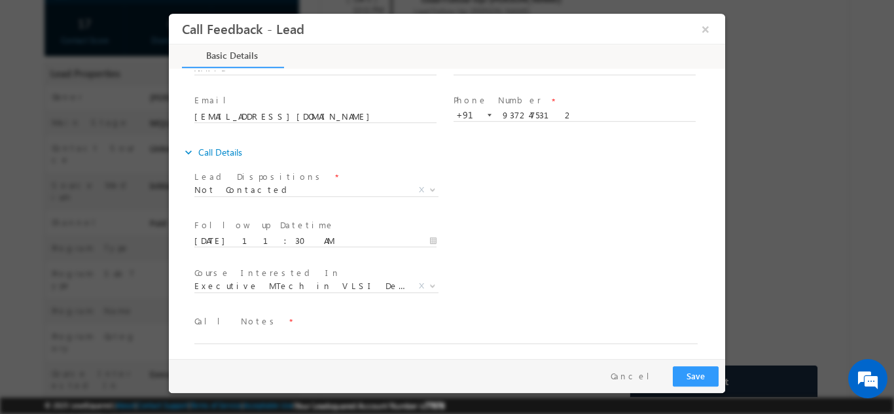
scroll to position [69, 0]
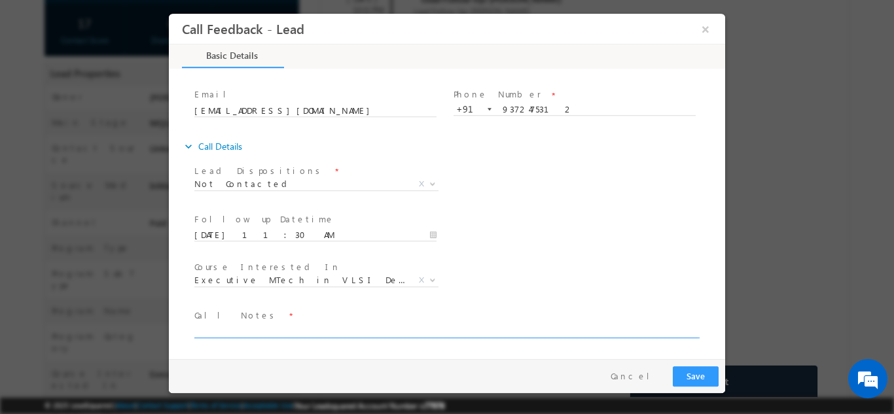
click at [593, 328] on textarea at bounding box center [445, 330] width 503 height 15
type textarea "dnp"
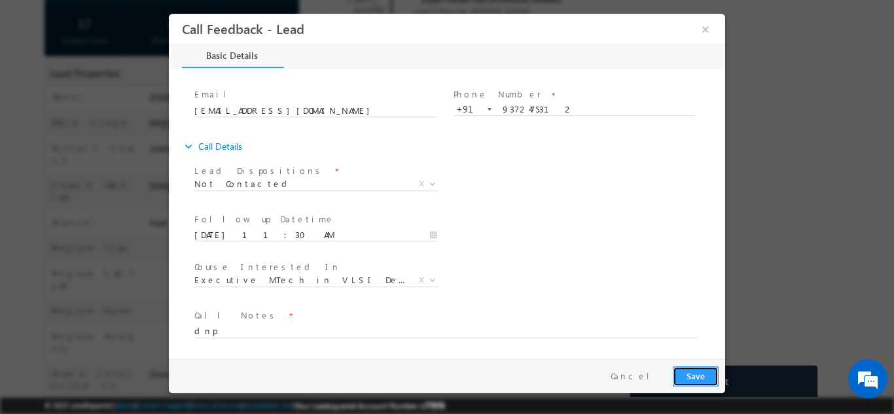
click at [706, 377] on button "Save" at bounding box center [696, 376] width 46 height 20
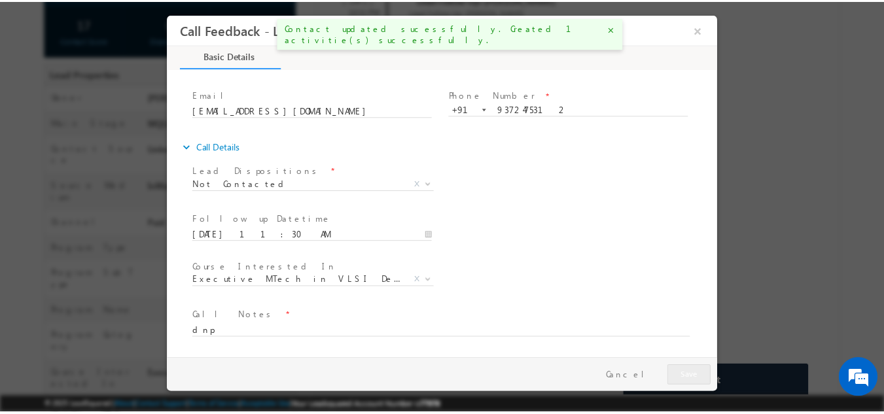
scroll to position [268, 0]
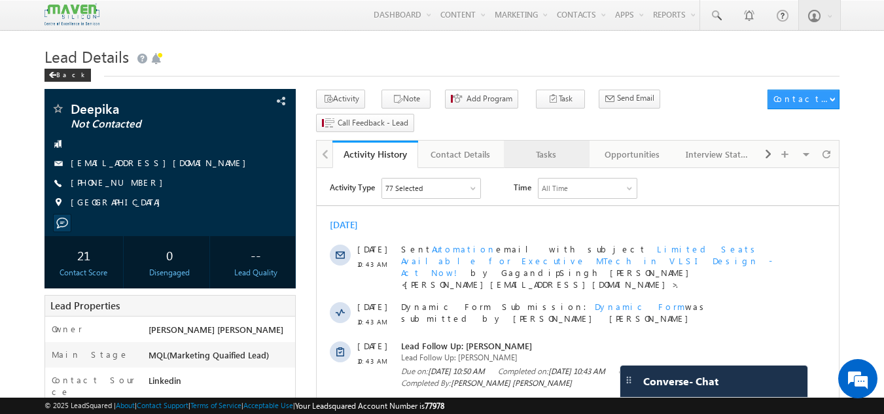
click at [537, 147] on div "Tasks" at bounding box center [545, 155] width 63 height 16
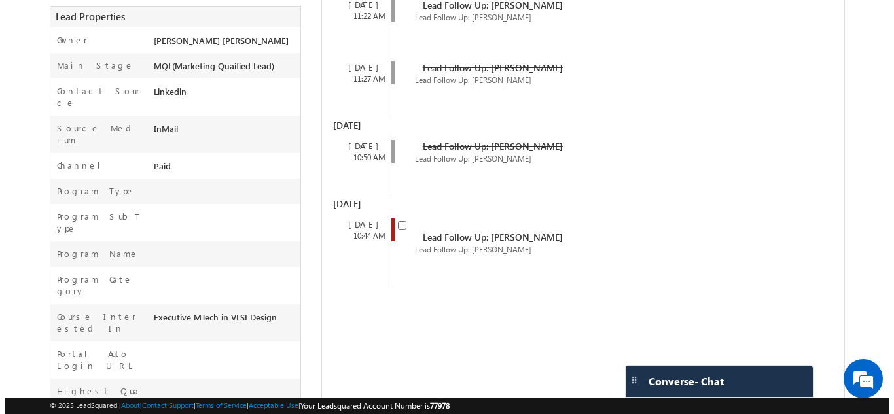
scroll to position [290, 0]
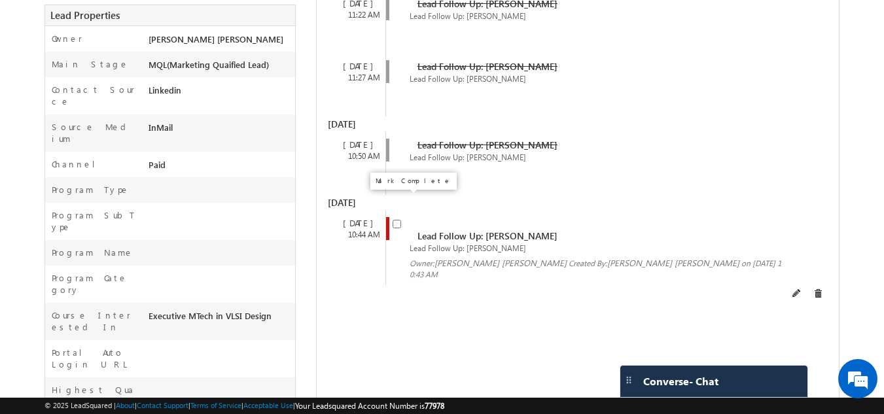
click at [396, 220] on input "checkbox" at bounding box center [397, 224] width 9 height 9
checkbox input "false"
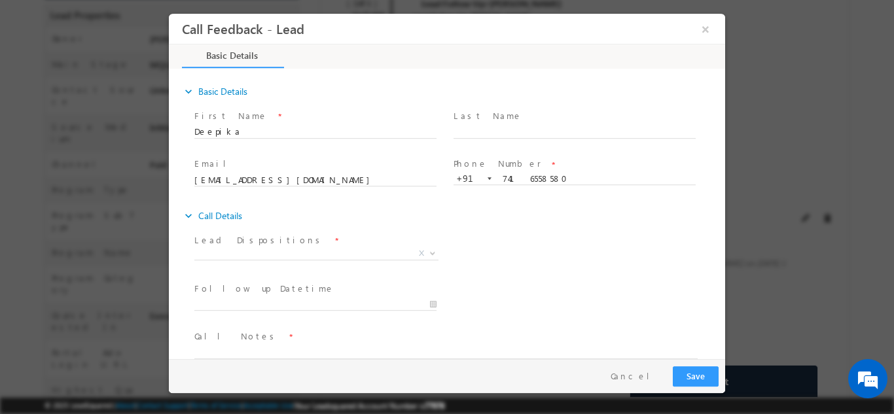
scroll to position [0, 0]
click at [303, 247] on span "X" at bounding box center [316, 253] width 244 height 13
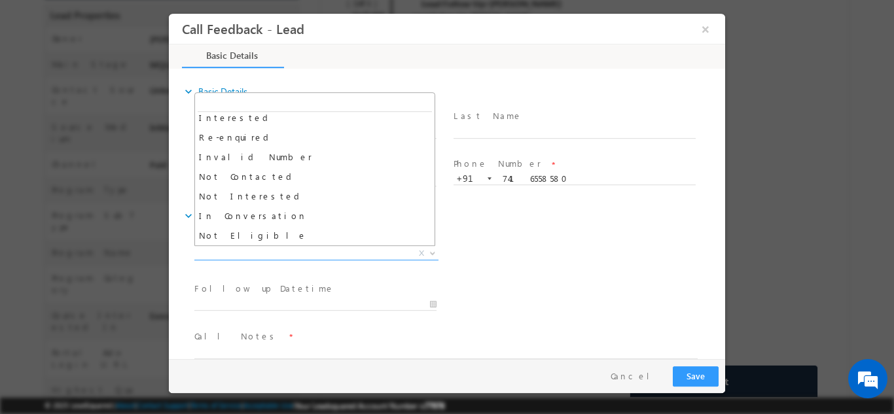
scroll to position [41, 0]
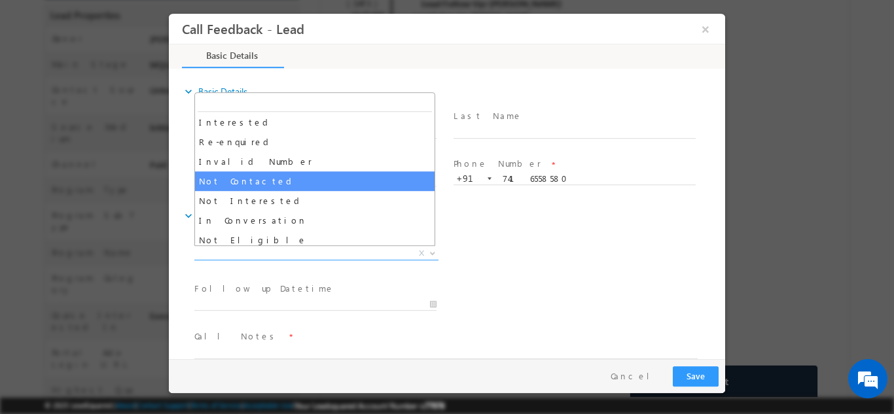
select select "Not Contacted"
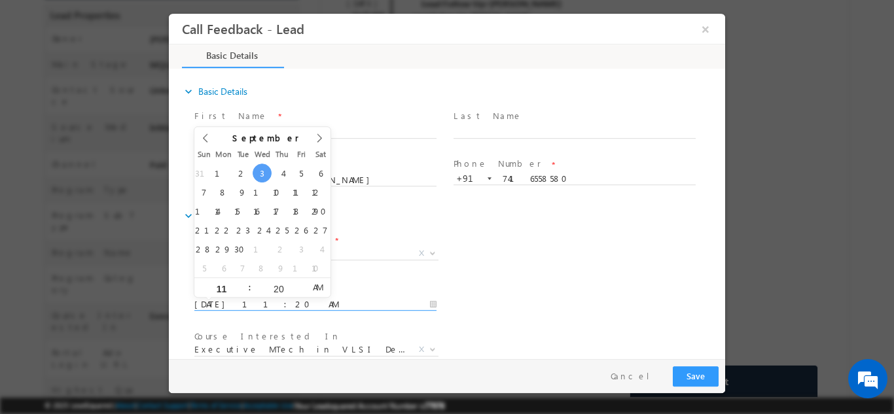
click at [314, 308] on input "03/09/2025 11:20 AM" at bounding box center [315, 304] width 242 height 13
type input "04/09/2025 11:20 AM"
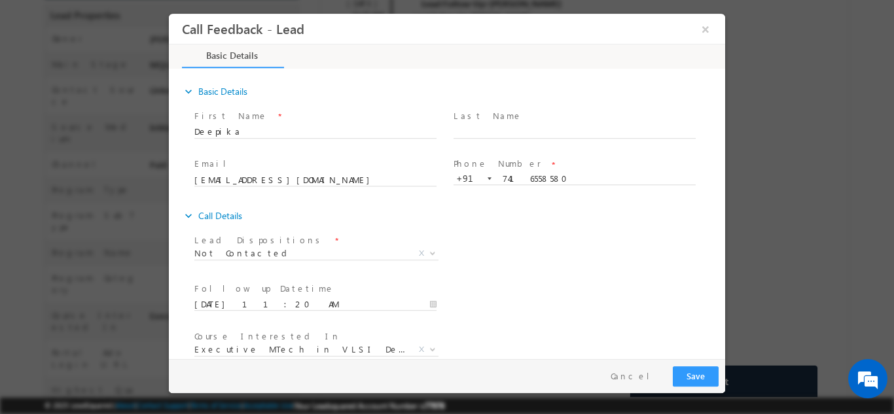
click at [507, 188] on span at bounding box center [573, 190] width 241 height 14
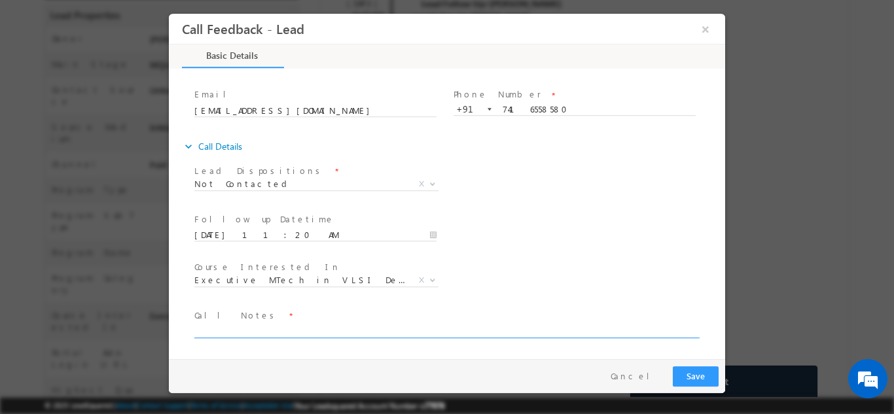
click at [557, 330] on textarea at bounding box center [445, 330] width 503 height 15
type textarea "disconnected"
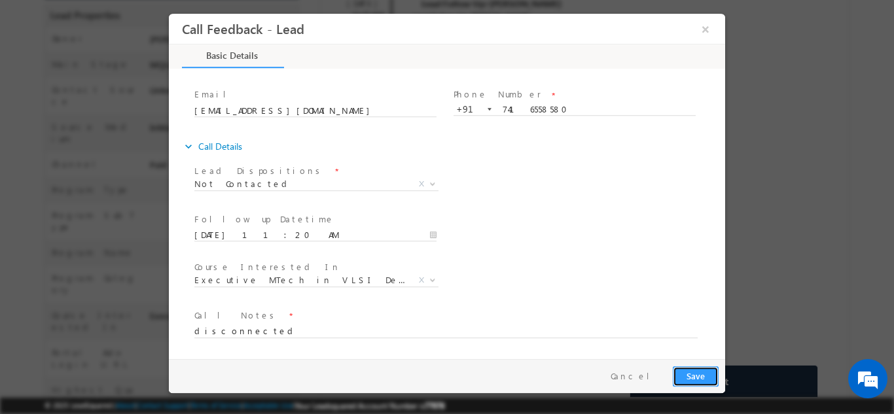
click at [695, 377] on button "Save" at bounding box center [696, 376] width 46 height 20
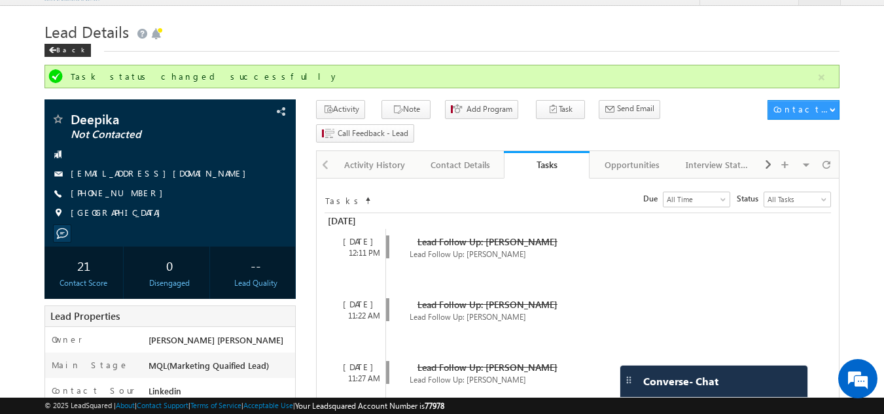
scroll to position [0, 0]
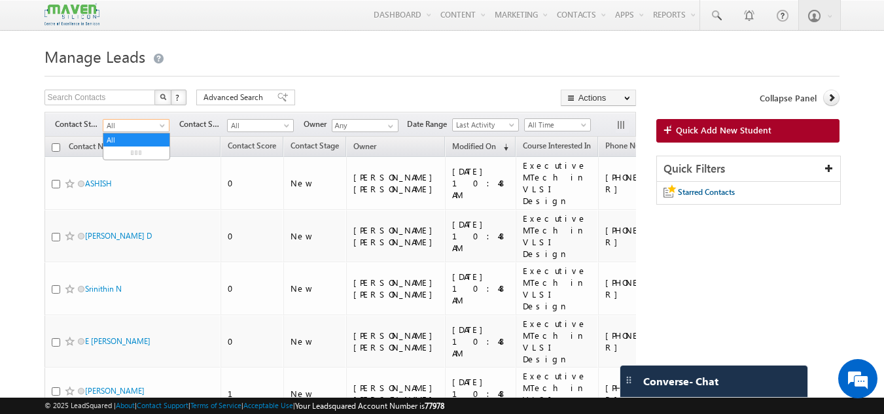
click at [156, 126] on span "All" at bounding box center [134, 126] width 62 height 12
click at [143, 148] on link "New Lead" at bounding box center [136, 153] width 66 height 12
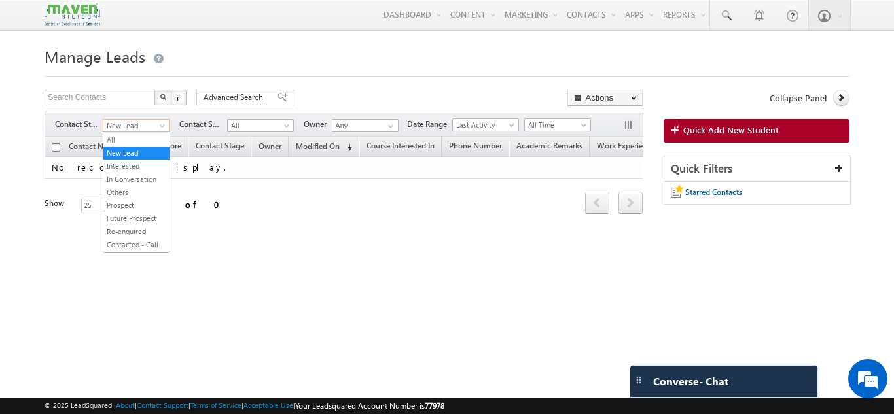
click at [157, 126] on span "New Lead" at bounding box center [134, 126] width 62 height 12
click at [149, 136] on link "All" at bounding box center [136, 140] width 66 height 12
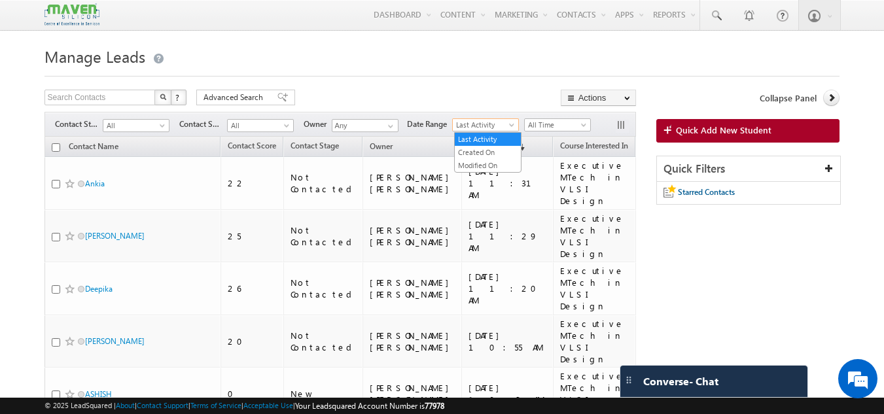
click at [504, 126] on span "Last Activity" at bounding box center [484, 125] width 62 height 12
drag, startPoint x: 491, startPoint y: 145, endPoint x: 487, endPoint y: 160, distance: 15.6
click at [487, 160] on ul "Last Activity Created On Modified On" at bounding box center [487, 152] width 67 height 41
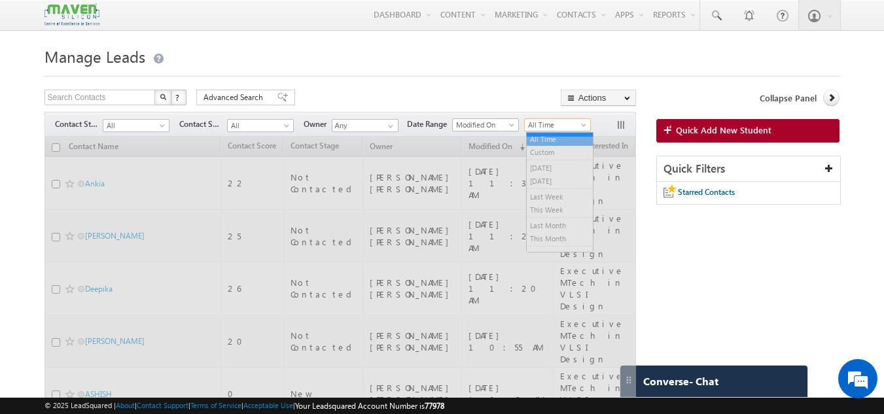
click at [554, 126] on span "All Time" at bounding box center [556, 125] width 62 height 12
click at [540, 130] on span "All Time" at bounding box center [556, 125] width 62 height 12
click at [545, 120] on span "All Time" at bounding box center [556, 125] width 62 height 12
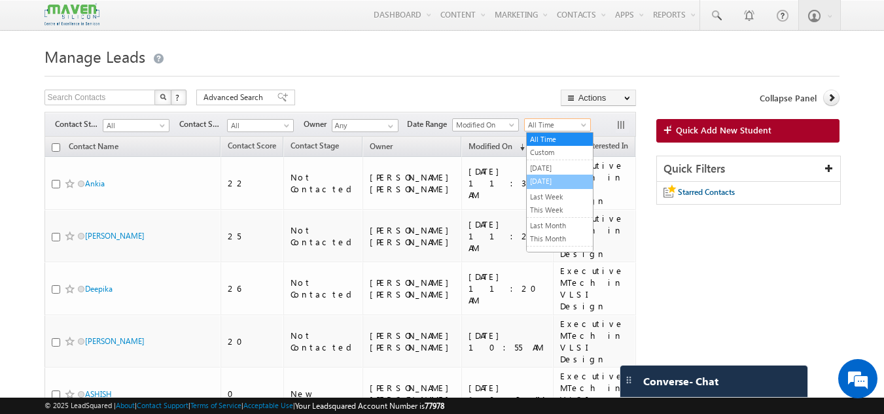
click at [543, 177] on link "[DATE]" at bounding box center [560, 181] width 66 height 12
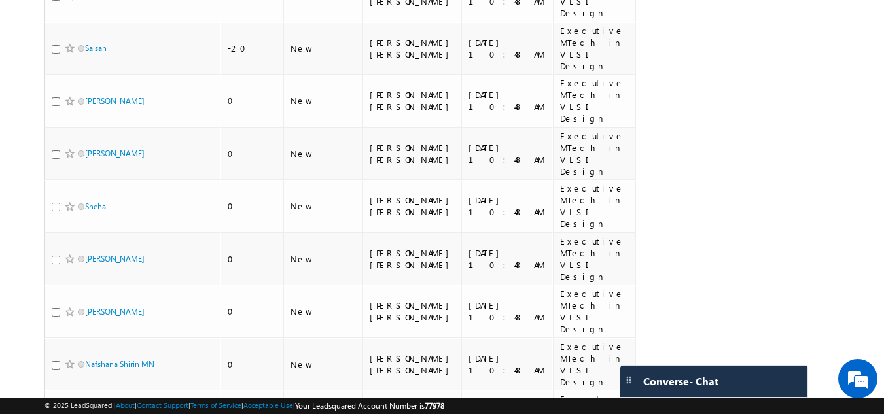
scroll to position [881, 0]
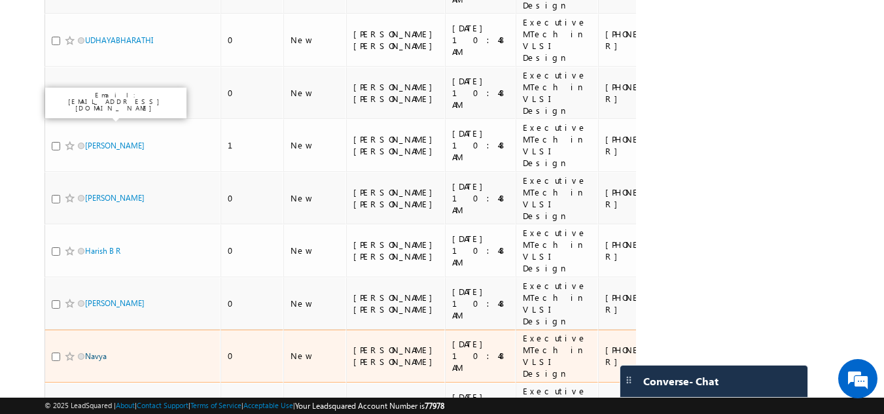
click at [96, 351] on link "Navya" at bounding box center [96, 356] width 22 height 10
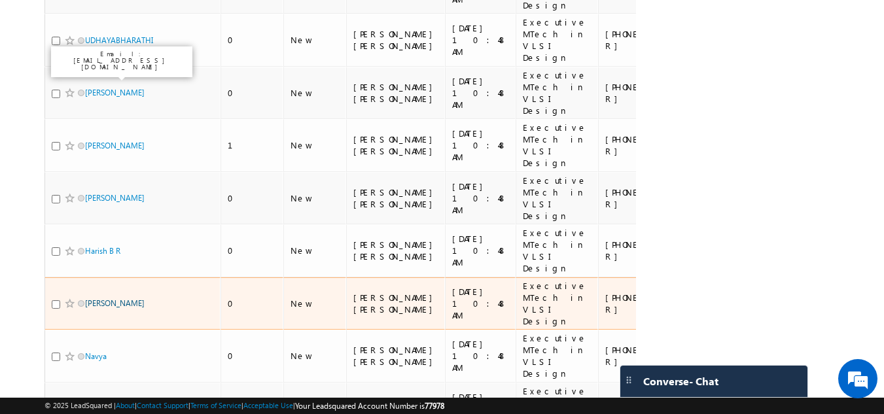
click at [120, 298] on link "G.Tamilselvi" at bounding box center [115, 303] width 60 height 10
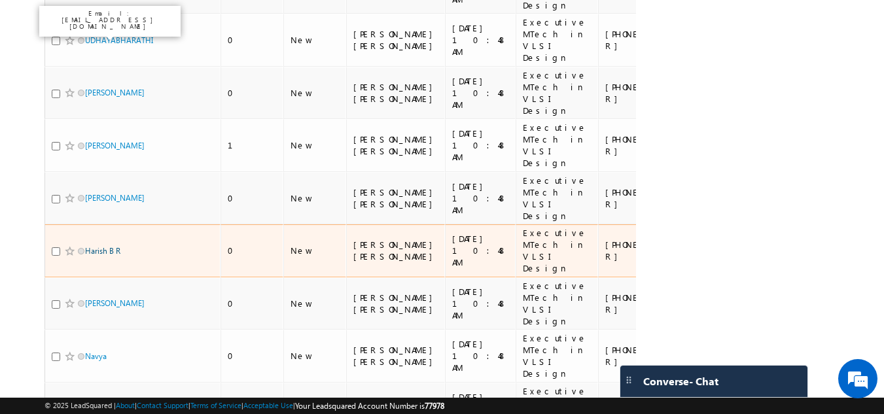
click at [105, 246] on link "Harish B R" at bounding box center [102, 251] width 35 height 10
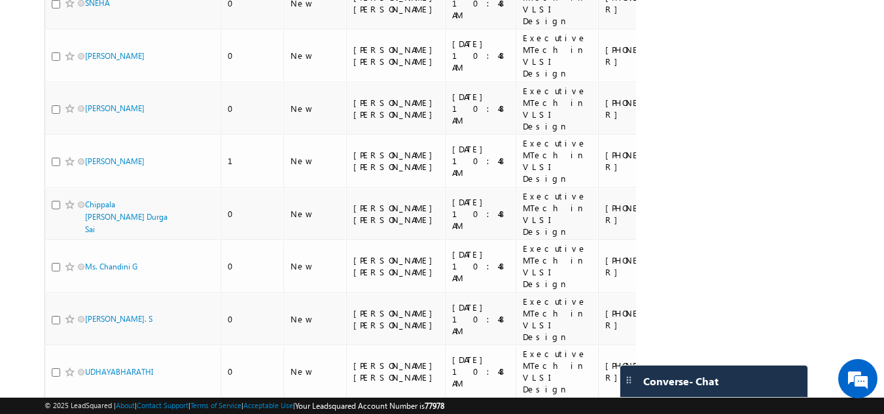
scroll to position [551, 0]
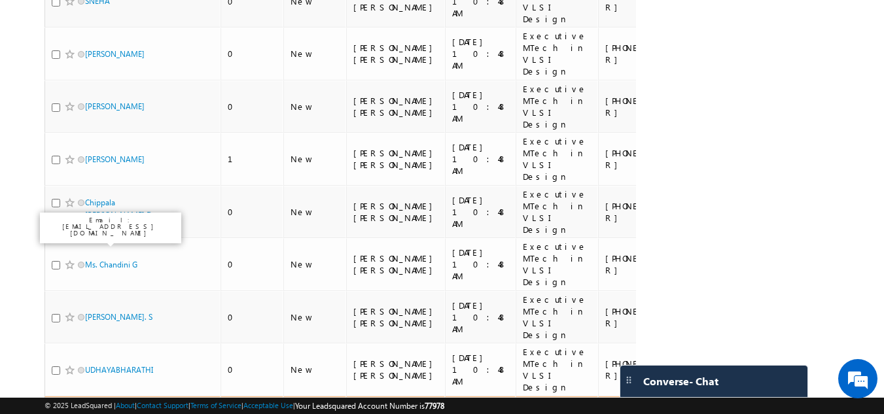
click at [93, 414] on link "Vamsi" at bounding box center [115, 422] width 60 height 10
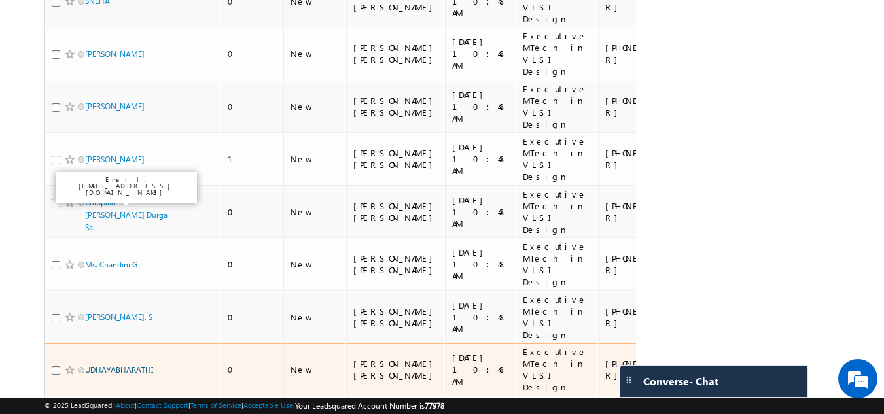
click at [97, 365] on link "UDHAYABHARATHI" at bounding box center [119, 370] width 68 height 10
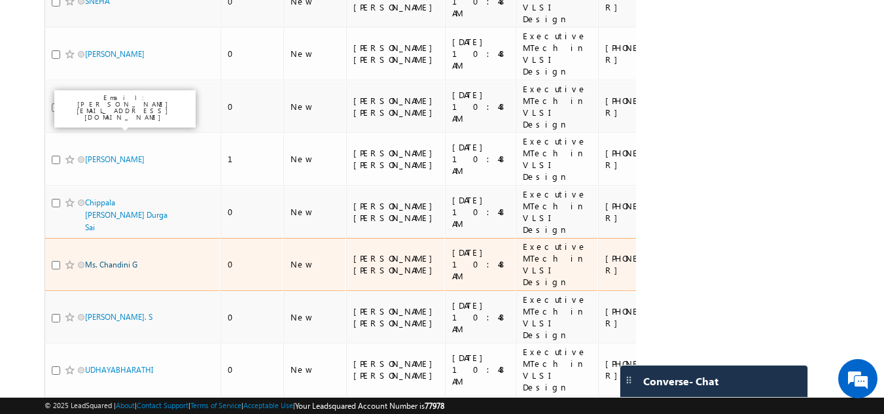
click at [110, 260] on link "Ms. Chandini G" at bounding box center [111, 265] width 52 height 10
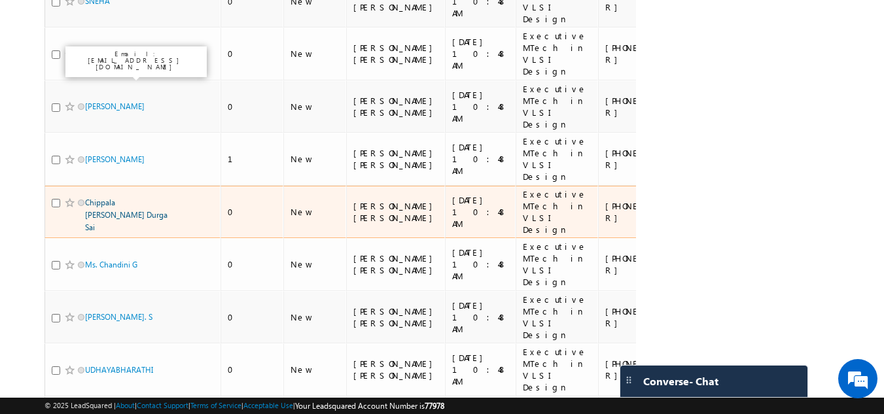
click at [107, 198] on link "Chippala Revanth Venkata Durga Sai" at bounding box center [126, 215] width 82 height 35
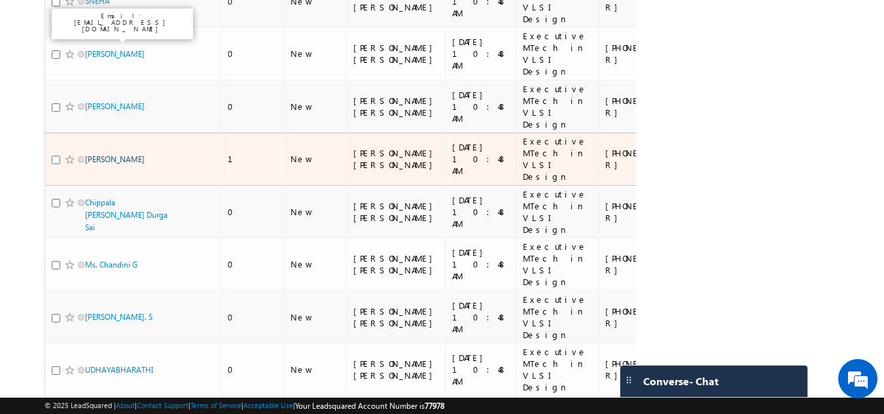
click at [101, 154] on link "Ankita Pal" at bounding box center [115, 159] width 60 height 10
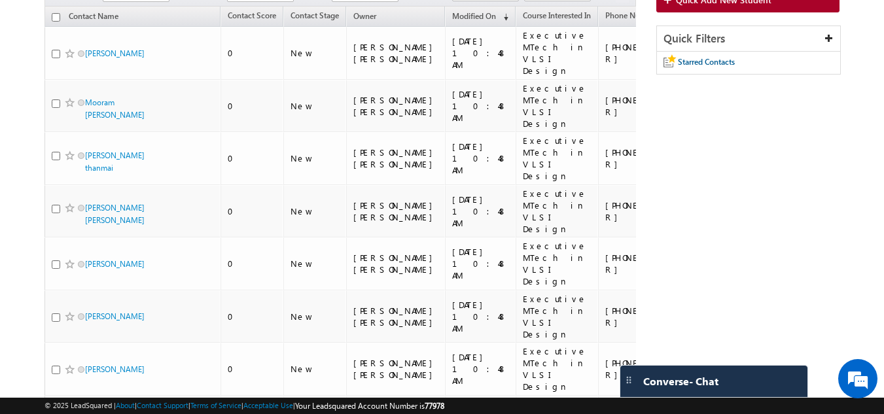
scroll to position [128, 0]
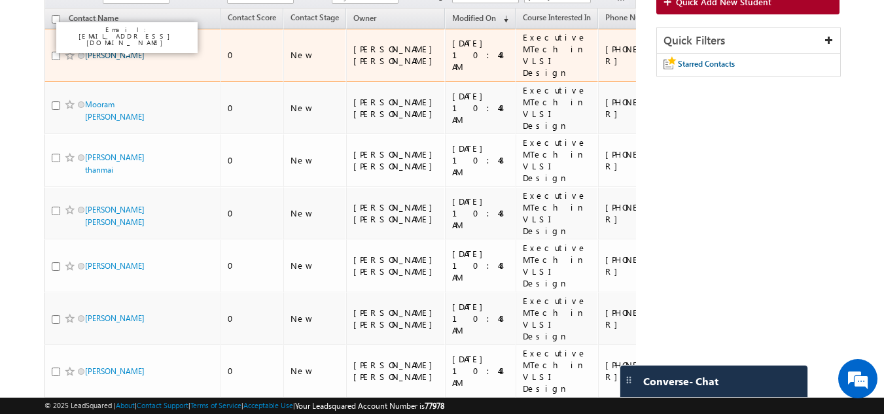
click at [125, 50] on link "Nikhil Jhariya" at bounding box center [115, 55] width 60 height 10
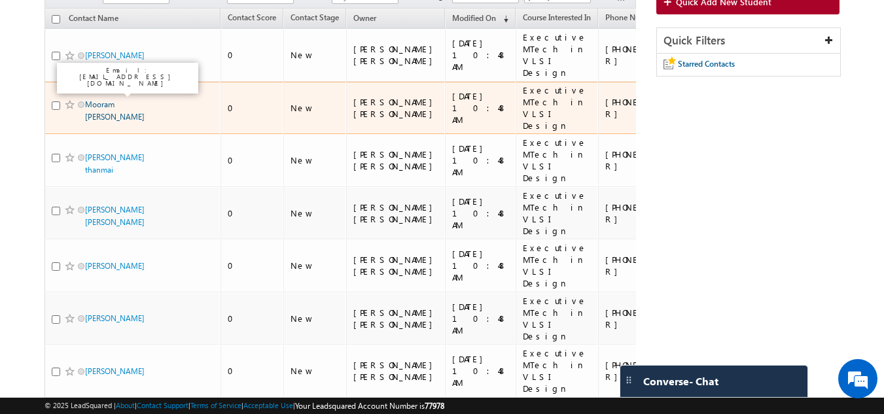
click at [105, 99] on link "Mooram Akshaya" at bounding box center [115, 110] width 60 height 22
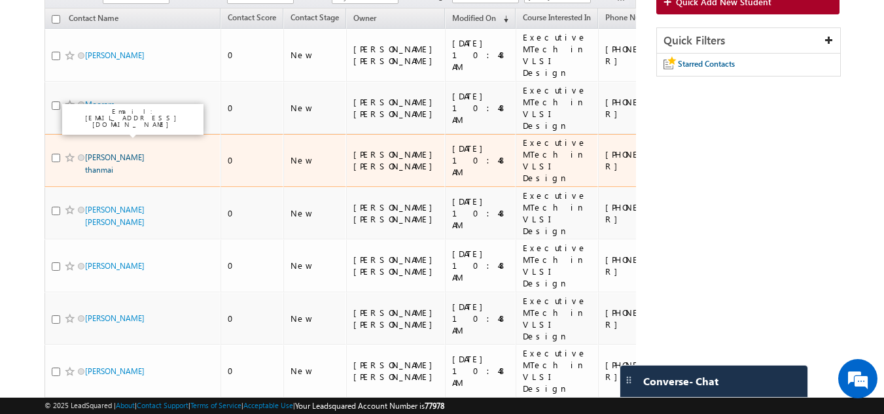
click at [98, 152] on link "Kantheti Roshini thanmai" at bounding box center [115, 163] width 60 height 22
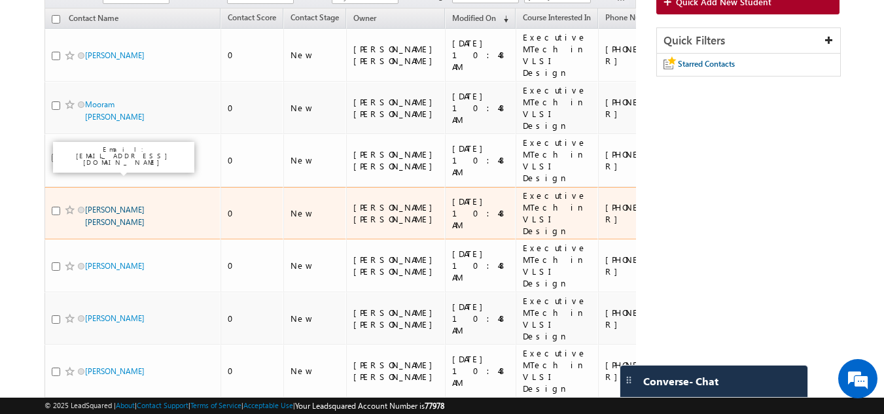
click at [96, 205] on link "Mohammed younus khan" at bounding box center [115, 216] width 60 height 22
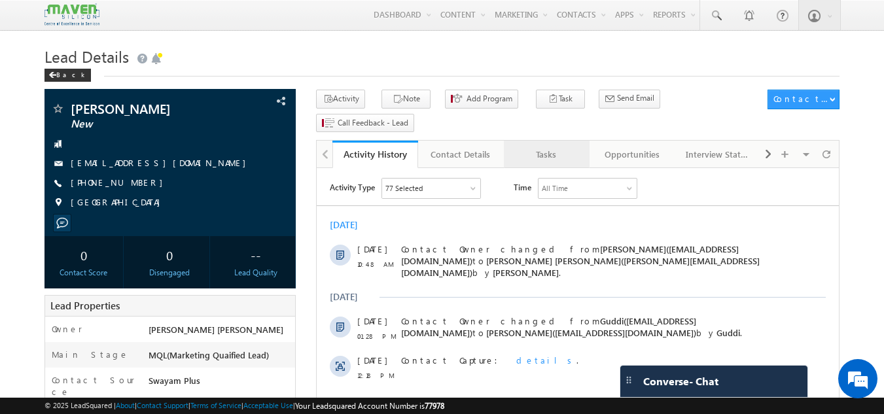
click at [540, 147] on div "Tasks" at bounding box center [545, 155] width 63 height 16
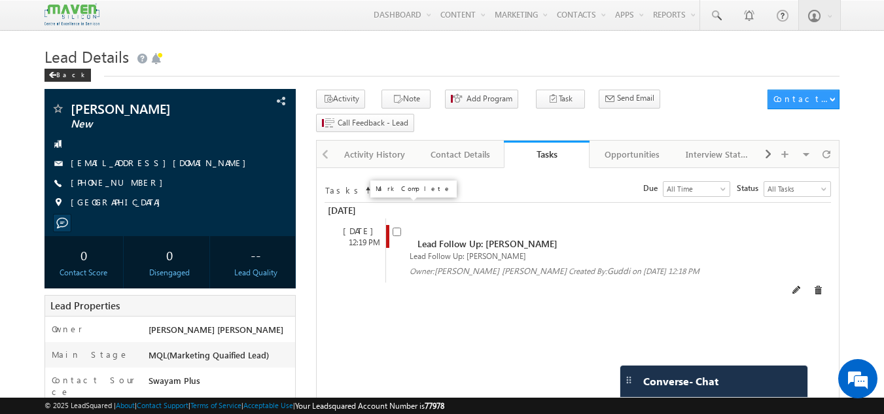
click at [400, 228] on input "checkbox" at bounding box center [397, 232] width 9 height 9
checkbox input "false"
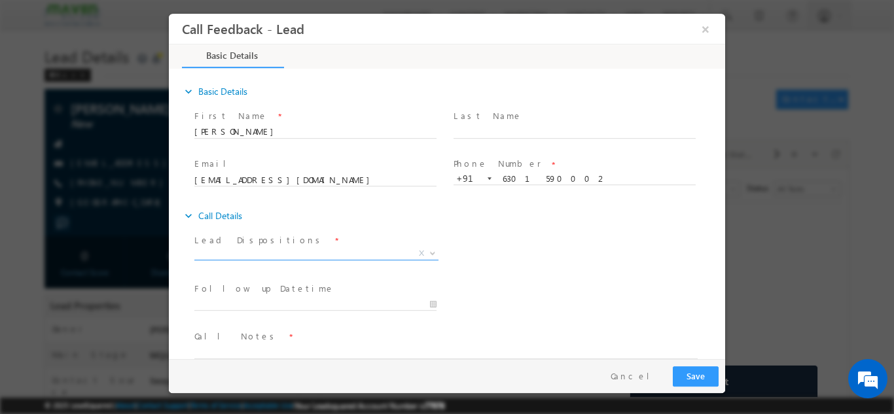
click at [328, 251] on span "X" at bounding box center [316, 253] width 244 height 13
click at [552, 238] on div "Lead Dispositions * Prospect Interested Re-enquired Invalid Number Not Contacte…" at bounding box center [458, 254] width 533 height 48
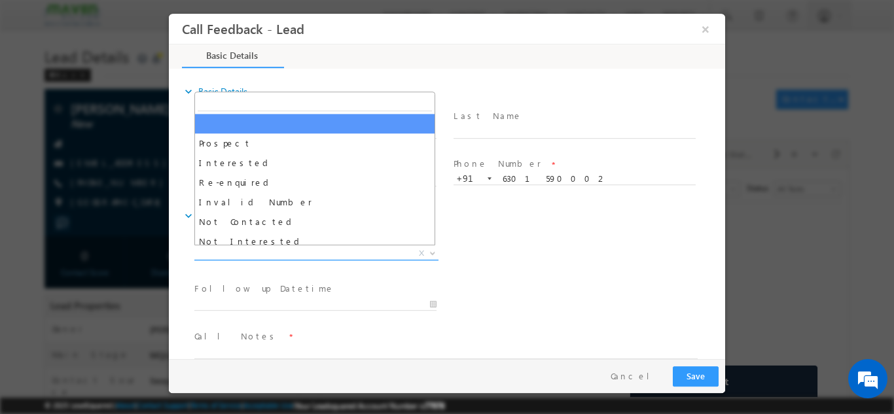
click at [398, 250] on span "X" at bounding box center [316, 253] width 244 height 13
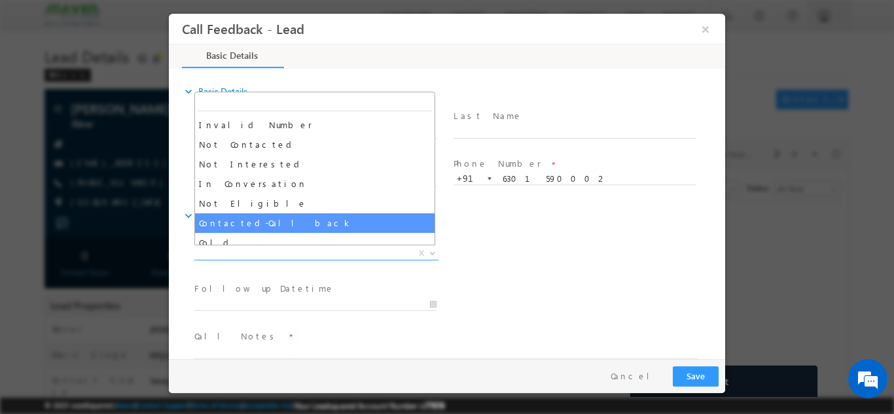
scroll to position [65, 0]
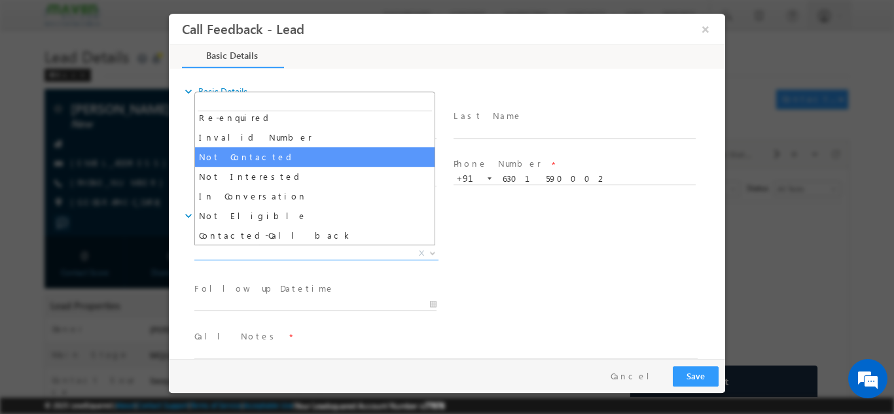
select select "Not Contacted"
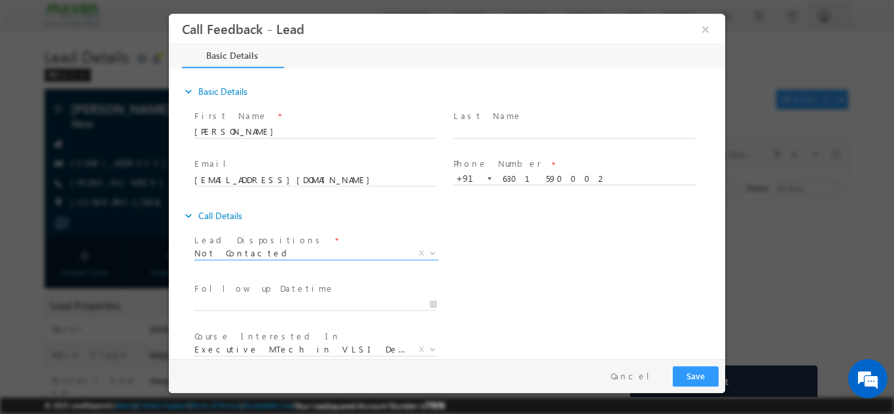
scroll to position [1, 0]
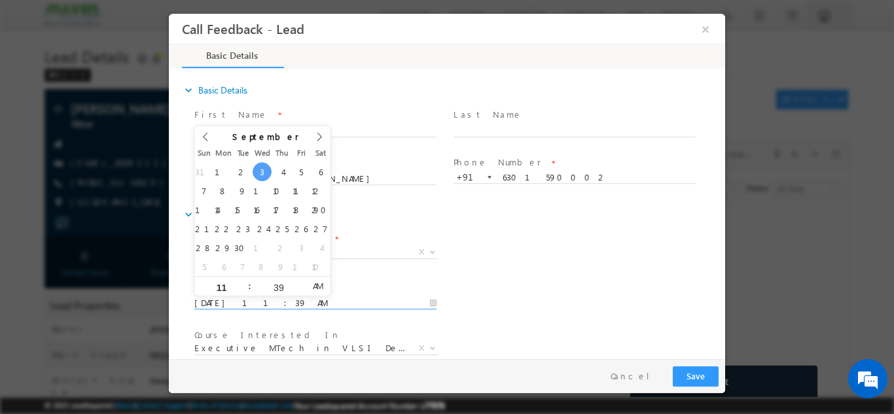
click at [285, 304] on input "03/09/2025 11:39 AM" at bounding box center [315, 302] width 242 height 13
type input "04/09/2025 11:39 AM"
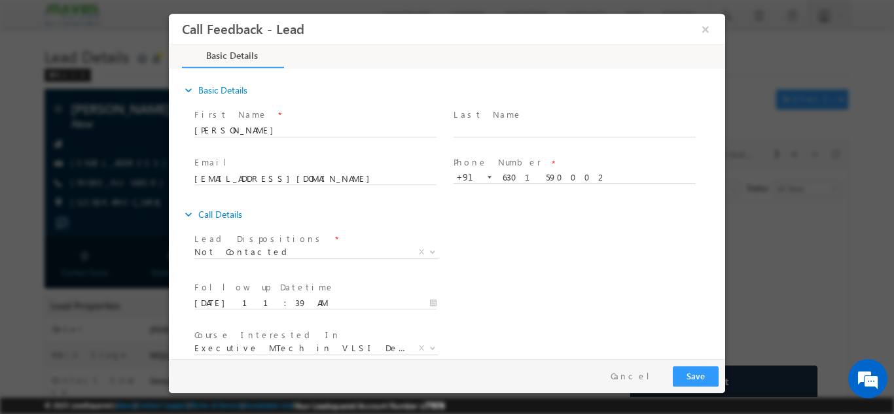
click at [577, 274] on div "Lead Dispositions * Prospect Interested Re-enquired Invalid Number Not Contacte…" at bounding box center [458, 253] width 533 height 48
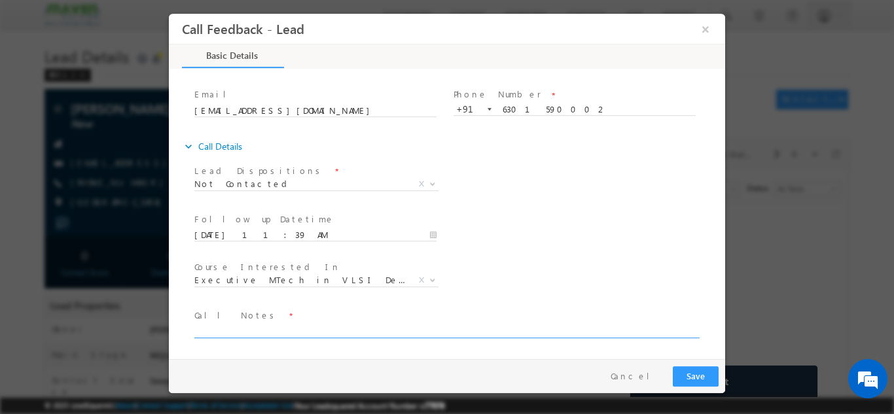
click at [625, 334] on textarea at bounding box center [445, 330] width 503 height 15
type textarea "cb later"
click at [699, 372] on button "Save" at bounding box center [696, 376] width 46 height 20
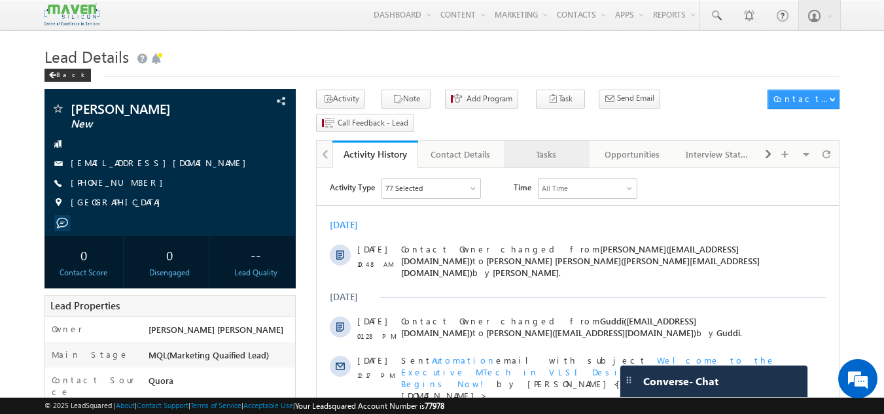
click at [559, 147] on div "Tasks" at bounding box center [545, 155] width 63 height 16
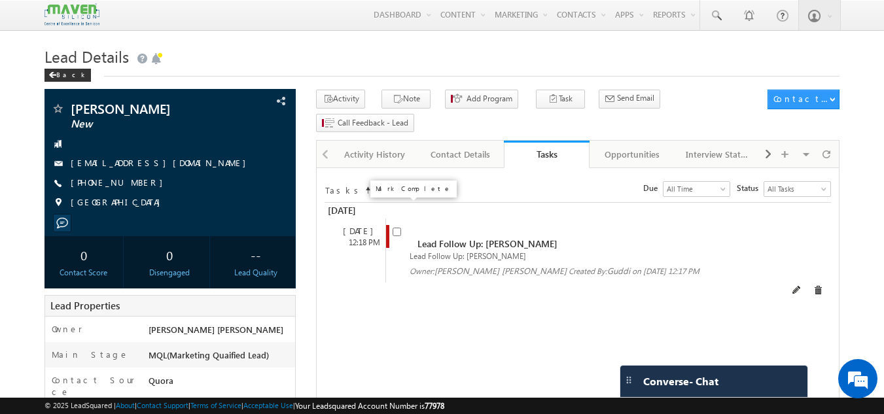
click at [398, 228] on input "checkbox" at bounding box center [397, 232] width 9 height 9
checkbox input "false"
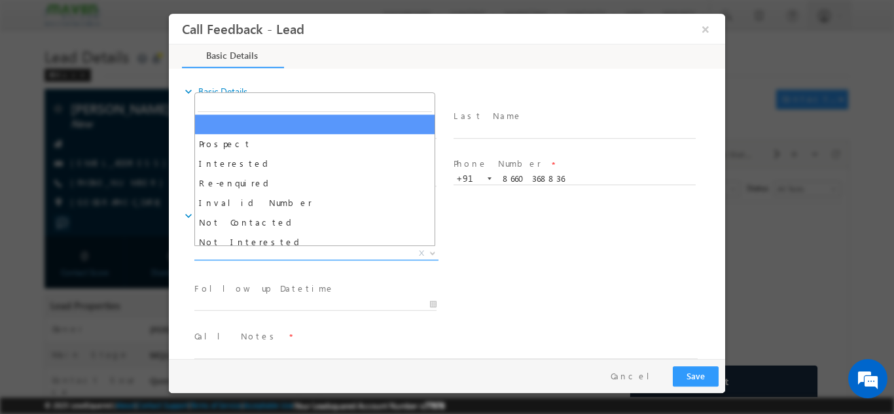
click at [357, 251] on span "X" at bounding box center [316, 253] width 244 height 13
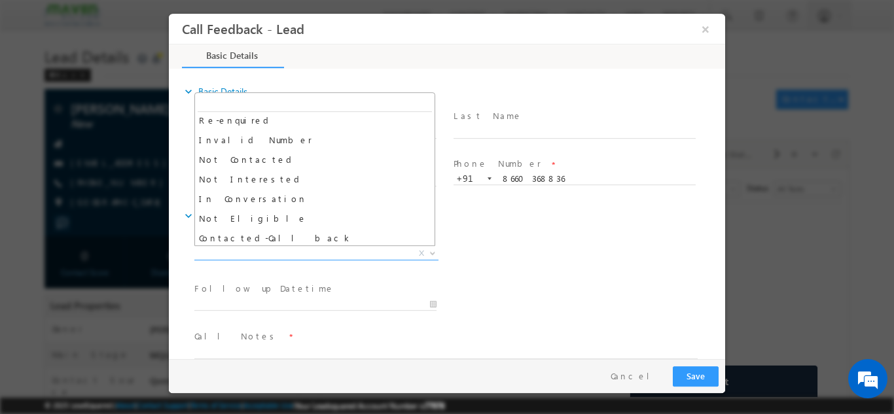
scroll to position [54, 0]
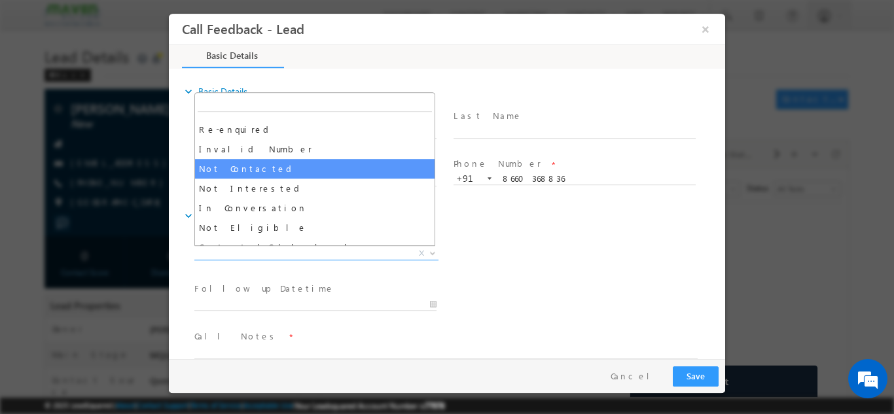
select select "Not Contacted"
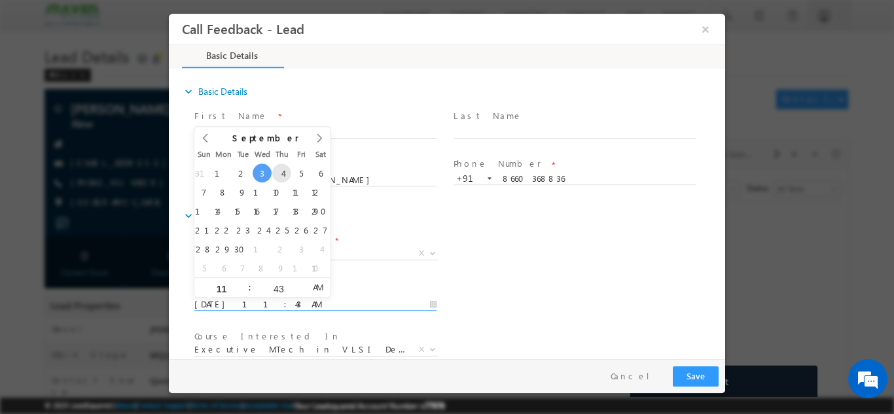
drag, startPoint x: 336, startPoint y: 300, endPoint x: 281, endPoint y: 171, distance: 140.5
click at [281, 171] on body "Call Feedback - Lead × Basic Details" at bounding box center [447, 185] width 556 height 345
type input "04/09/2025 11:43 AM"
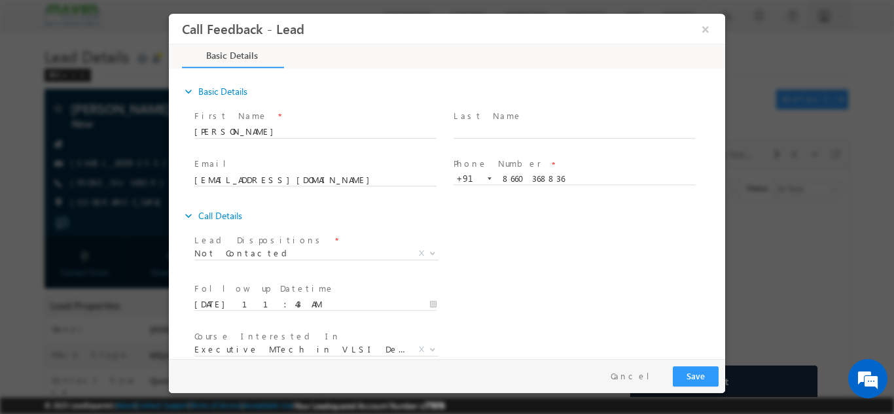
click at [500, 231] on div "Lead Dispositions * Prospect Interested Re-enquired Invalid Number Not Contacte…" at bounding box center [458, 254] width 533 height 48
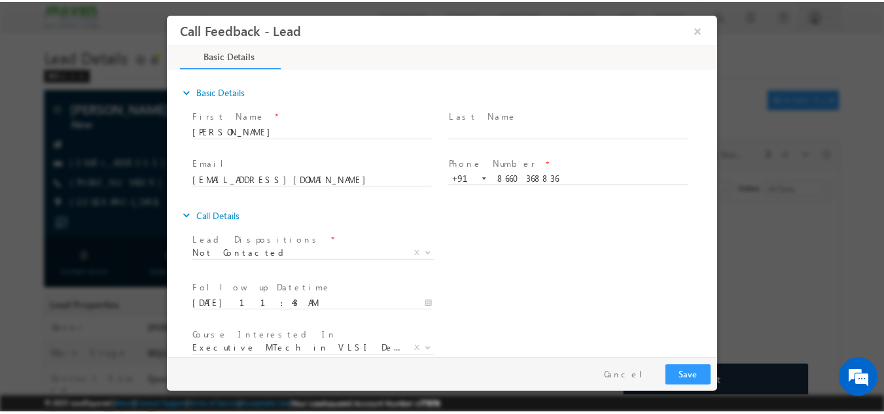
scroll to position [69, 0]
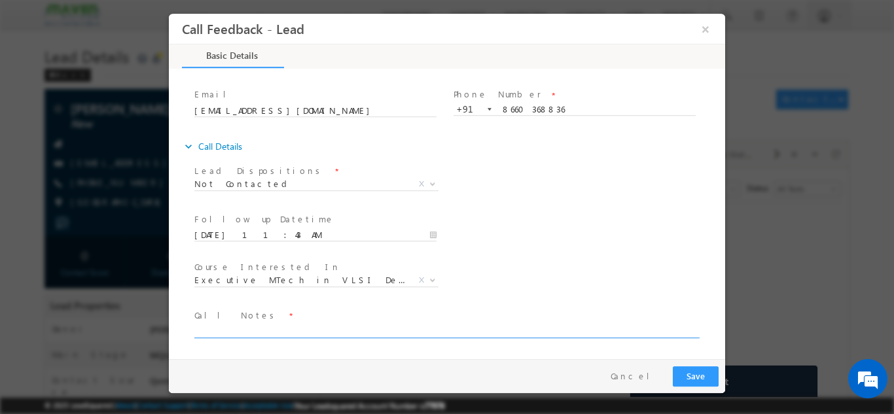
click at [568, 334] on textarea at bounding box center [445, 330] width 503 height 15
type textarea "dnp"
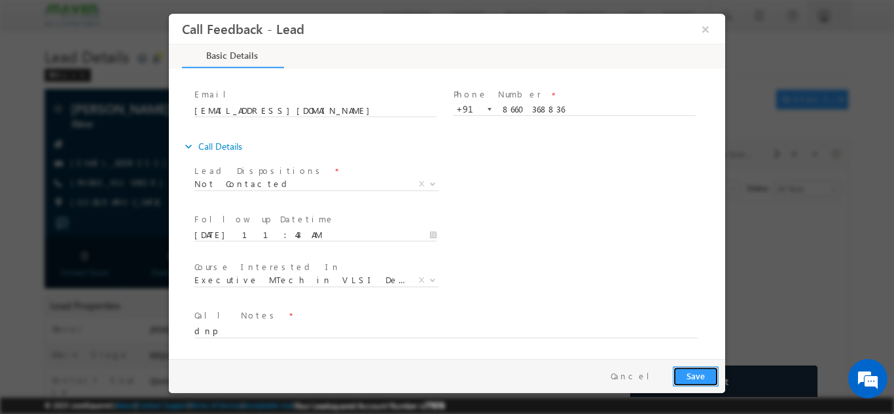
click at [690, 372] on button "Save" at bounding box center [696, 376] width 46 height 20
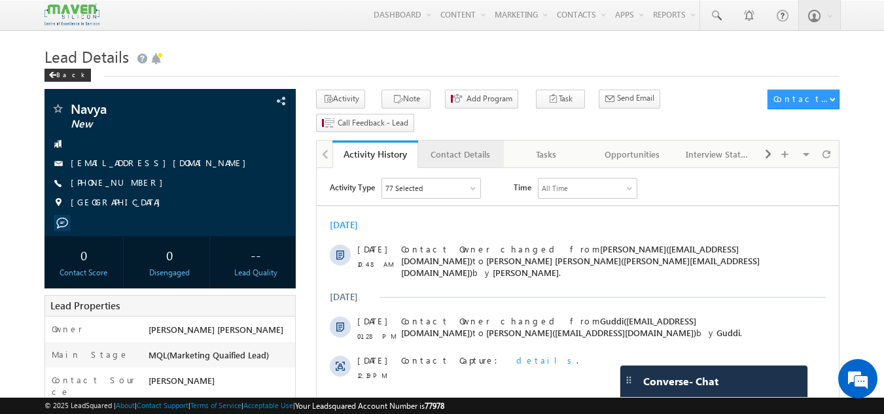
click at [455, 147] on div "Contact Details" at bounding box center [460, 155] width 63 height 16
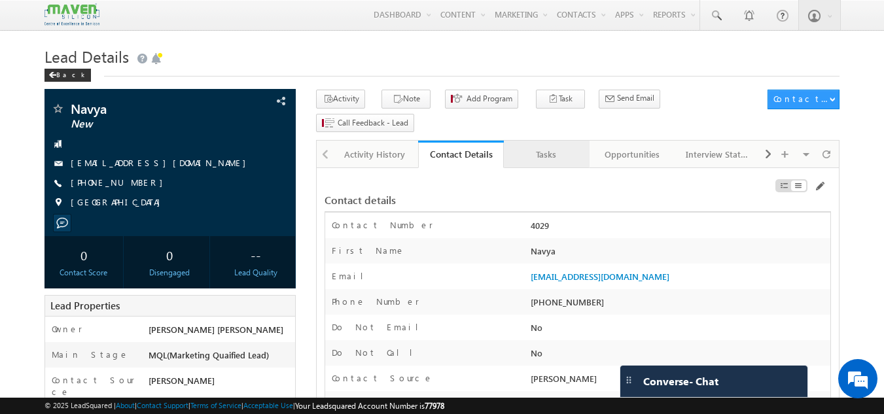
click at [558, 147] on div "Tasks" at bounding box center [545, 155] width 63 height 16
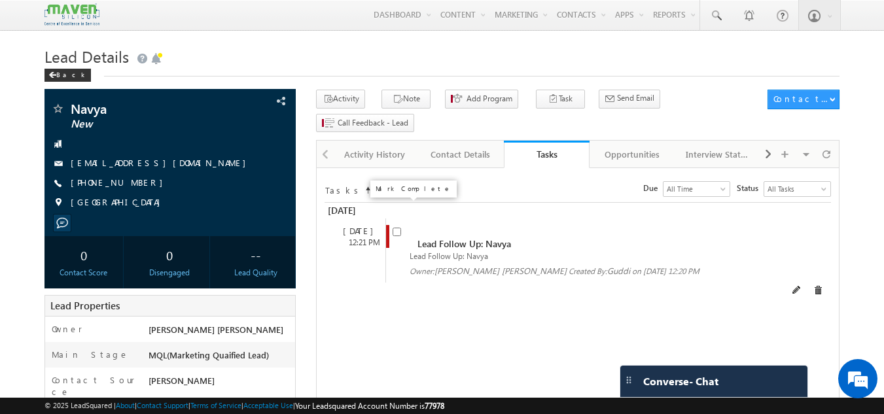
click at [398, 228] on input "checkbox" at bounding box center [397, 232] width 9 height 9
checkbox input "false"
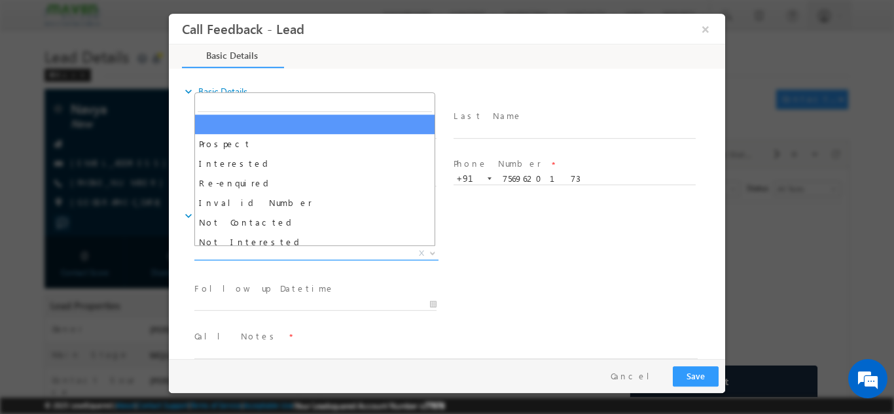
click at [344, 255] on span "X" at bounding box center [316, 253] width 244 height 13
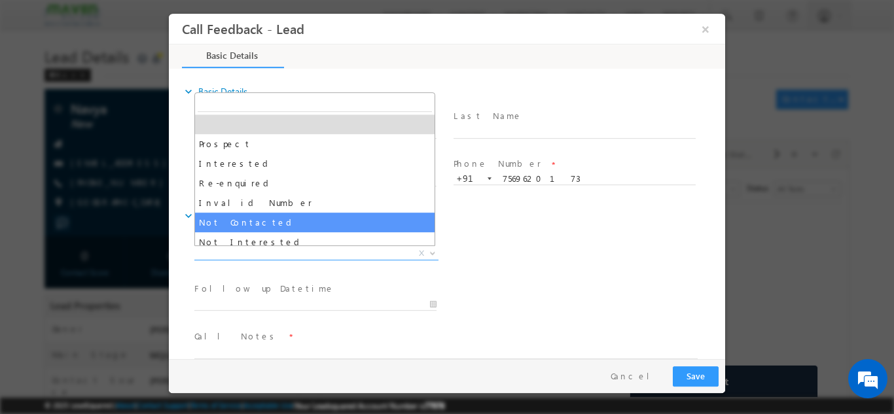
select select "Not Contacted"
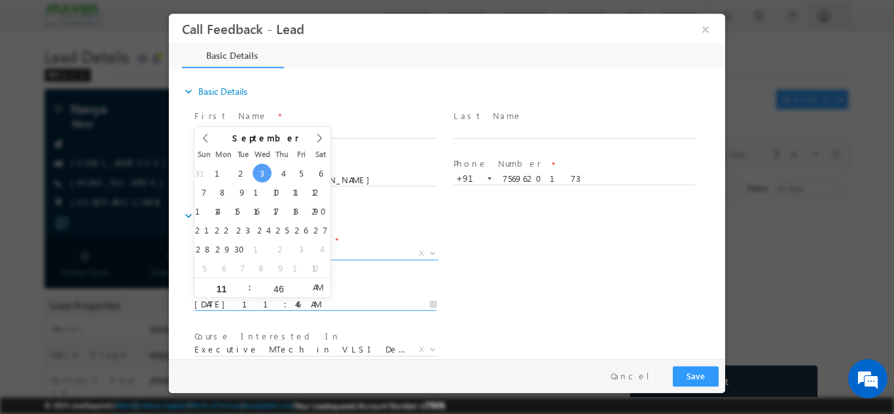
click at [279, 299] on input "[DATE] 11:46 AM" at bounding box center [315, 304] width 242 height 13
type input "[DATE] 11:46 AM"
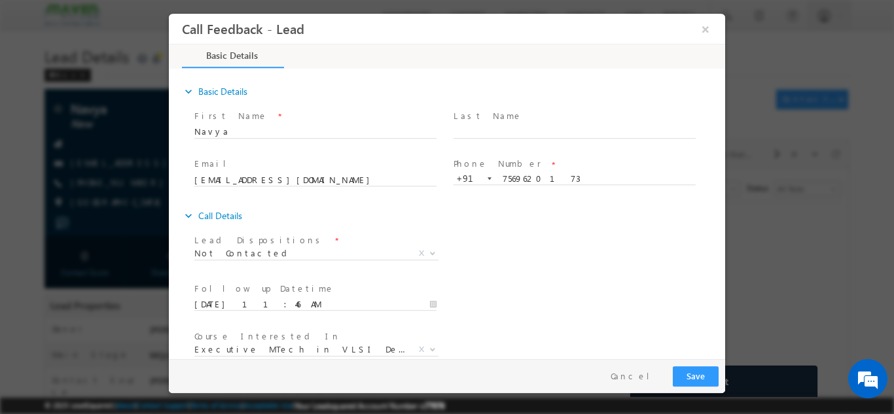
drag, startPoint x: 647, startPoint y: 264, endPoint x: 720, endPoint y: 250, distance: 74.6
click at [720, 250] on div "expand_more Basic Details First Name *" at bounding box center [450, 214] width 550 height 289
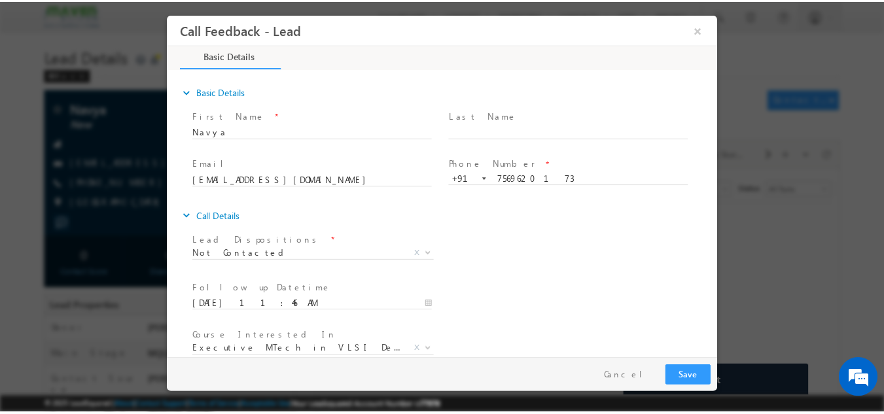
scroll to position [69, 0]
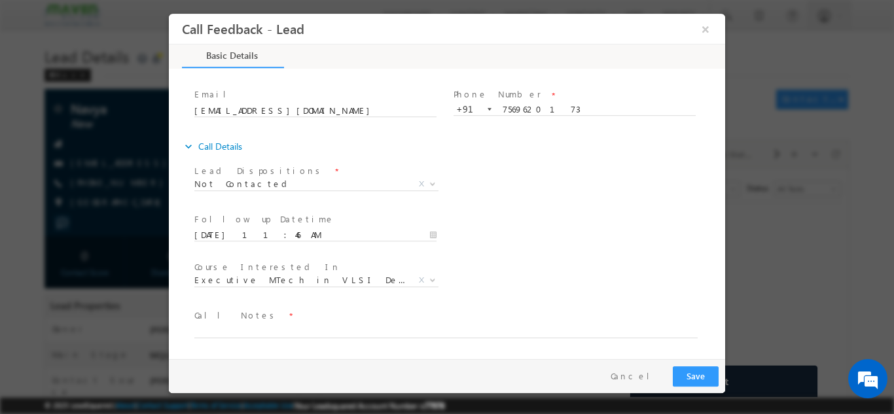
drag, startPoint x: 720, startPoint y: 250, endPoint x: 911, endPoint y: 412, distance: 250.2
click at [638, 328] on textarea at bounding box center [445, 330] width 503 height 15
type textarea "dnp"
click at [696, 368] on button "Save" at bounding box center [696, 376] width 46 height 20
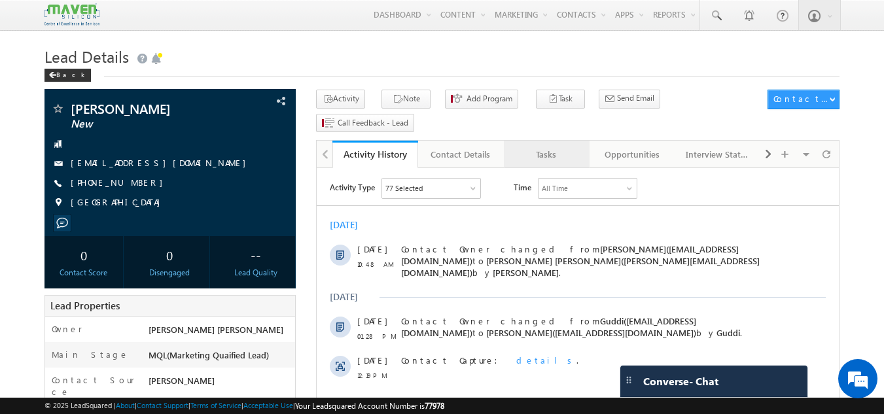
click at [537, 147] on div "Tasks" at bounding box center [545, 155] width 63 height 16
click at [538, 147] on div "Tasks" at bounding box center [545, 155] width 63 height 16
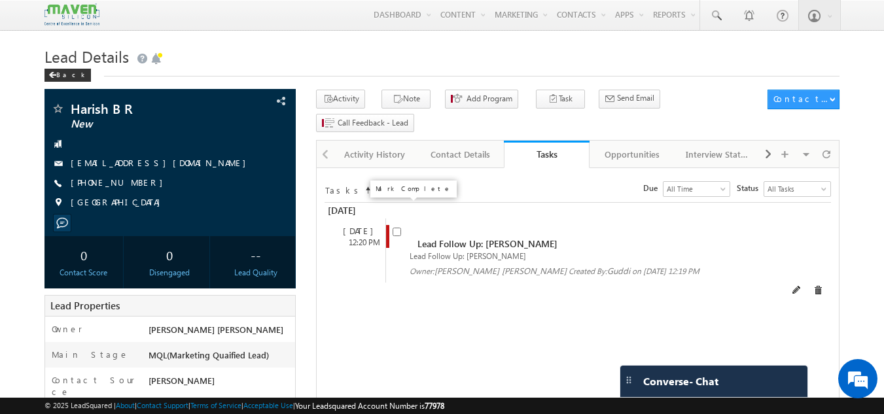
click at [397, 228] on input "checkbox" at bounding box center [397, 232] width 9 height 9
checkbox input "false"
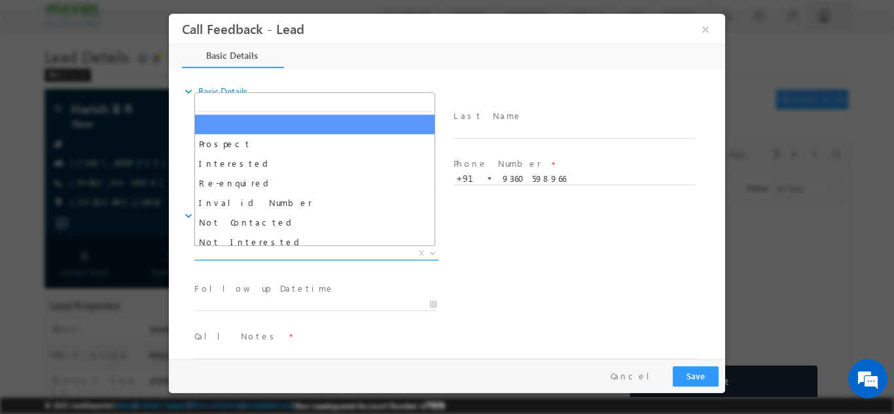
click at [359, 251] on span "X" at bounding box center [316, 253] width 244 height 13
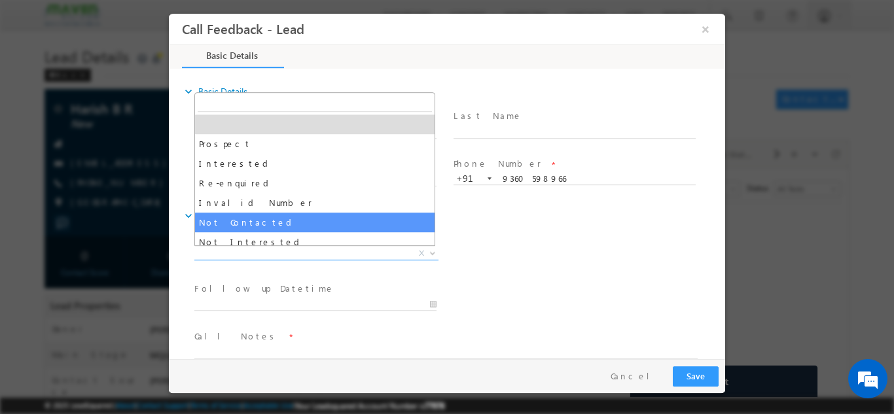
select select "Not Contacted"
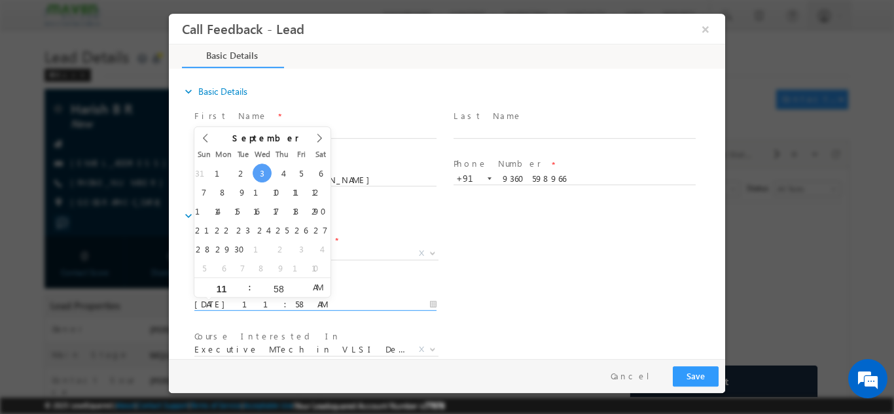
click at [296, 298] on input "03/09/2025 11:58 AM" at bounding box center [315, 304] width 242 height 13
type input "04/09/2025 11:58 AM"
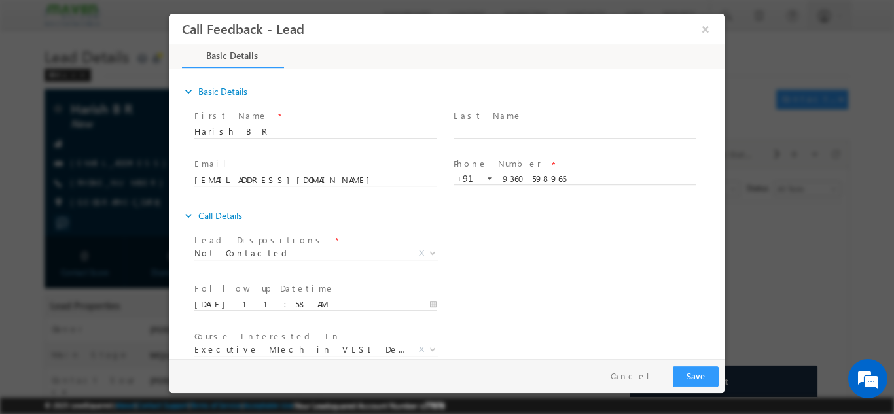
click at [569, 291] on div "Follow up Datetime * 04/09/2025 11:58 AM Program Type * Long Term Short Term X" at bounding box center [458, 303] width 533 height 48
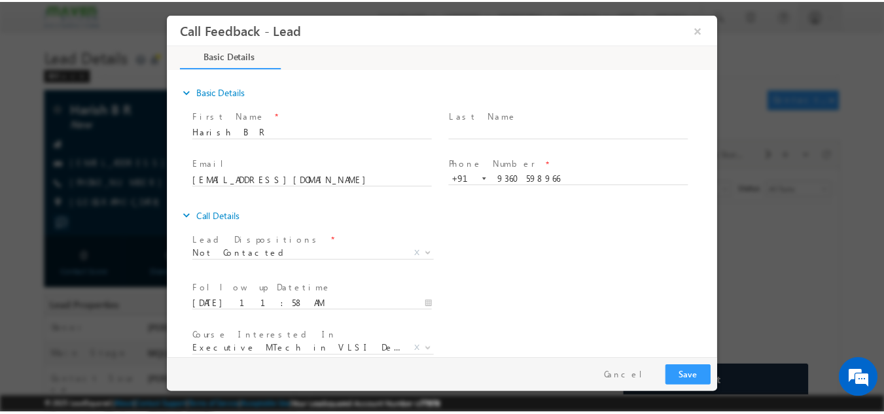
scroll to position [69, 0]
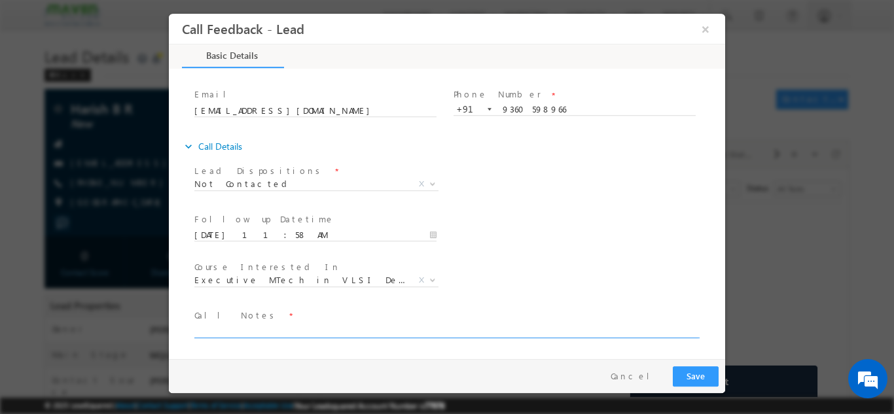
click at [563, 326] on textarea at bounding box center [445, 330] width 503 height 15
type textarea "dnp"
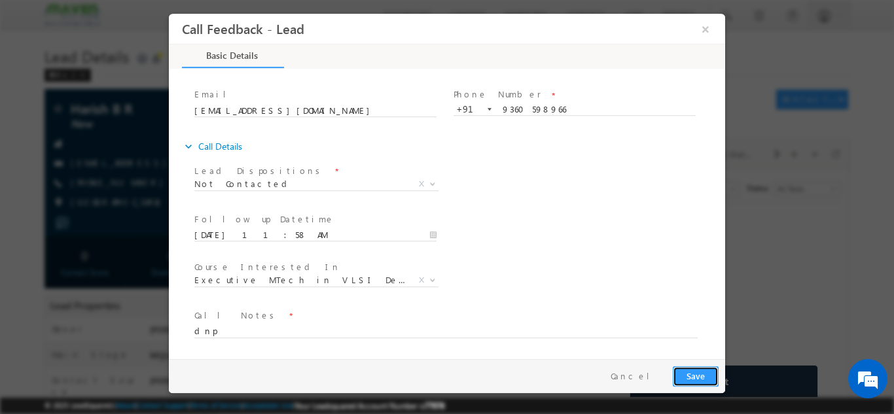
click at [705, 380] on button "Save" at bounding box center [696, 376] width 46 height 20
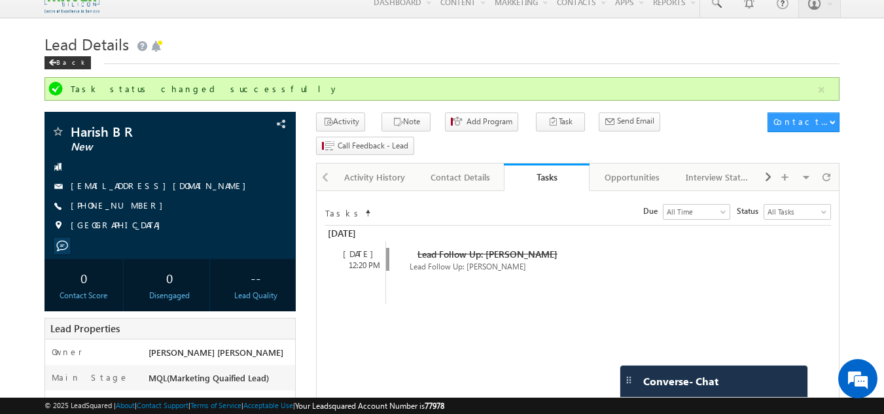
scroll to position [8, 0]
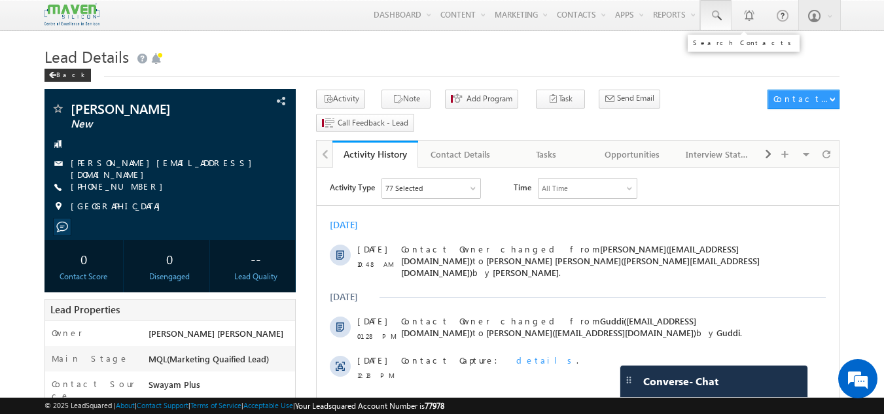
click at [724, 18] on link at bounding box center [715, 15] width 31 height 30
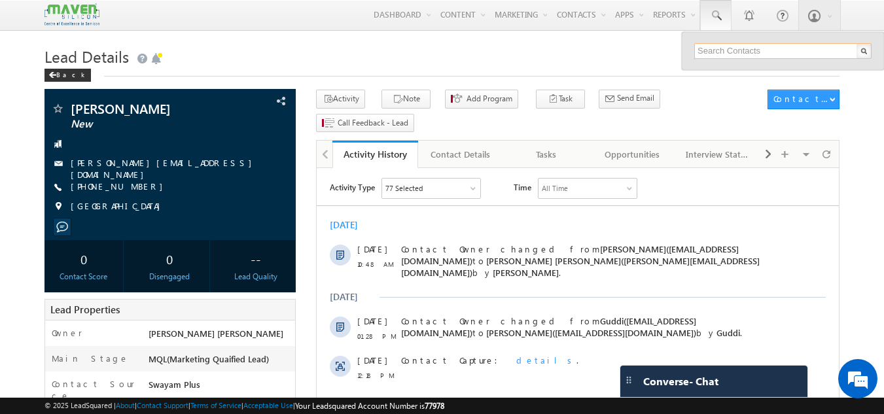
click at [709, 50] on input "text" at bounding box center [782, 51] width 177 height 16
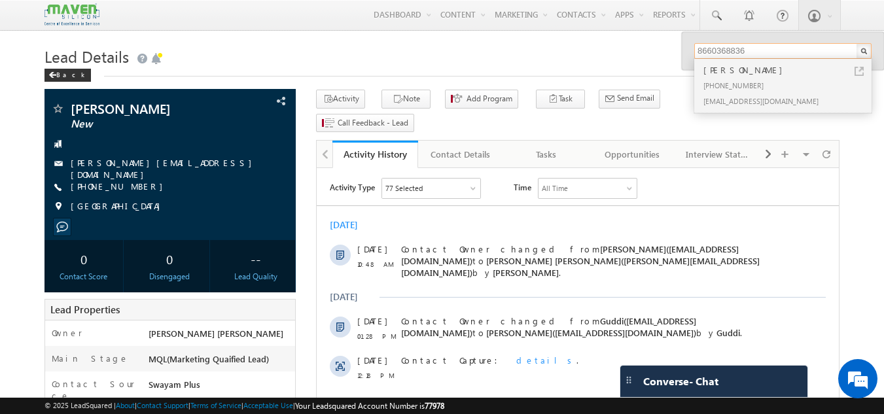
type input "8660368836"
click at [355, 53] on h1 "Lead Details" at bounding box center [442, 56] width 796 height 26
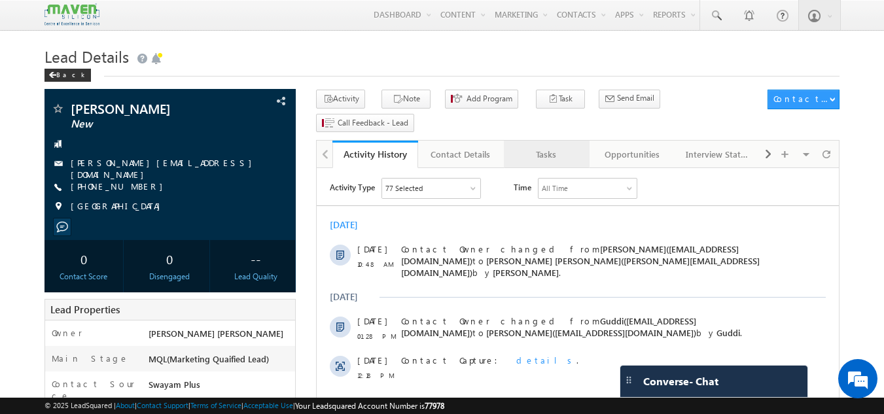
click at [567, 142] on link "Tasks" at bounding box center [547, 154] width 86 height 27
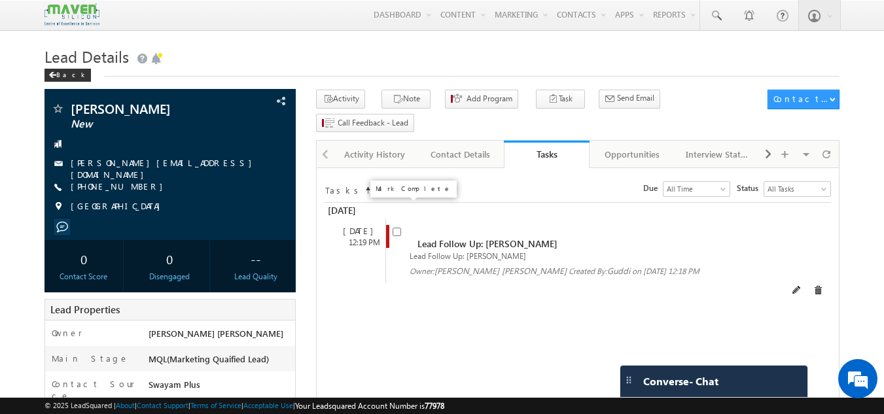
click at [399, 228] on input "checkbox" at bounding box center [397, 232] width 9 height 9
checkbox input "false"
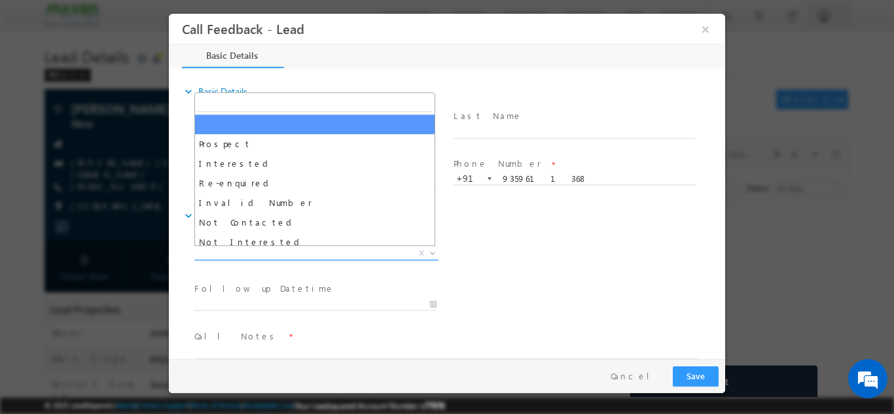
click at [315, 251] on span "X" at bounding box center [316, 253] width 244 height 13
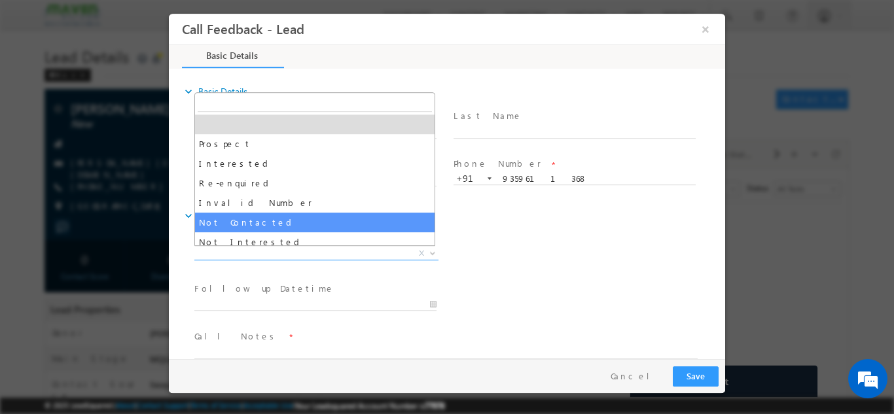
select select "Not Contacted"
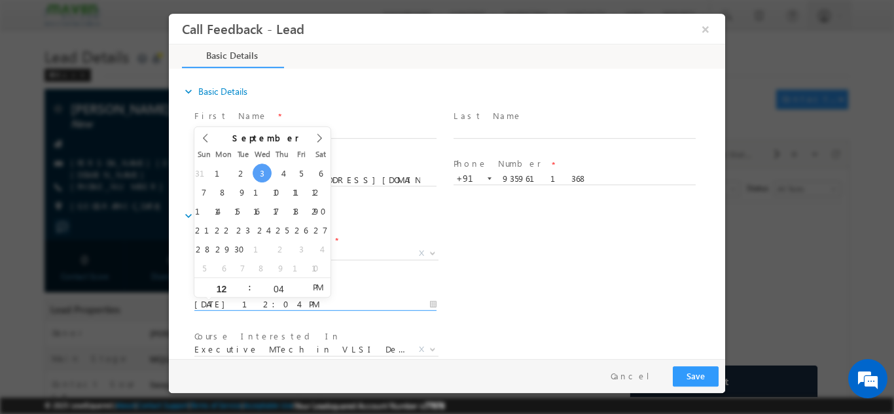
click at [348, 300] on input "03/09/2025 12:04 PM" at bounding box center [315, 304] width 242 height 13
type input "04/09/2025 12:04 PM"
click at [519, 216] on div "expand_more Call Details" at bounding box center [453, 215] width 543 height 24
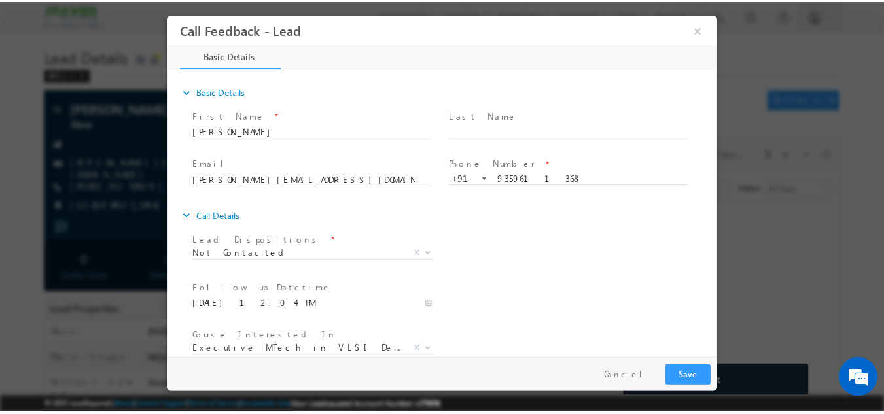
scroll to position [69, 0]
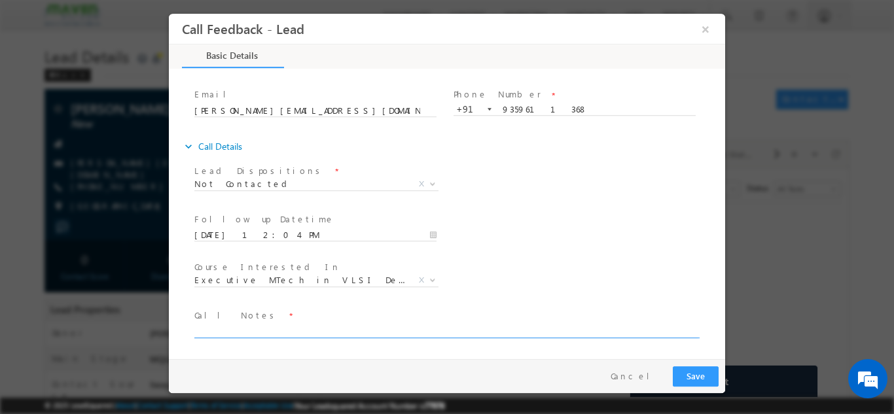
click at [625, 328] on textarea at bounding box center [445, 330] width 503 height 15
type textarea "not reachable"
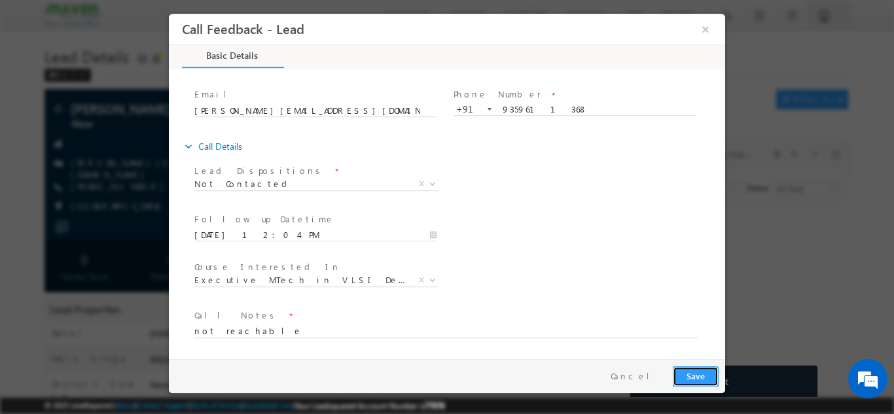
click at [700, 376] on button "Save" at bounding box center [696, 376] width 46 height 20
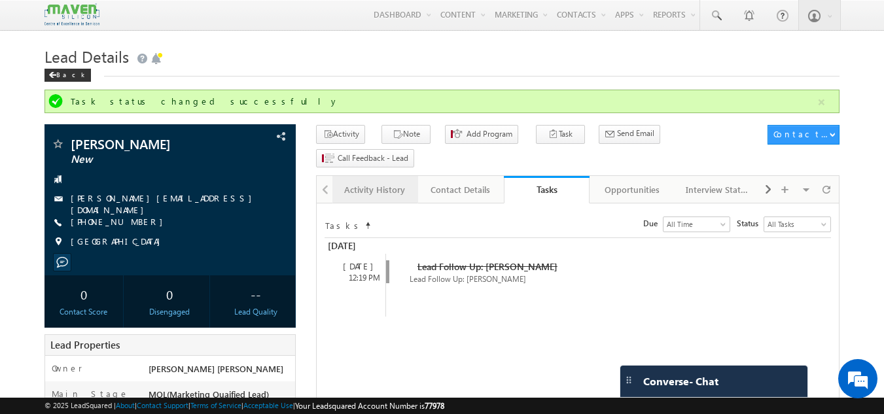
click at [359, 178] on link "Activity History" at bounding box center [375, 189] width 86 height 27
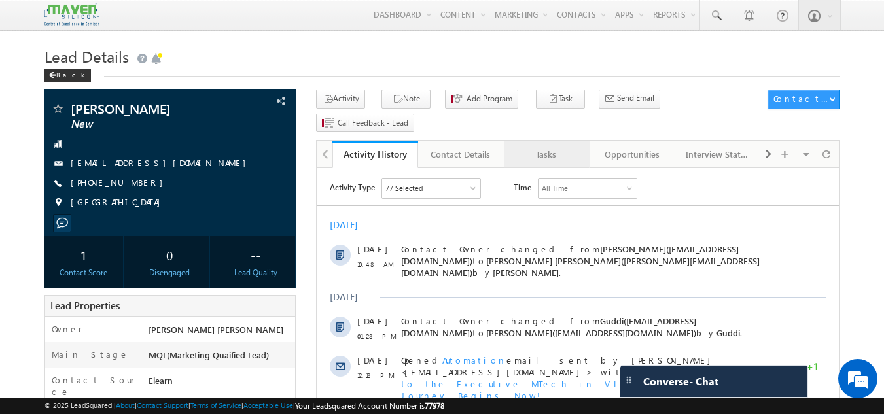
click at [549, 147] on div "Tasks" at bounding box center [545, 155] width 63 height 16
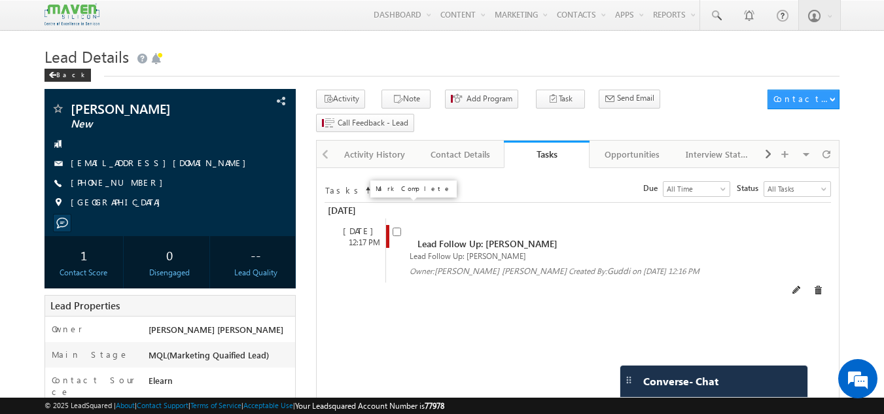
click at [399, 228] on input "checkbox" at bounding box center [397, 232] width 9 height 9
checkbox input "false"
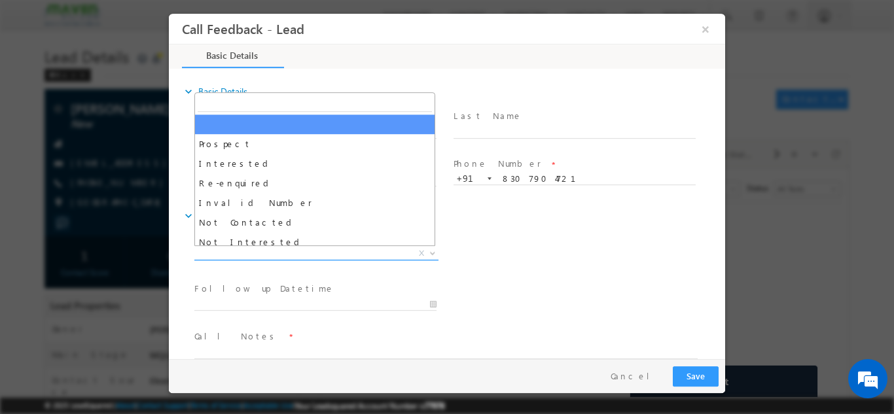
click at [337, 247] on span "X" at bounding box center [316, 253] width 244 height 13
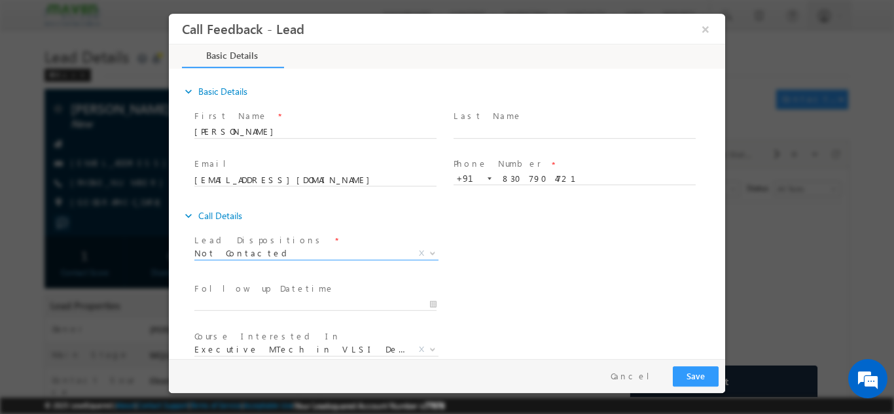
select select "Not Contacted"
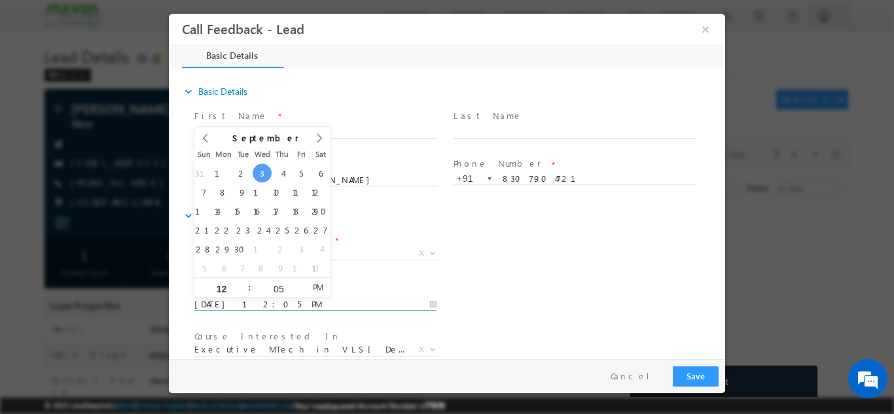
click at [277, 298] on input "[DATE] 12:05 PM" at bounding box center [315, 304] width 242 height 13
type input "[DATE] 12:05 PM"
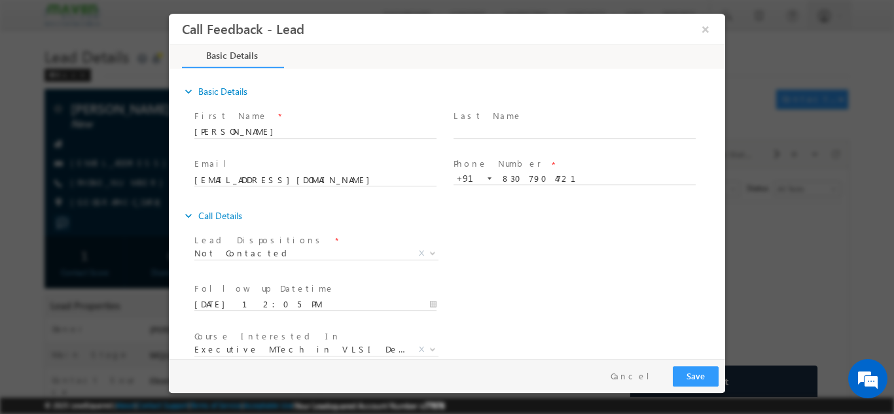
click at [529, 256] on div "Lead Dispositions * Prospect Interested Re-enquired Invalid Number Not Contacte…" at bounding box center [458, 254] width 533 height 48
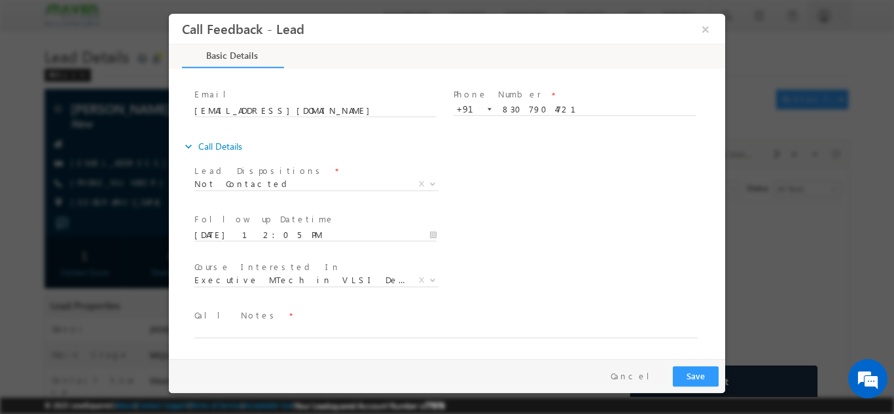
click at [543, 338] on span at bounding box center [438, 344] width 489 height 14
click at [525, 323] on textarea at bounding box center [445, 330] width 503 height 15
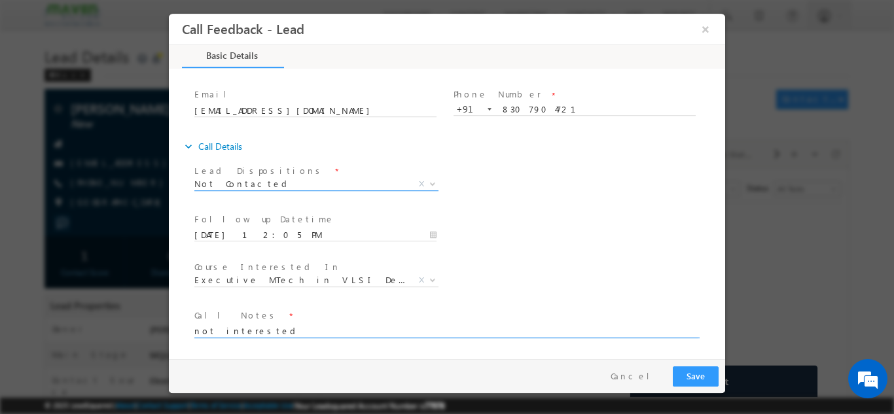
type textarea "not interested"
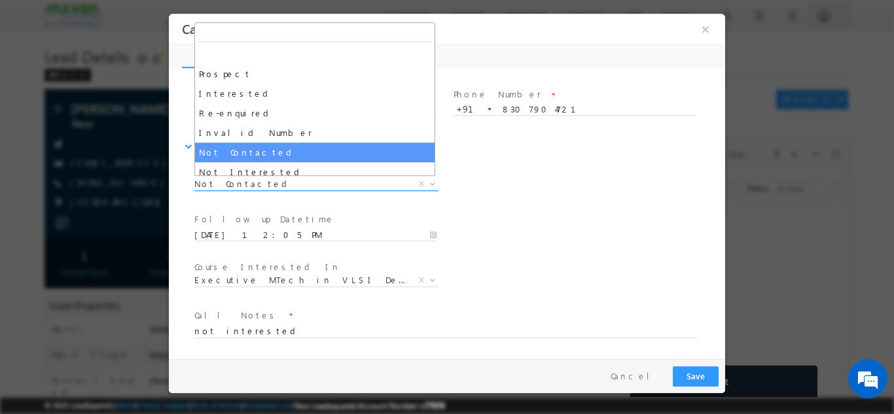
click at [361, 182] on span "Not Contacted" at bounding box center [300, 183] width 213 height 12
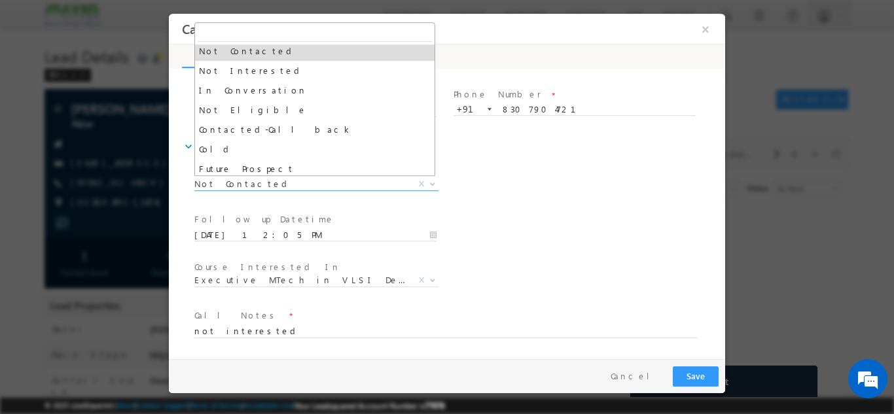
scroll to position [100, 0]
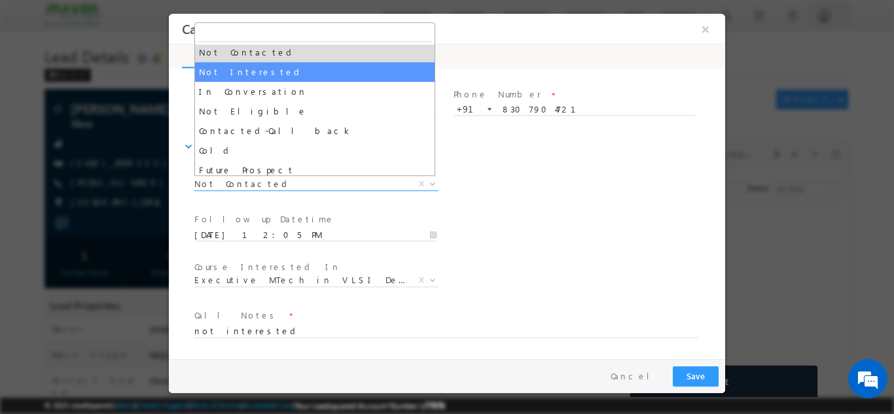
select select "Not Interested"
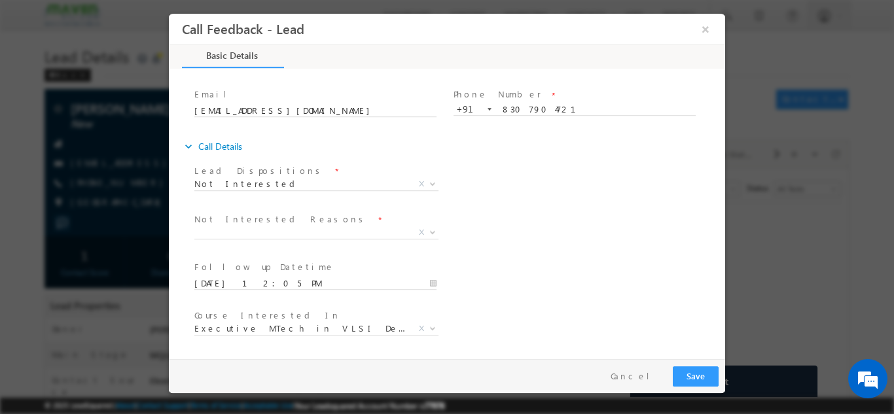
click at [300, 224] on span "Not Interested Reasons *" at bounding box center [314, 219] width 241 height 14
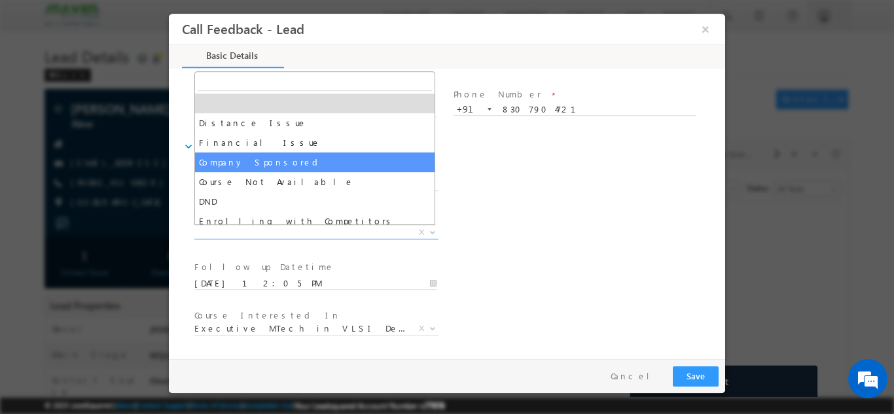
drag, startPoint x: 294, startPoint y: 230, endPoint x: 432, endPoint y: 175, distance: 147.7
click at [432, 175] on body "Call Feedback - Lead × Basic Details" at bounding box center [447, 185] width 556 height 345
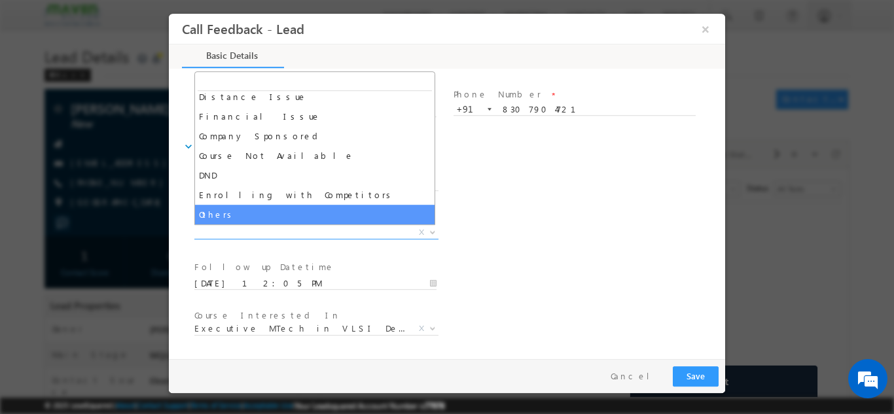
select select "Others"
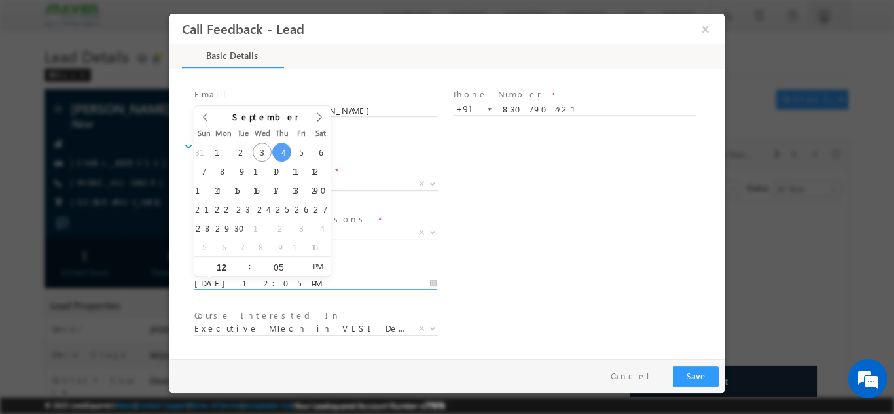
click at [415, 287] on input "04/09/2025 12:05 PM" at bounding box center [315, 283] width 242 height 13
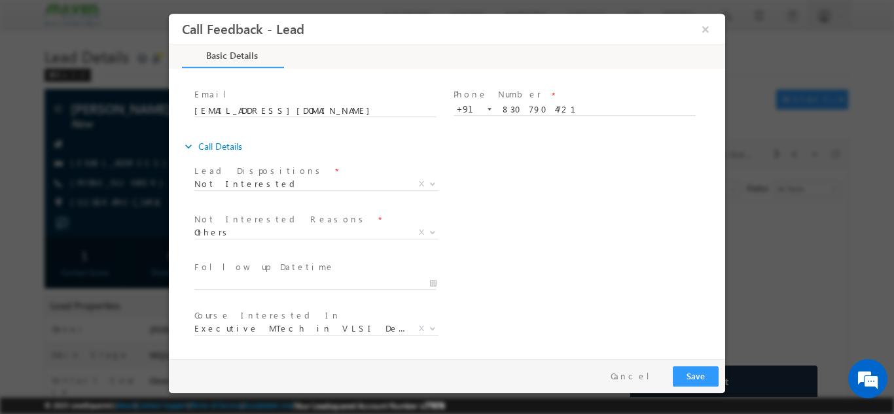
click at [586, 255] on div "Not Interested Reasons * Distance Issue Financial Issue Company Sponsored Cours…" at bounding box center [458, 233] width 533 height 48
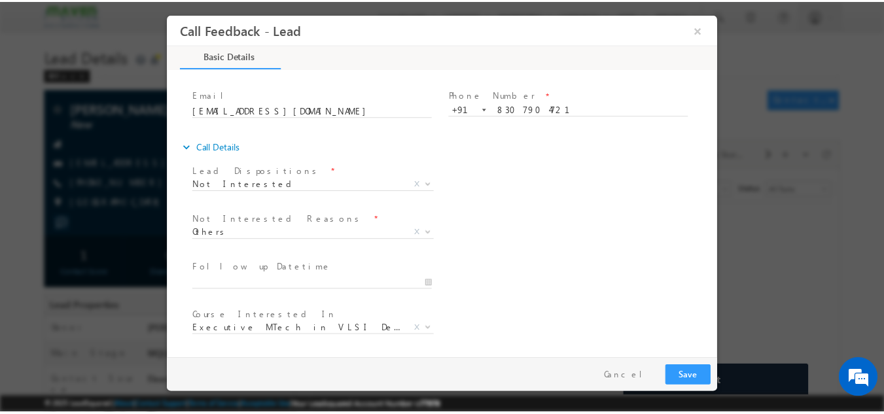
scroll to position [118, 0]
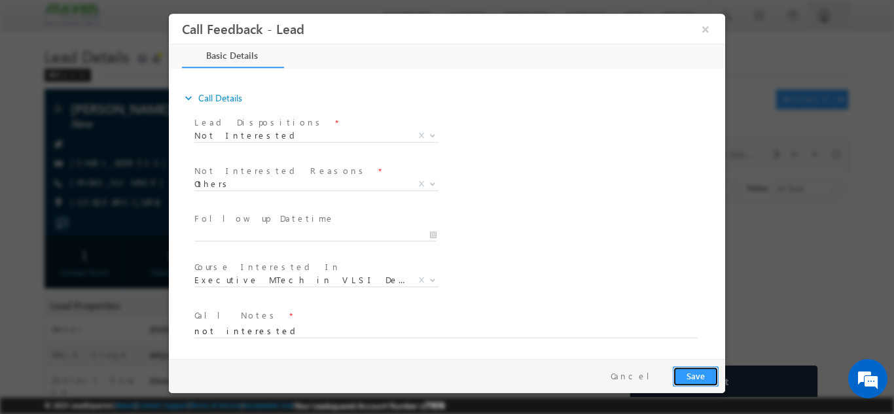
click at [704, 370] on button "Save" at bounding box center [696, 376] width 46 height 20
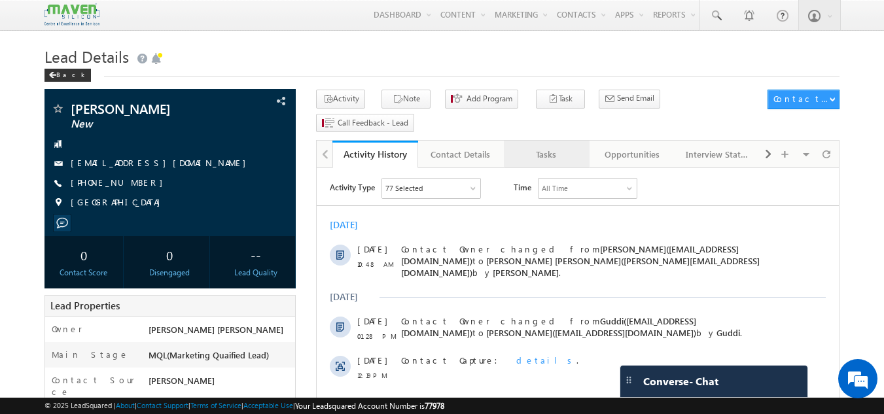
click at [558, 147] on div "Tasks" at bounding box center [545, 155] width 63 height 16
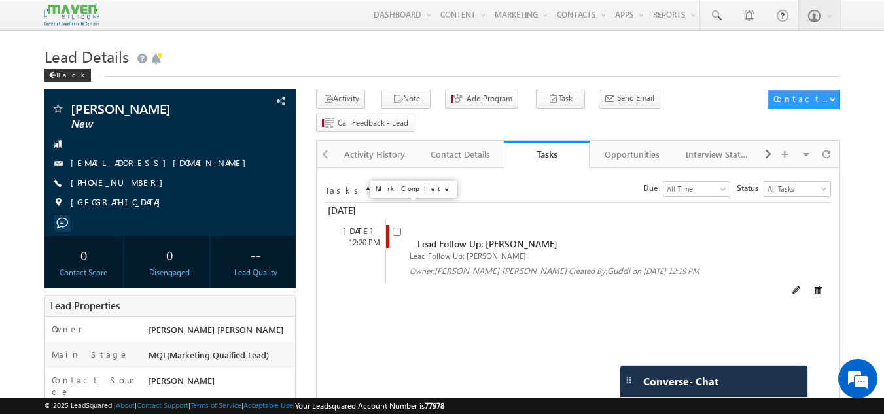
click at [394, 225] on span at bounding box center [397, 230] width 9 height 11
click at [395, 228] on input "checkbox" at bounding box center [397, 232] width 9 height 9
checkbox input "false"
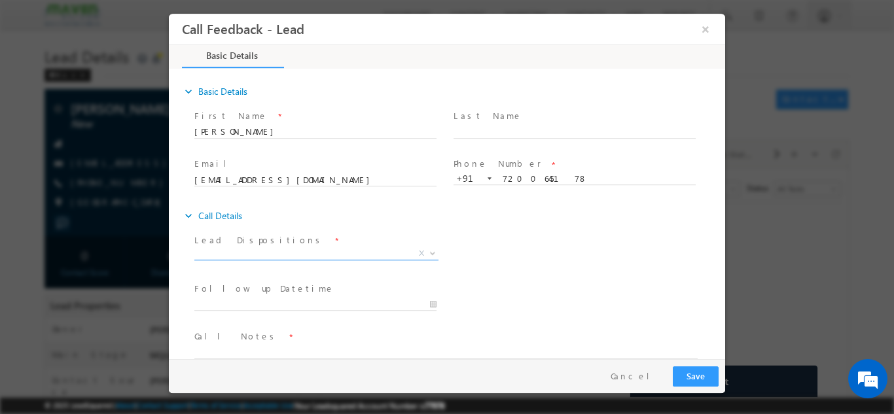
click at [256, 253] on span "X" at bounding box center [316, 253] width 244 height 13
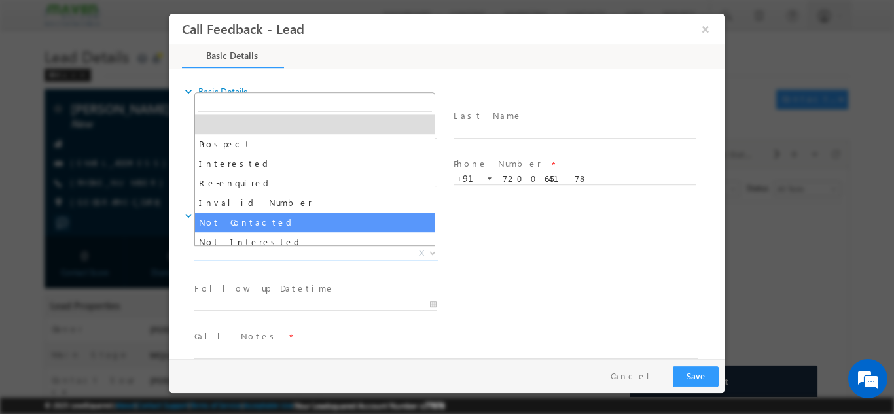
select select "Not Contacted"
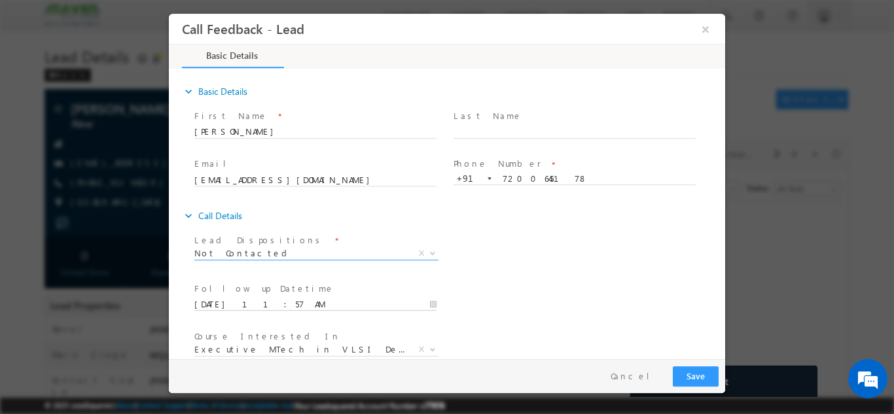
click at [243, 298] on input "03/09/2025 11:57 AM" at bounding box center [315, 304] width 242 height 13
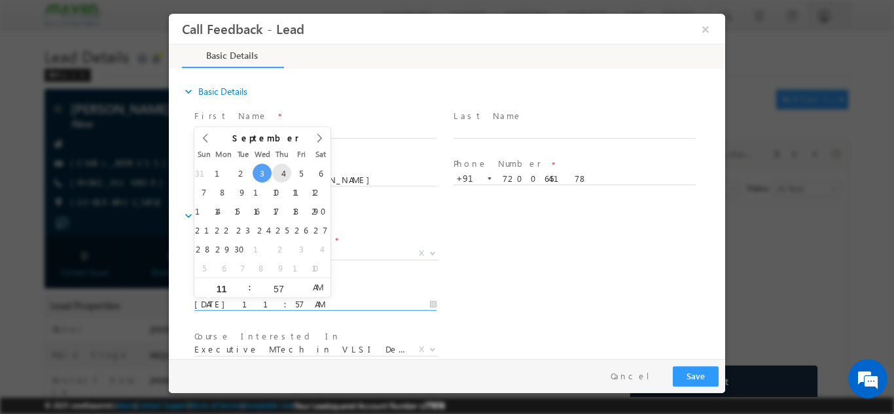
type input "04/09/2025 11:57 AM"
click at [639, 271] on div "Lead Dispositions * Prospect Interested Re-enquired Invalid Number Not Contacte…" at bounding box center [458, 254] width 533 height 48
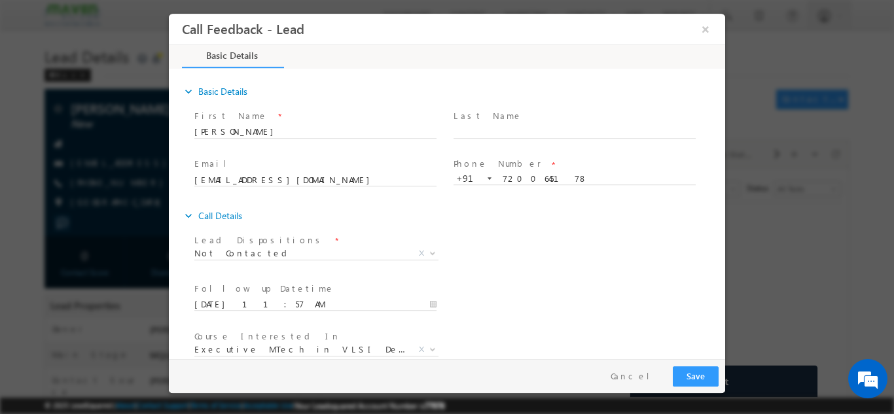
scroll to position [69, 0]
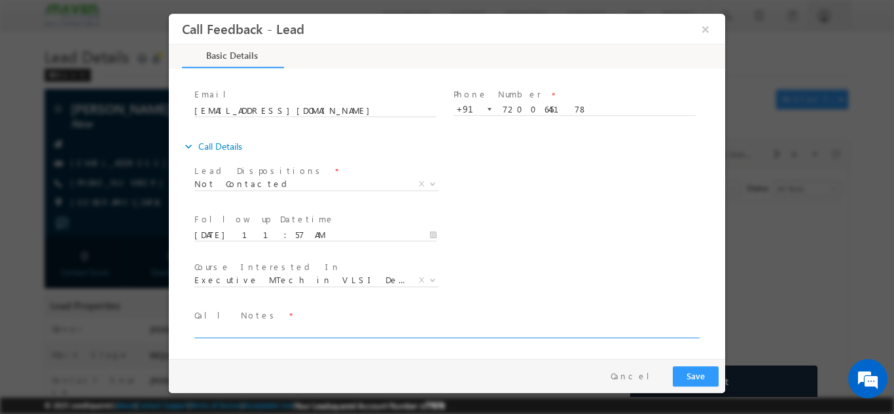
click at [614, 330] on textarea at bounding box center [445, 330] width 503 height 15
type textarea "dnp"
click at [699, 359] on div "Pay & Save Save Cancel" at bounding box center [450, 376] width 563 height 34
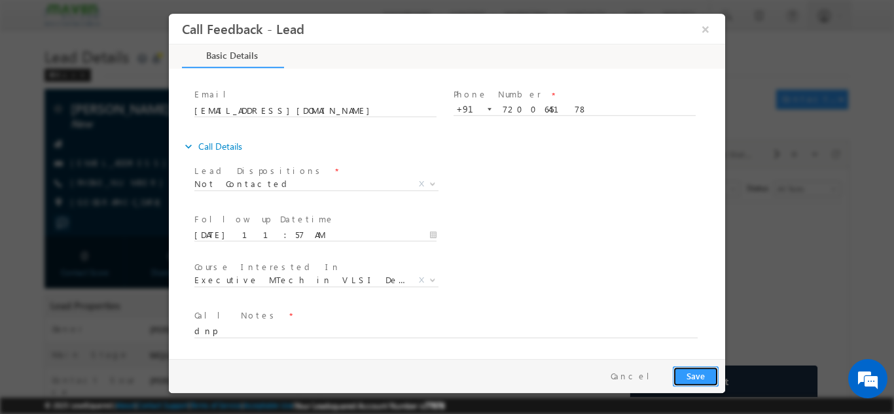
click at [699, 370] on button "Save" at bounding box center [696, 376] width 46 height 20
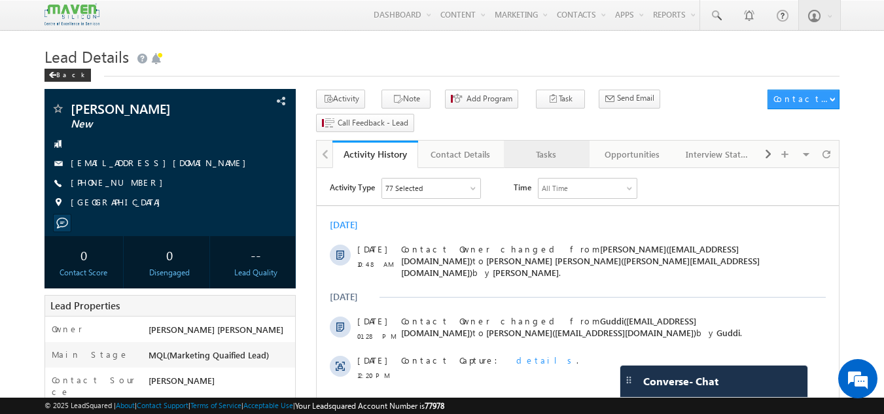
click at [539, 147] on div "Tasks" at bounding box center [545, 155] width 63 height 16
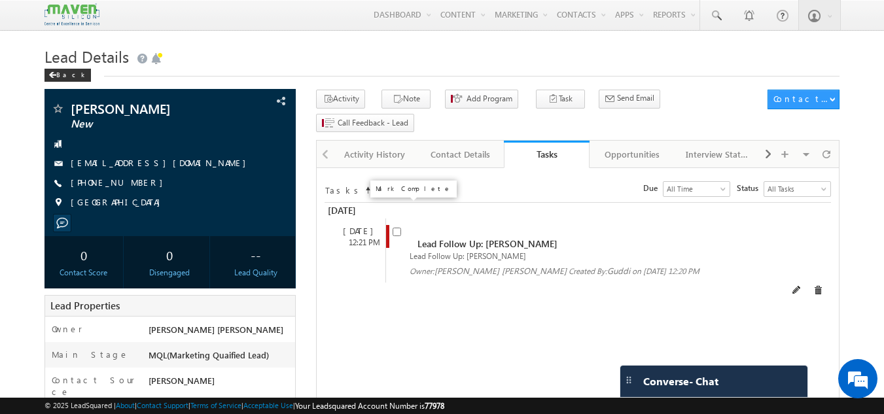
click at [399, 228] on input "checkbox" at bounding box center [397, 232] width 9 height 9
checkbox input "false"
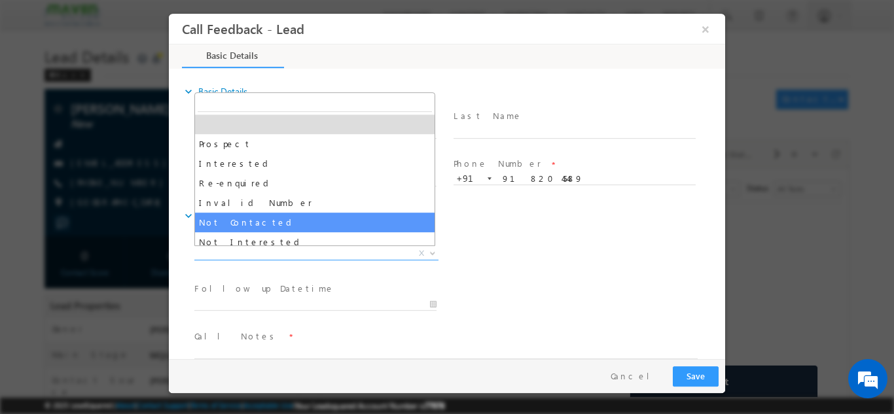
drag, startPoint x: 301, startPoint y: 255, endPoint x: 298, endPoint y: 215, distance: 40.0
select select "Not Contacted"
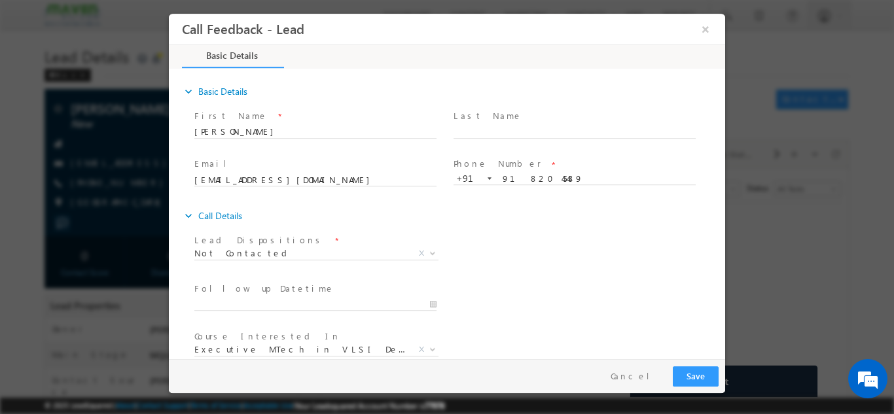
click at [298, 215] on div "expand_more Call Details" at bounding box center [453, 215] width 543 height 24
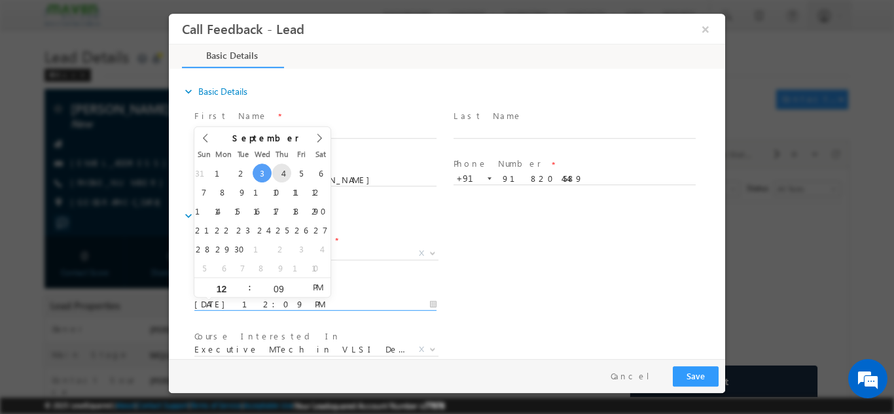
drag, startPoint x: 263, startPoint y: 301, endPoint x: 279, endPoint y: 171, distance: 130.6
click at [279, 171] on body "Call Feedback - Lead × Basic Details" at bounding box center [447, 185] width 556 height 345
type input "04/09/2025 12:09 PM"
click at [446, 233] on div "Lead Dispositions * Prospect Interested Re-enquired Invalid Number Not Contacte…" at bounding box center [321, 254] width 259 height 48
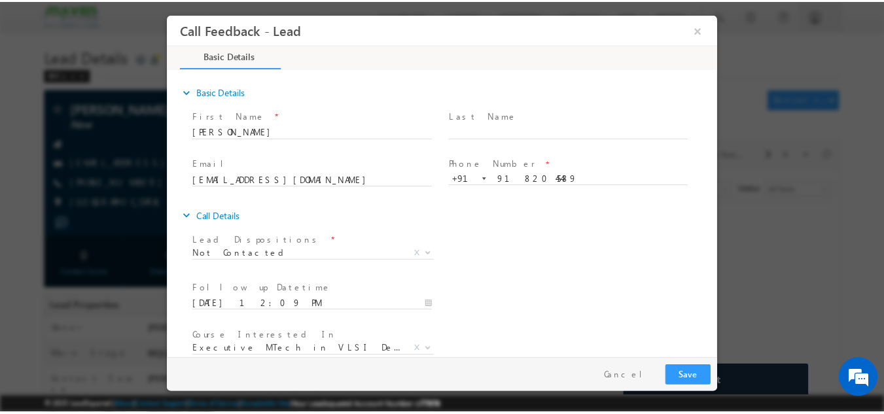
scroll to position [69, 0]
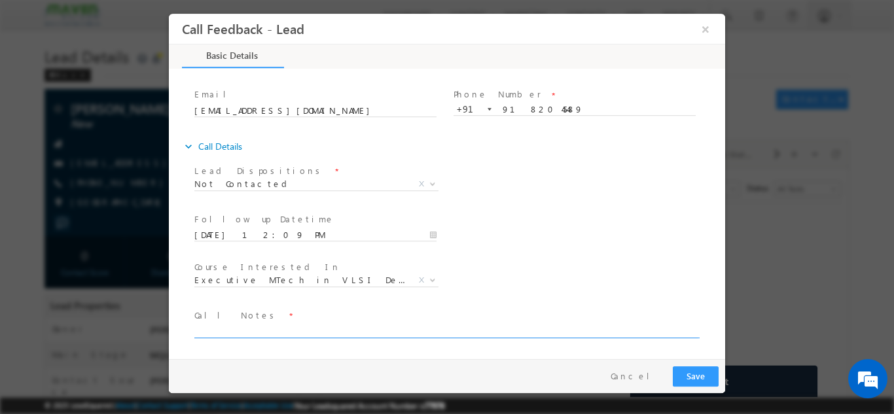
click at [429, 331] on textarea at bounding box center [445, 330] width 503 height 15
type textarea "dnp"
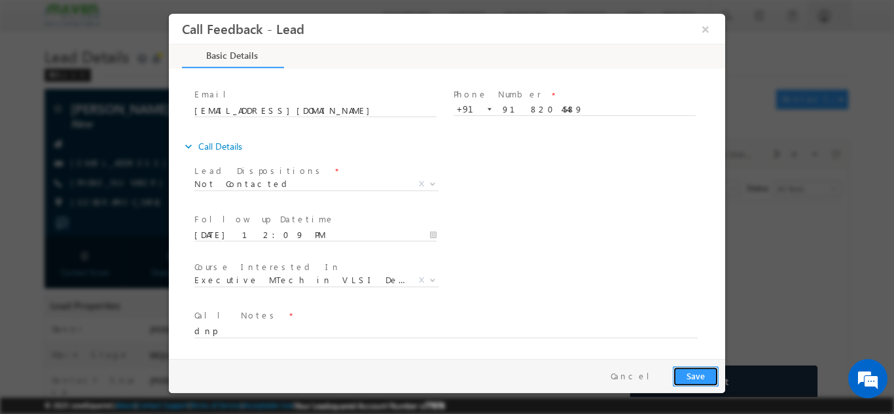
click at [690, 378] on button "Save" at bounding box center [696, 376] width 46 height 20
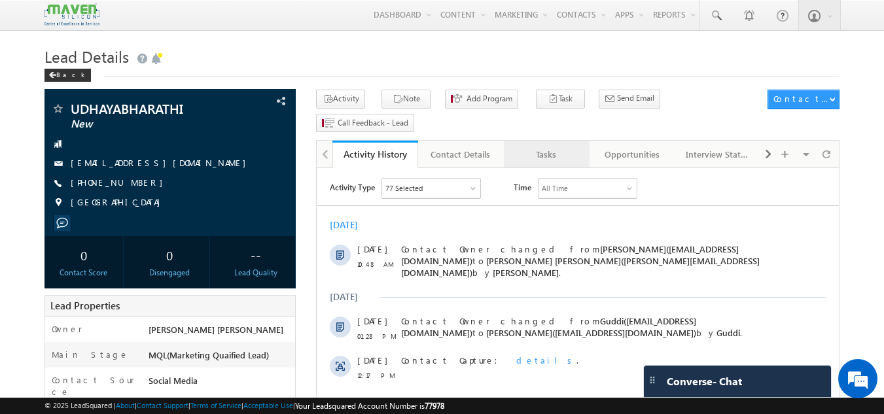
click at [540, 147] on div "Tasks" at bounding box center [545, 155] width 63 height 16
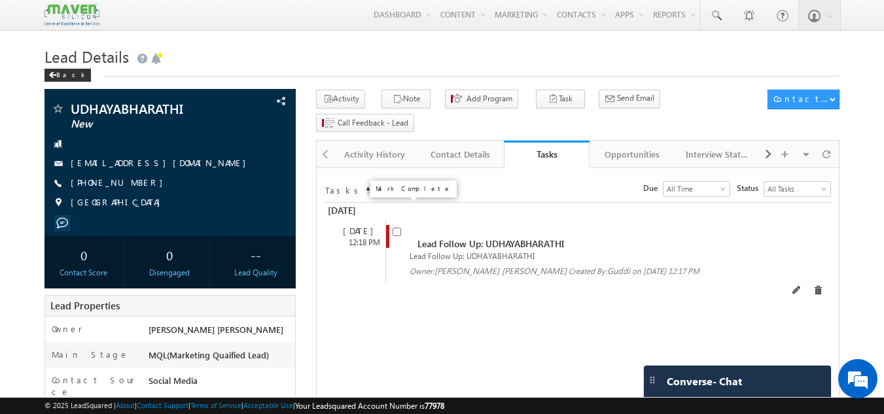
click at [396, 228] on input "checkbox" at bounding box center [397, 232] width 9 height 9
checkbox input "false"
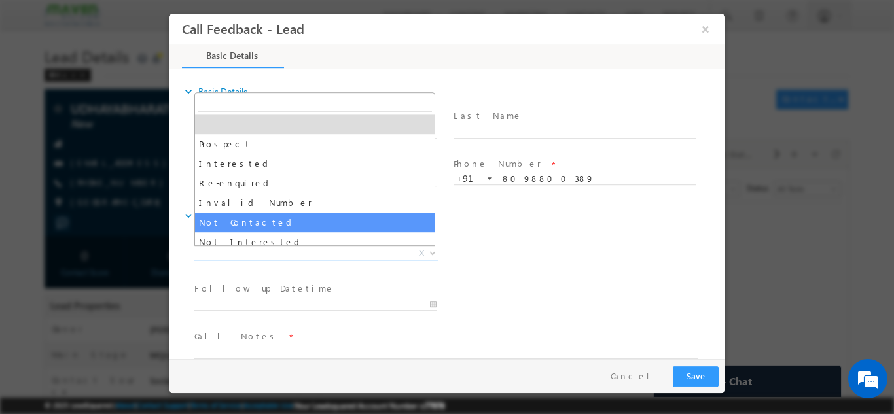
drag, startPoint x: 358, startPoint y: 258, endPoint x: 314, endPoint y: 226, distance: 54.7
select select "Not Contacted"
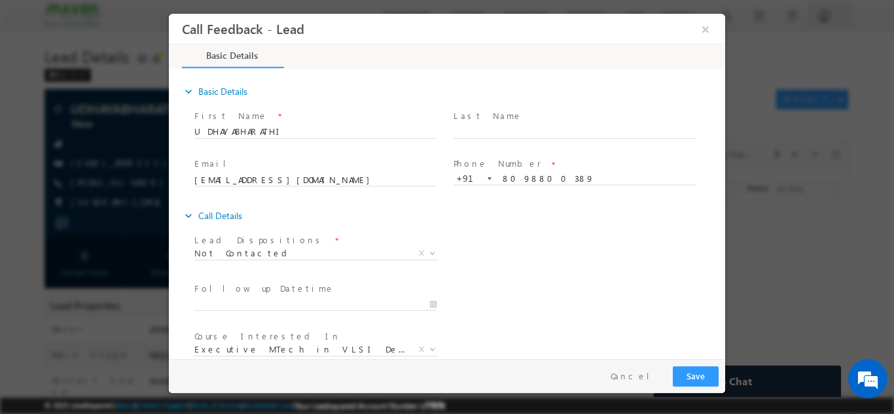
click at [314, 226] on div "expand_more Call Details" at bounding box center [453, 215] width 543 height 24
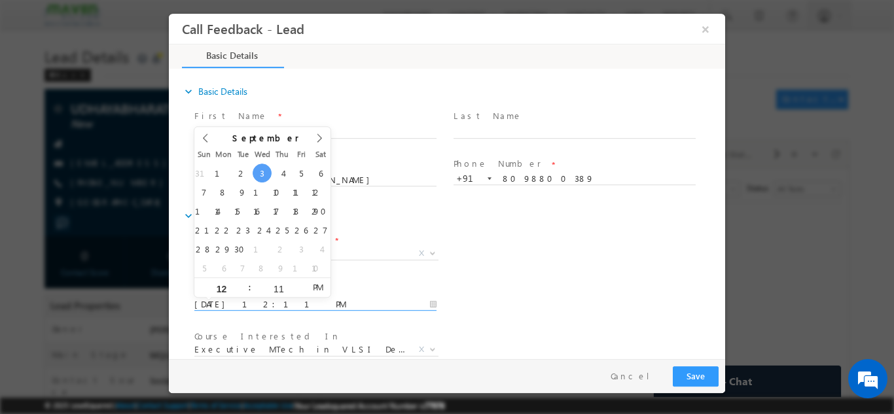
click at [280, 306] on input "[DATE] 12:11 PM" at bounding box center [315, 304] width 242 height 13
type input "[DATE] 12:11 PM"
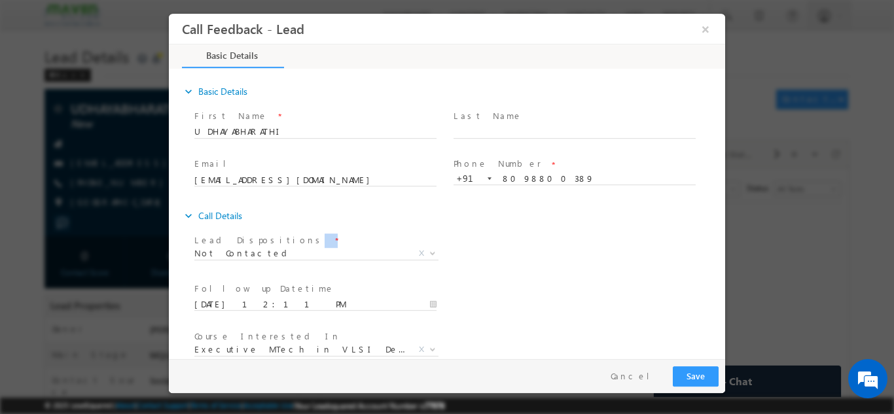
drag, startPoint x: 523, startPoint y: 256, endPoint x: 720, endPoint y: 223, distance: 199.7
click at [720, 223] on div "expand_more Basic Details First Name *" at bounding box center [450, 214] width 550 height 289
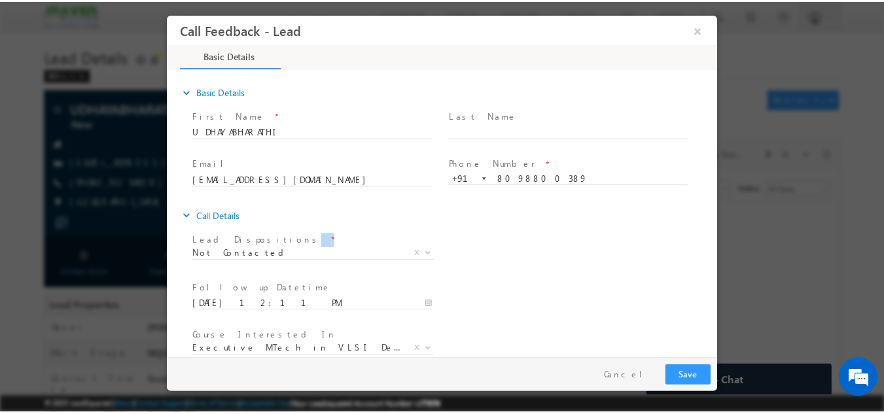
scroll to position [69, 0]
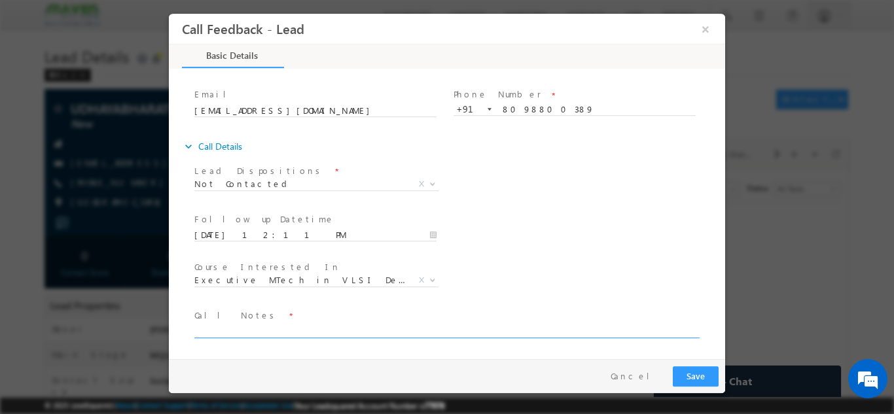
click at [527, 334] on textarea at bounding box center [445, 330] width 503 height 15
type textarea "dnp"
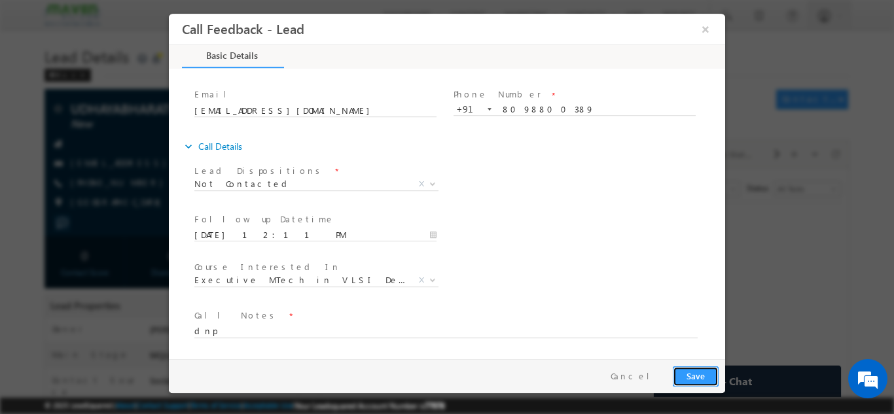
click at [678, 377] on button "Save" at bounding box center [696, 376] width 46 height 20
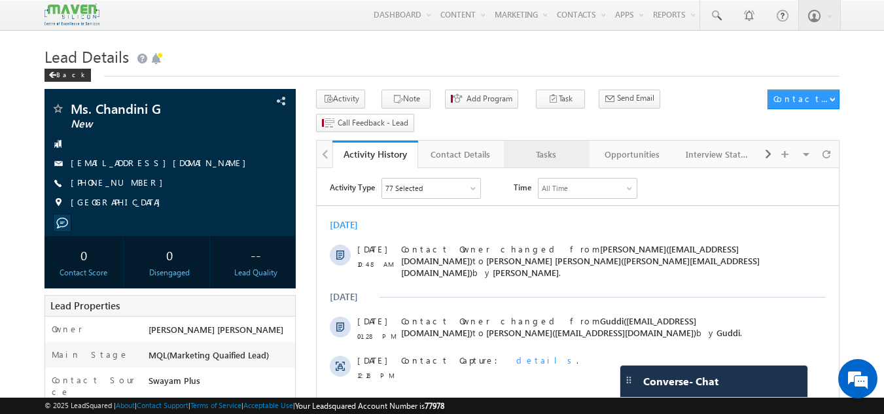
click at [557, 147] on div "Tasks" at bounding box center [545, 155] width 63 height 16
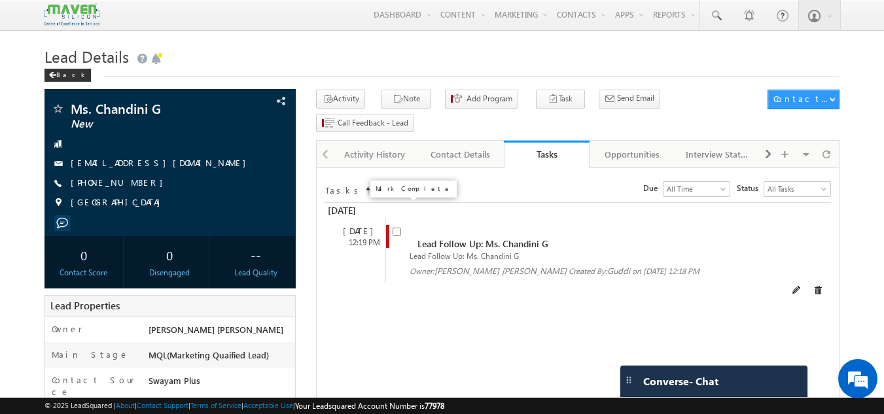
click at [396, 228] on input "checkbox" at bounding box center [397, 232] width 9 height 9
checkbox input "false"
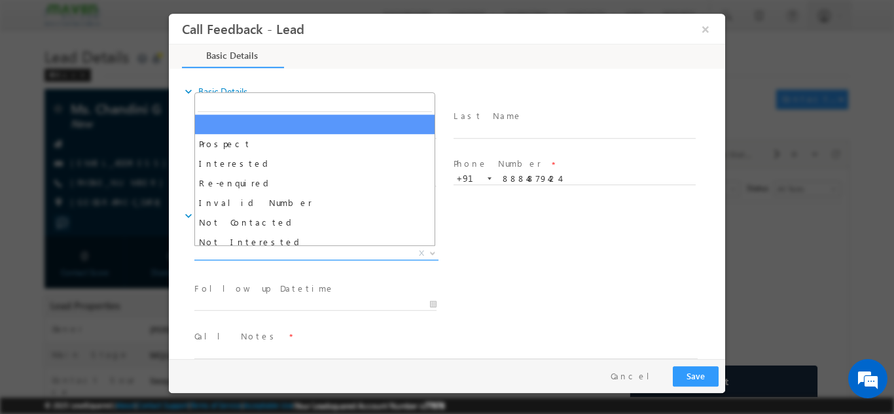
click at [344, 258] on span "X" at bounding box center [316, 253] width 244 height 13
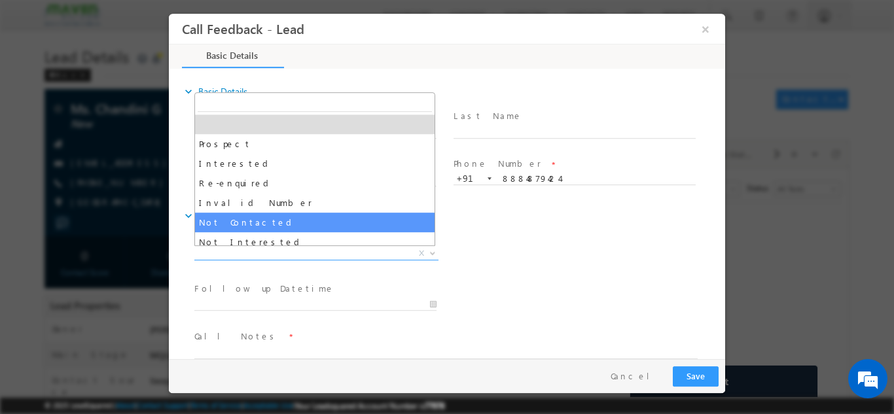
select select "Not Contacted"
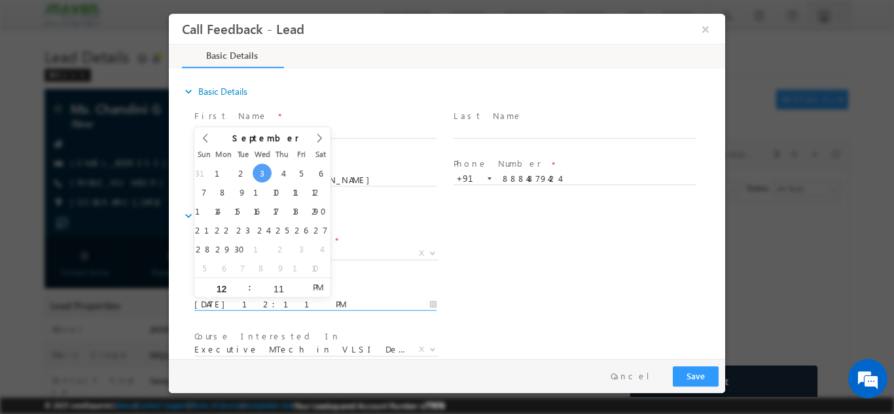
click at [265, 302] on input "03/09/2025 12:11 PM" at bounding box center [315, 304] width 242 height 13
type input "04/09/2025 12:11 PM"
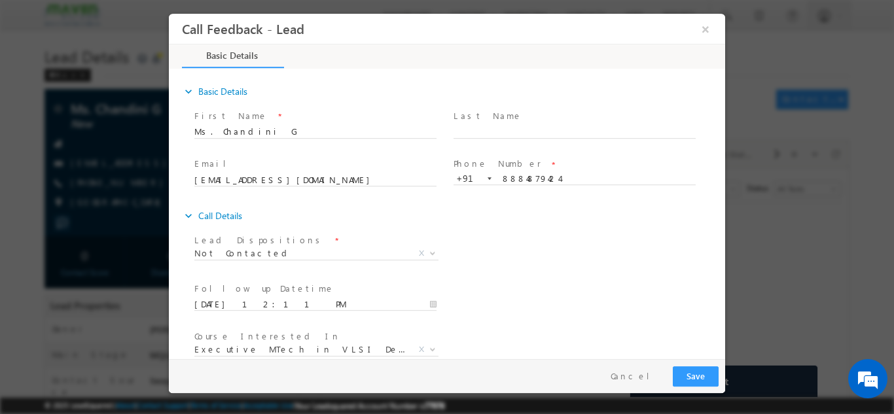
click at [503, 264] on div "Lead Dispositions * Prospect Interested Re-enquired Invalid Number Not Contacte…" at bounding box center [458, 254] width 533 height 48
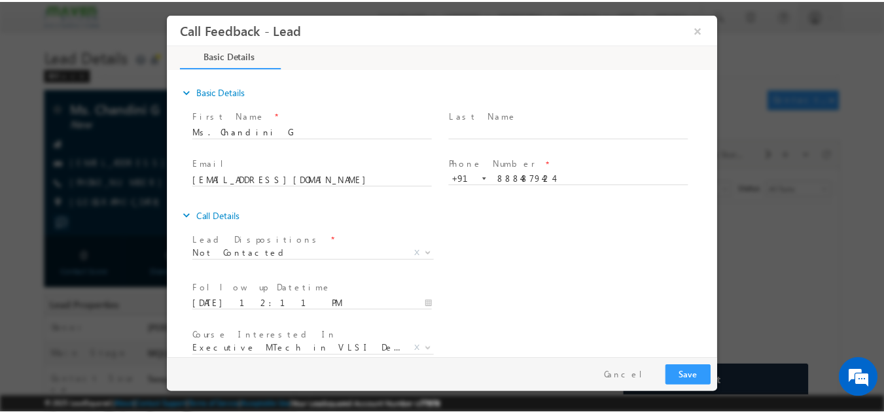
scroll to position [69, 0]
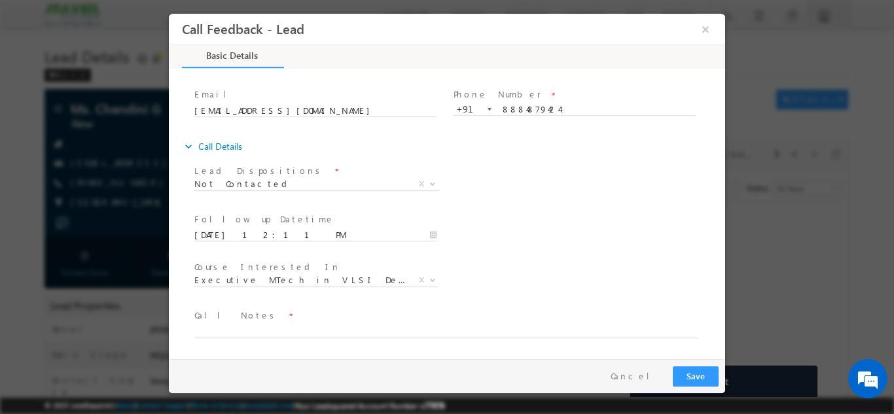
drag, startPoint x: 721, startPoint y: 237, endPoint x: 921, endPoint y: 342, distance: 225.9
click at [648, 328] on textarea at bounding box center [445, 330] width 503 height 15
type textarea "dnp"
click at [705, 379] on button "Save" at bounding box center [696, 376] width 46 height 20
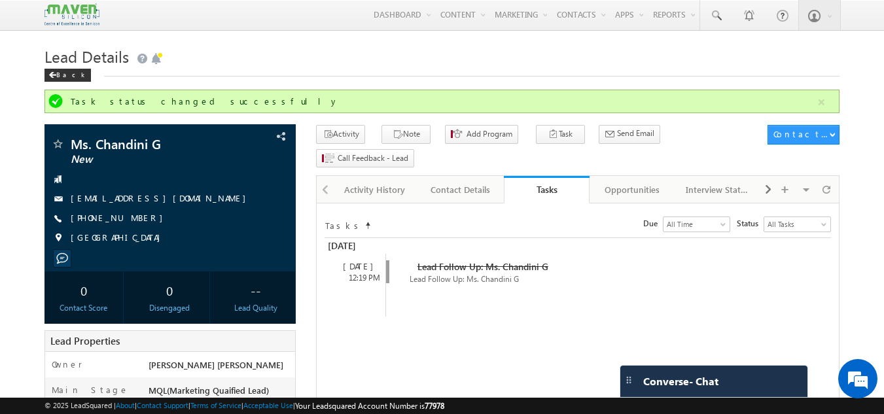
click at [705, 383] on span "Converse - Chat" at bounding box center [680, 382] width 75 height 12
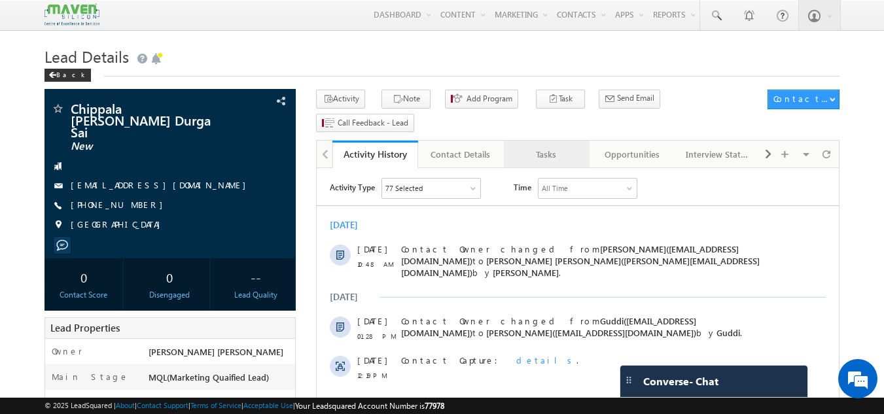
click at [548, 147] on div "Tasks" at bounding box center [545, 155] width 63 height 16
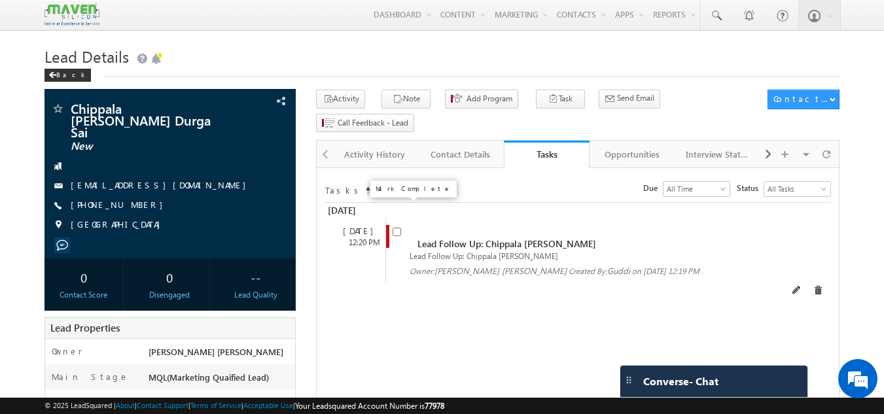
click at [396, 228] on input "checkbox" at bounding box center [397, 232] width 9 height 9
checkbox input "false"
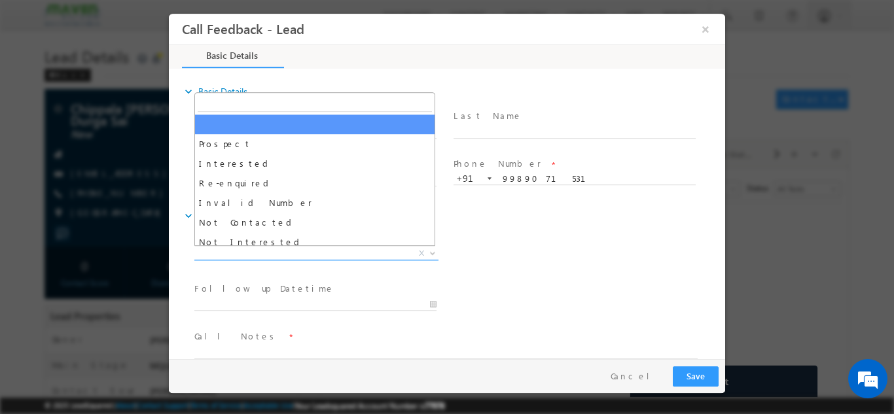
click at [296, 249] on span "X" at bounding box center [316, 253] width 244 height 13
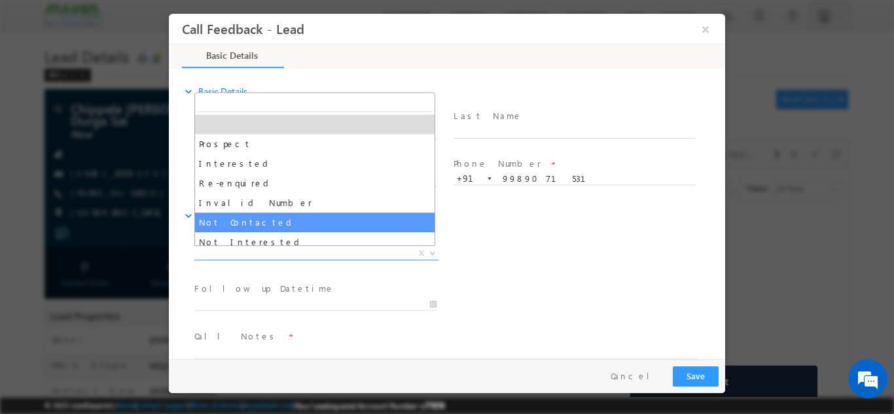
select select "Not Contacted"
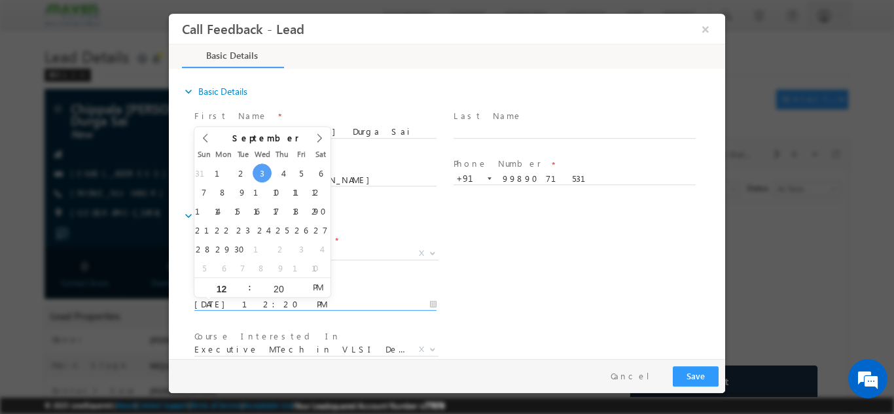
click at [276, 300] on input "03/09/2025 12:20 PM" at bounding box center [315, 304] width 242 height 13
type input "04/09/2025 12:20 PM"
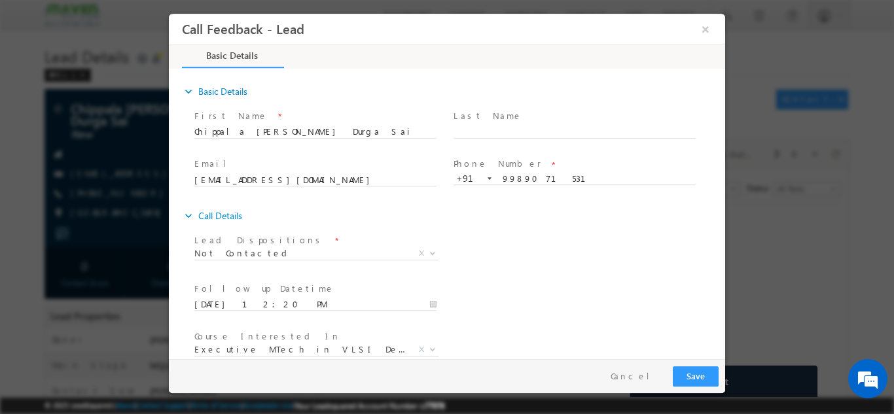
drag, startPoint x: 510, startPoint y: 266, endPoint x: 724, endPoint y: 247, distance: 214.7
click at [724, 247] on div "expand_more Basic Details First Name *" at bounding box center [450, 214] width 550 height 289
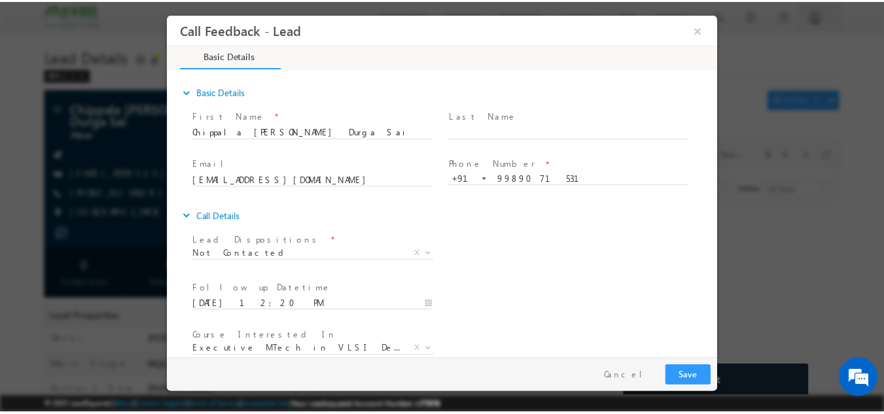
scroll to position [69, 0]
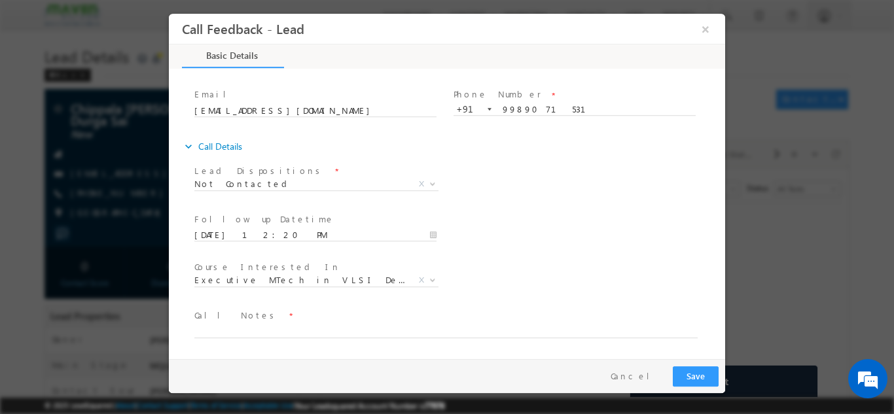
drag, startPoint x: 724, startPoint y: 247, endPoint x: 899, endPoint y: 355, distance: 205.4
click at [467, 328] on textarea at bounding box center [445, 330] width 503 height 15
type textarea "dnp"
click at [680, 372] on button "Save" at bounding box center [696, 376] width 46 height 20
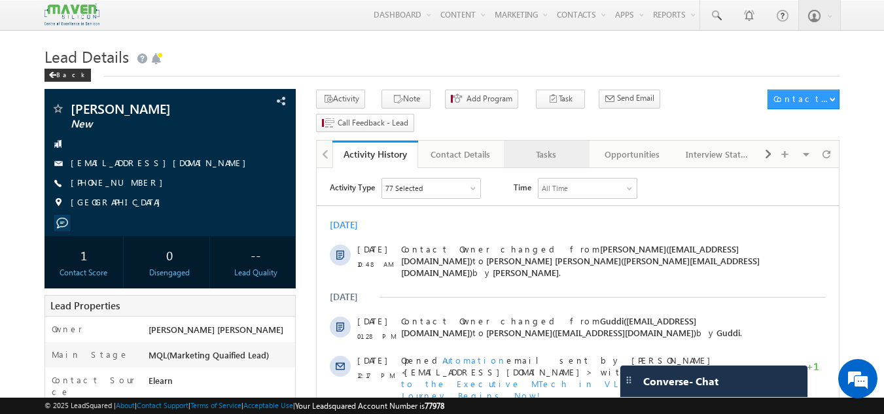
click at [554, 141] on link "Tasks" at bounding box center [547, 154] width 86 height 27
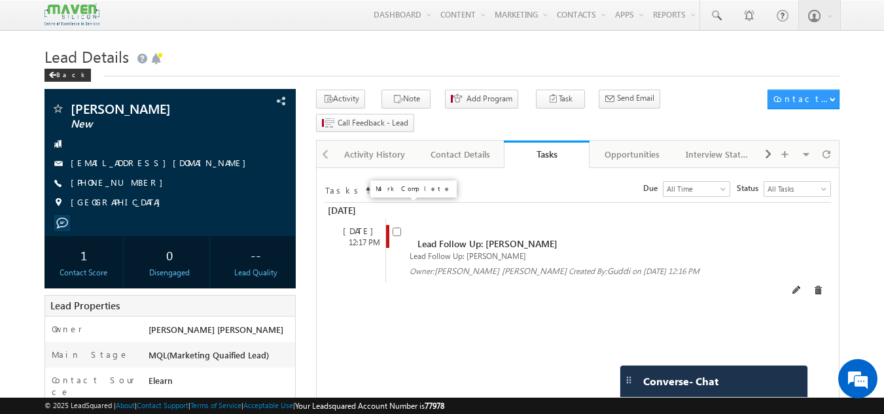
click at [398, 228] on input "checkbox" at bounding box center [397, 232] width 9 height 9
checkbox input "false"
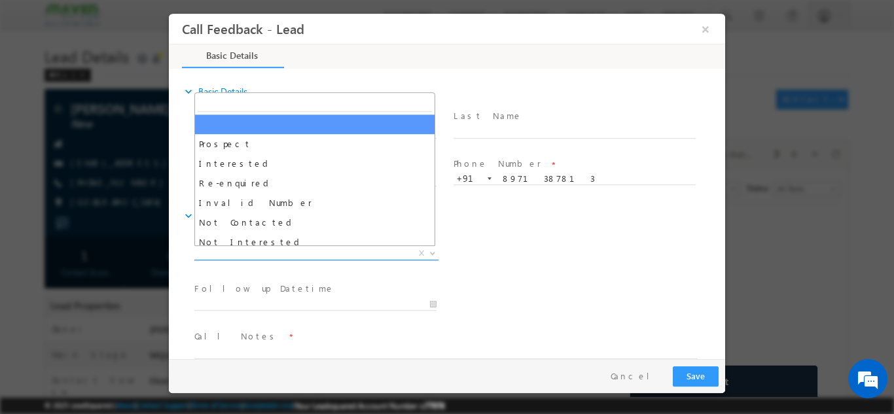
click at [331, 249] on span "X" at bounding box center [316, 253] width 244 height 13
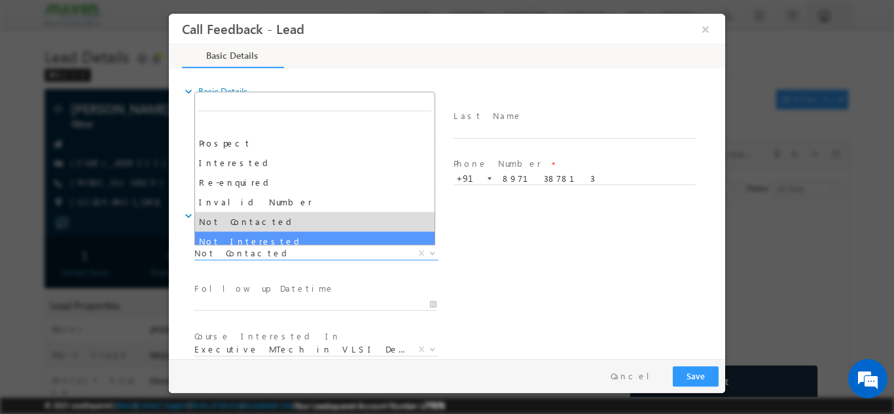
drag, startPoint x: 308, startPoint y: 258, endPoint x: 303, endPoint y: 241, distance: 17.6
select select "Not Interested"
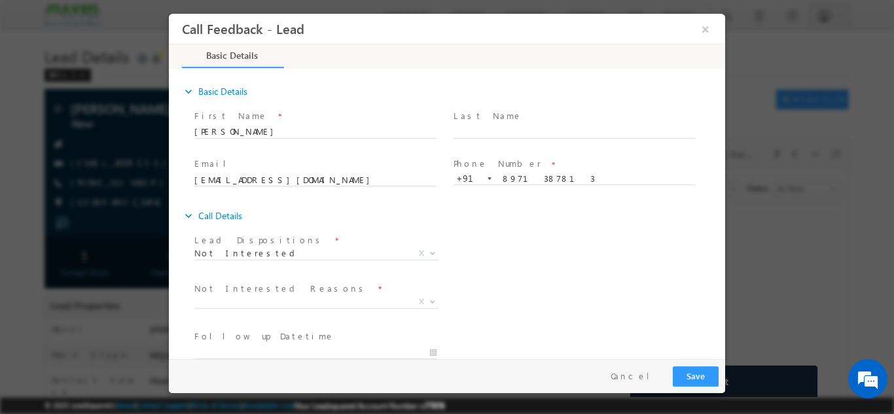
click at [303, 241] on span "Lead Dispositions *" at bounding box center [314, 240] width 241 height 14
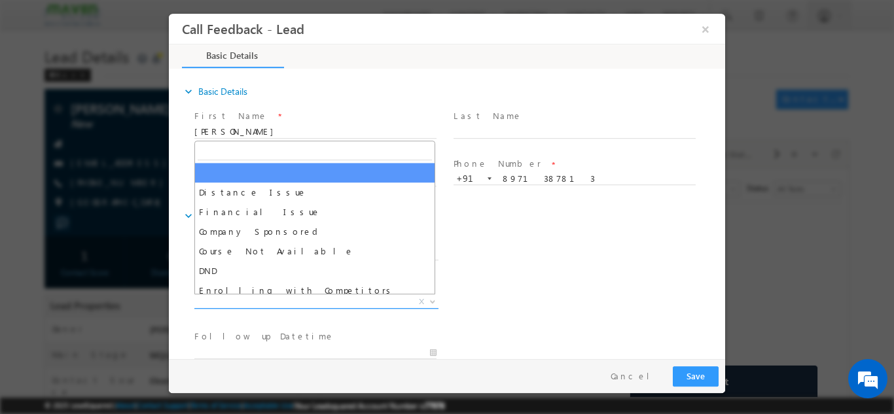
click at [295, 295] on span "X" at bounding box center [316, 301] width 244 height 13
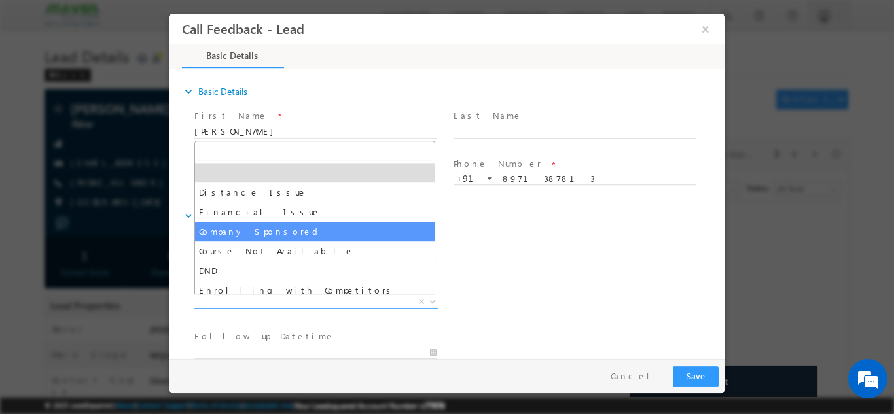
scroll to position [26, 0]
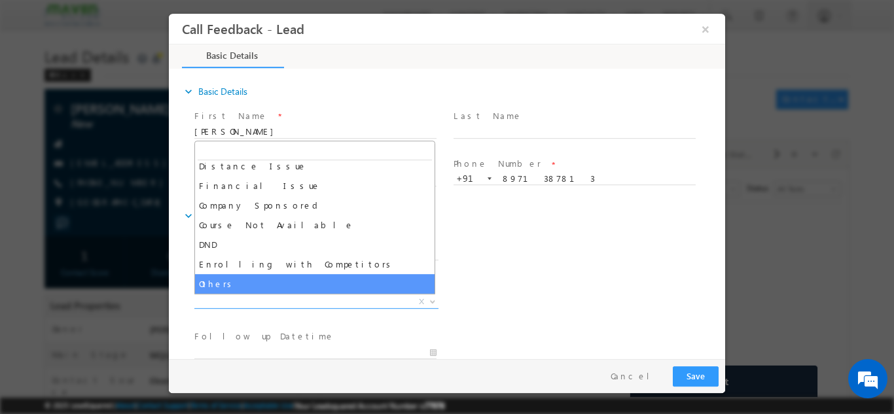
select select "Others"
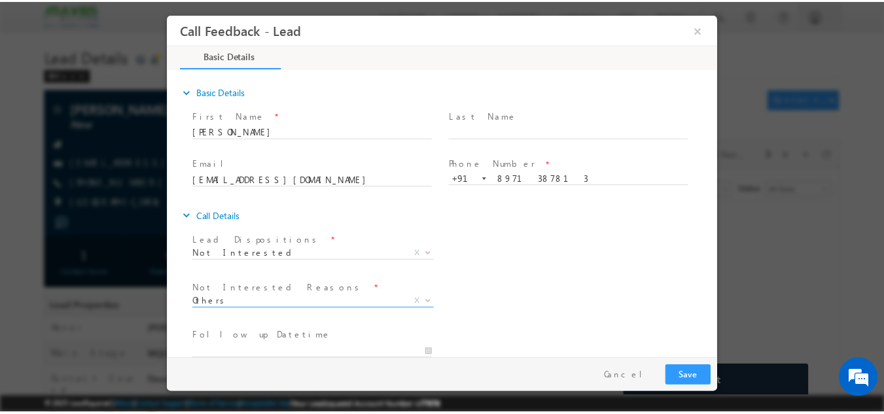
scroll to position [118, 0]
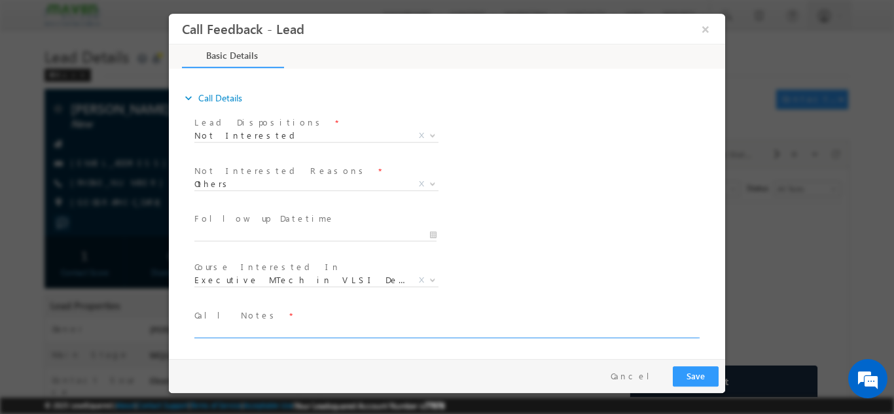
click at [445, 326] on textarea at bounding box center [445, 330] width 503 height 15
type textarea "dnp"
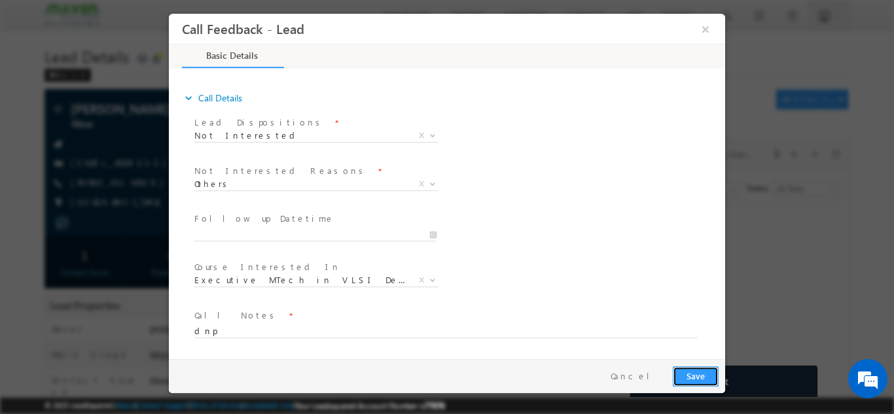
click at [694, 370] on button "Save" at bounding box center [696, 376] width 46 height 20
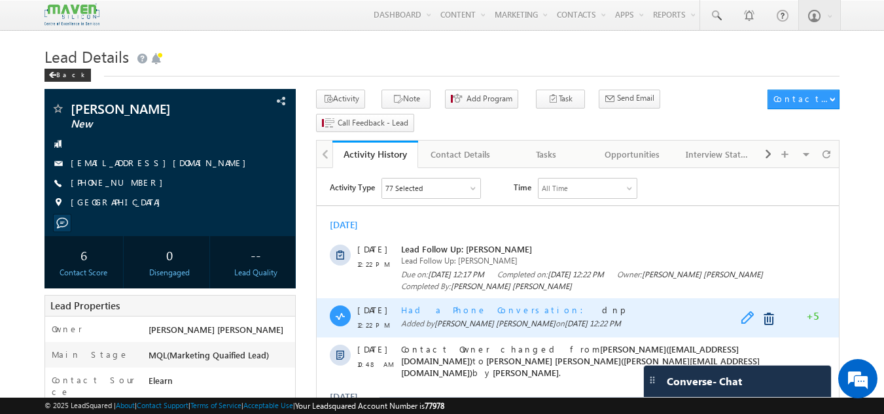
click at [748, 314] on span at bounding box center [751, 319] width 20 height 16
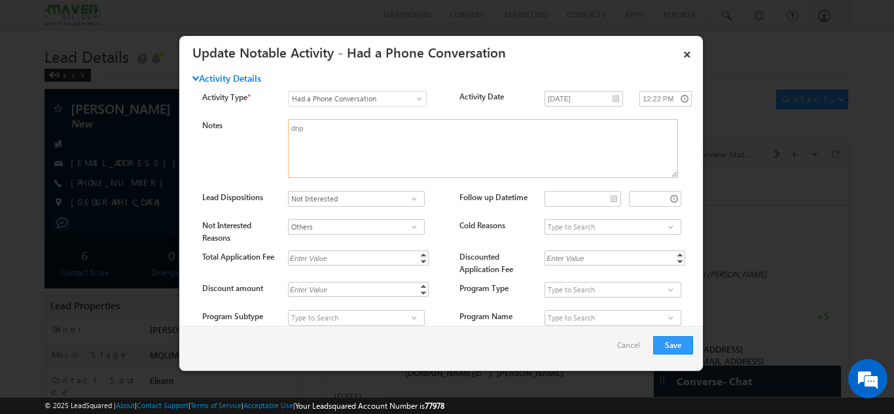
click at [372, 136] on textarea "dnp" at bounding box center [483, 148] width 390 height 59
type textarea "d"
type textarea "not interested"
click at [678, 338] on button "Save" at bounding box center [673, 345] width 40 height 18
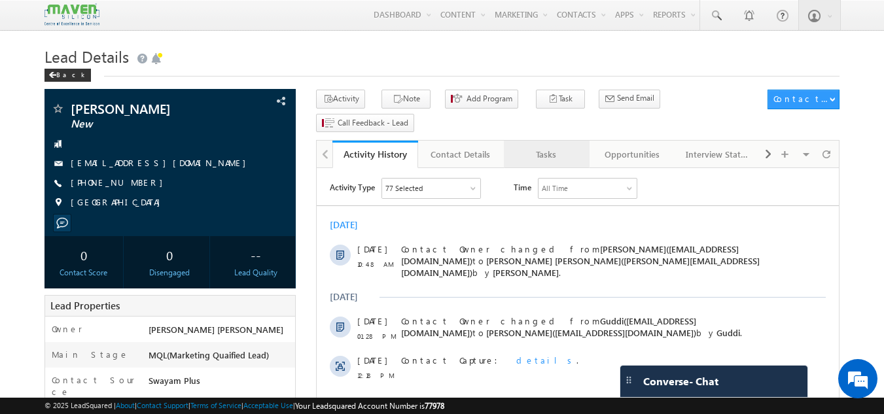
click at [564, 145] on link "Tasks" at bounding box center [547, 154] width 86 height 27
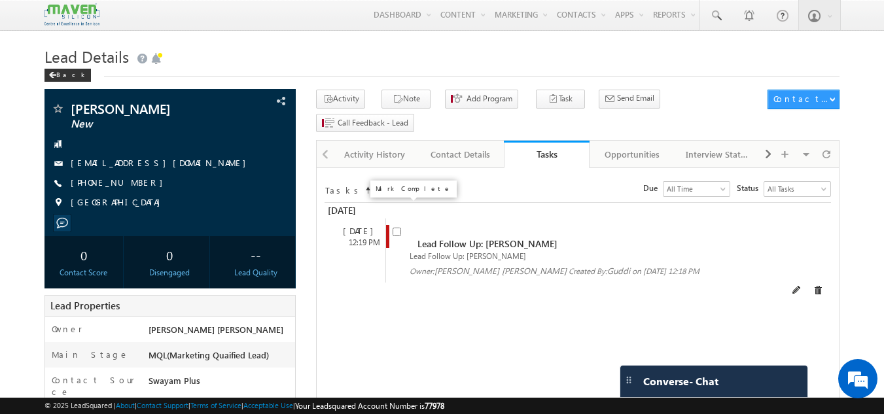
click at [395, 228] on input "checkbox" at bounding box center [397, 232] width 9 height 9
checkbox input "false"
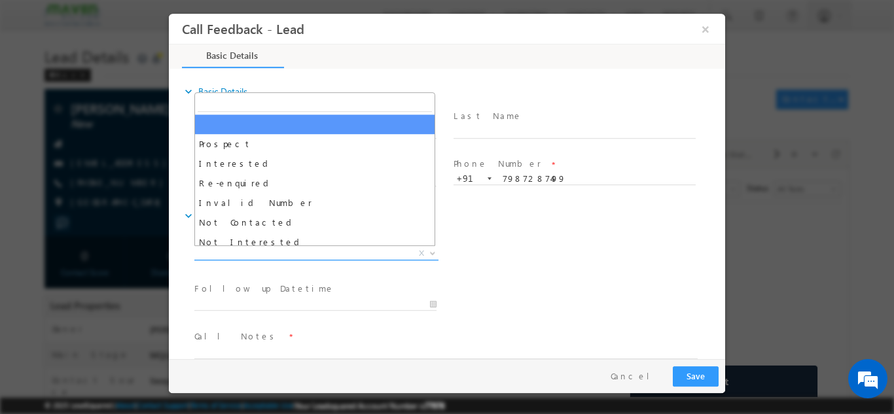
click at [268, 253] on span "X" at bounding box center [316, 253] width 244 height 13
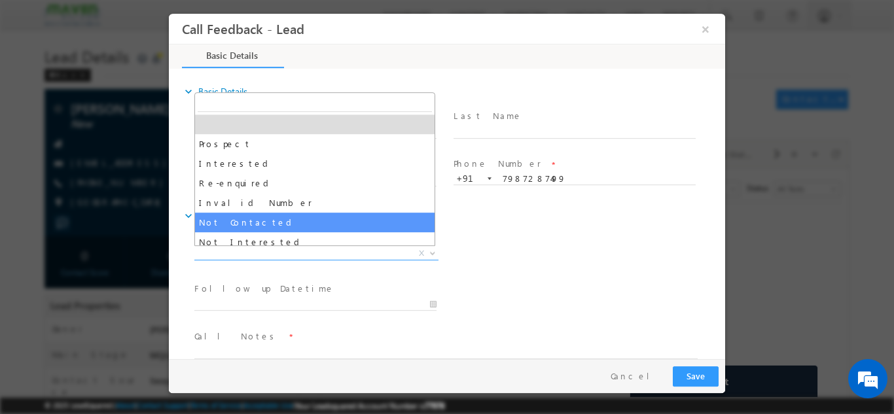
select select "Not Contacted"
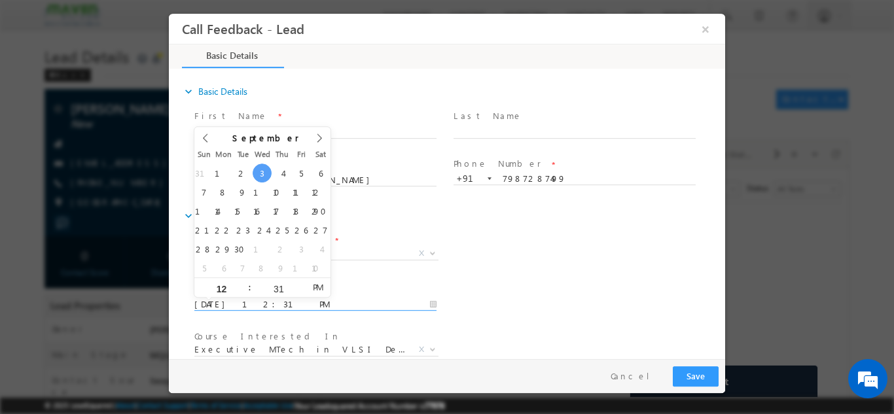
click at [245, 301] on input "03/09/2025 12:31 PM" at bounding box center [315, 304] width 242 height 13
type input "04/09/2025 12:31 PM"
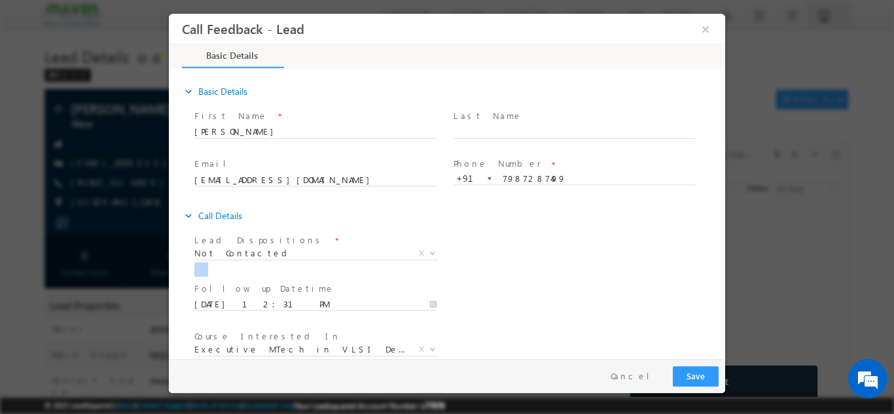
drag, startPoint x: 574, startPoint y: 297, endPoint x: 721, endPoint y: 263, distance: 150.5
click at [721, 263] on div "expand_more Basic Details First Name *" at bounding box center [450, 214] width 550 height 289
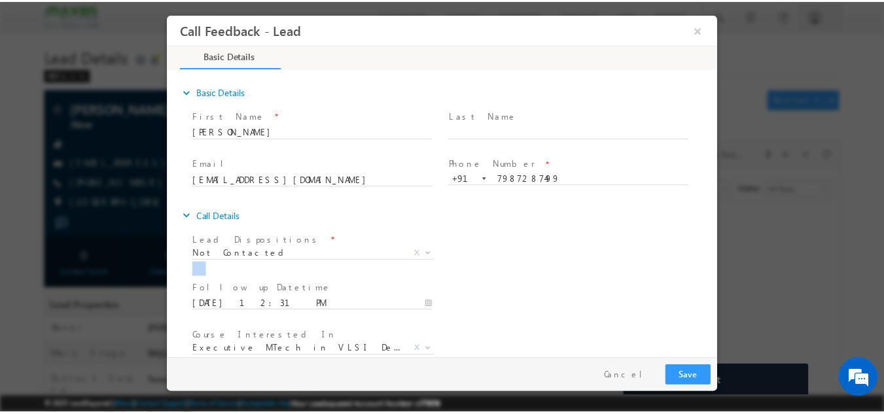
scroll to position [69, 0]
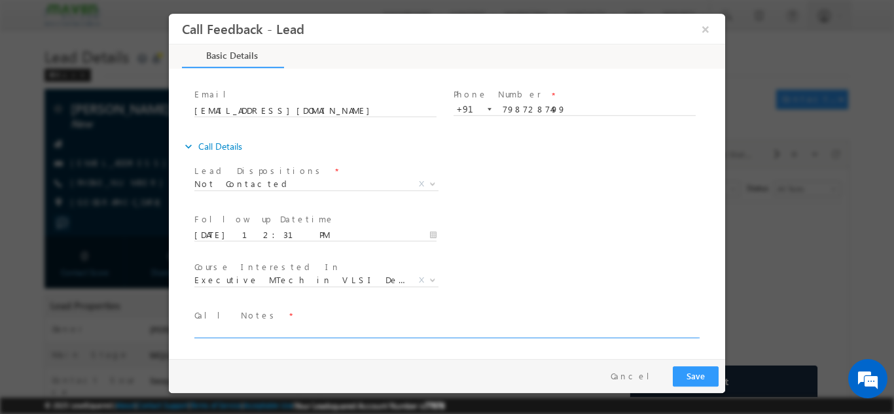
click at [504, 330] on textarea at bounding box center [445, 330] width 503 height 15
type textarea "dnp"
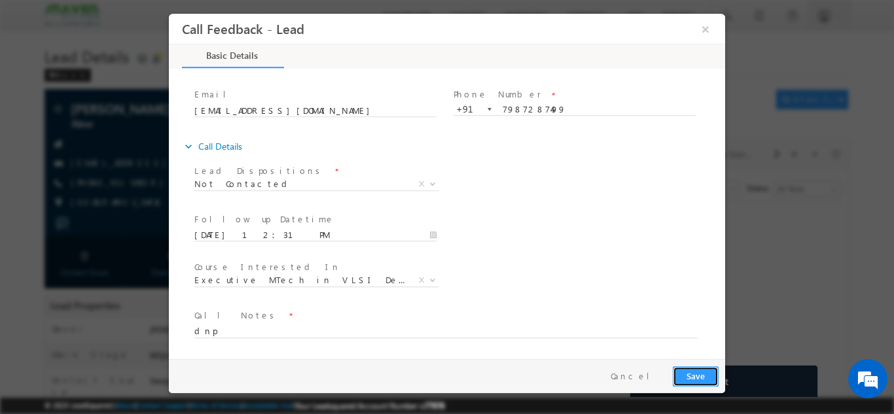
click at [695, 370] on button "Save" at bounding box center [696, 376] width 46 height 20
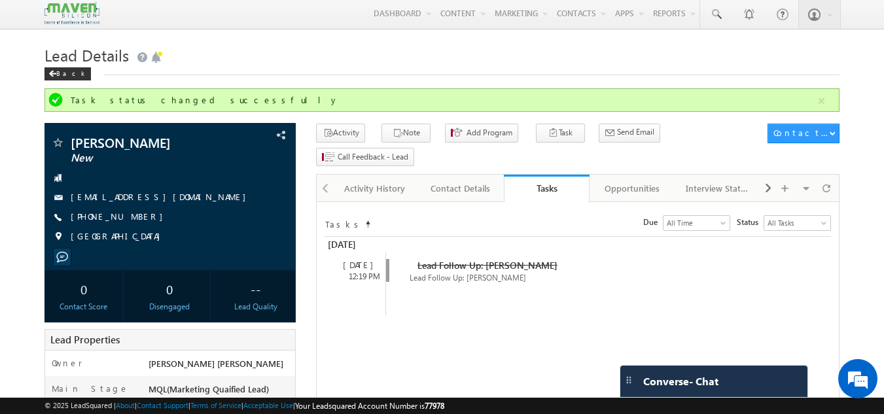
scroll to position [0, 0]
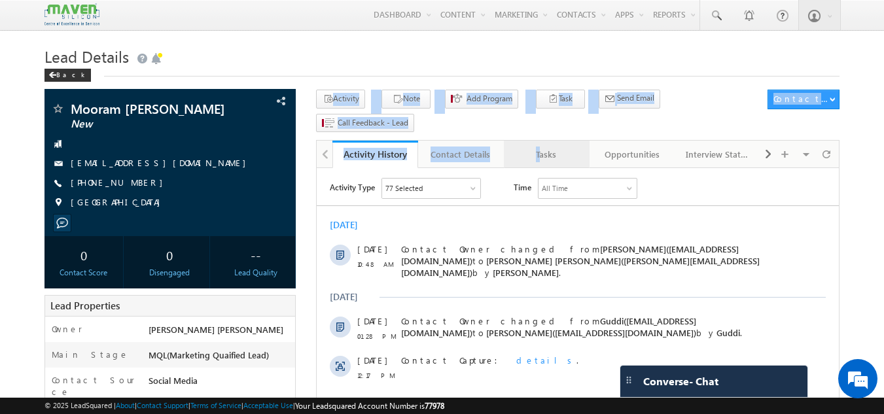
drag, startPoint x: 552, startPoint y: 117, endPoint x: 542, endPoint y: 142, distance: 26.7
click at [542, 142] on div "Activity Note Add Program Task" at bounding box center [577, 394] width 523 height 608
click at [542, 142] on link "Tasks" at bounding box center [547, 154] width 86 height 27
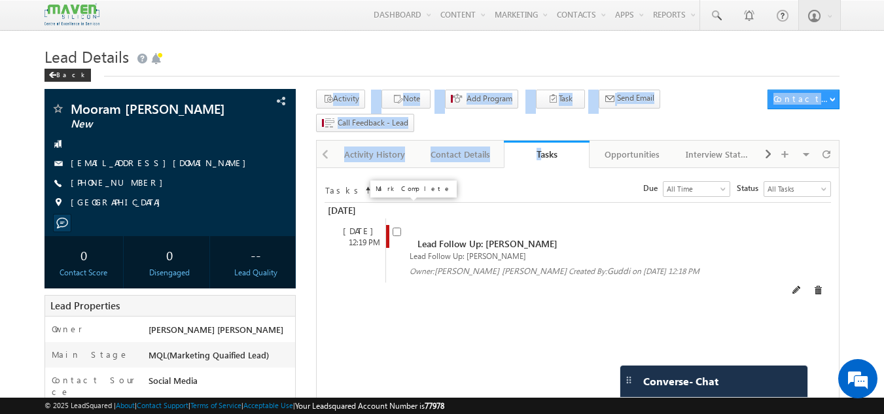
click at [395, 228] on input "checkbox" at bounding box center [397, 232] width 9 height 9
checkbox input "false"
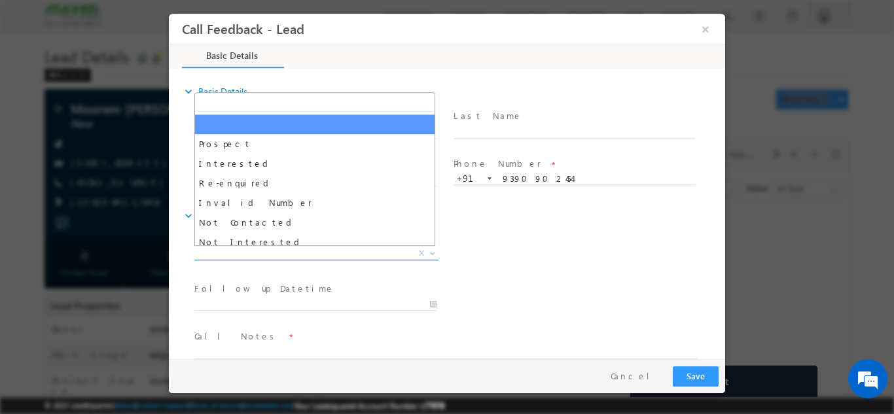
click at [260, 251] on span "X" at bounding box center [316, 253] width 244 height 13
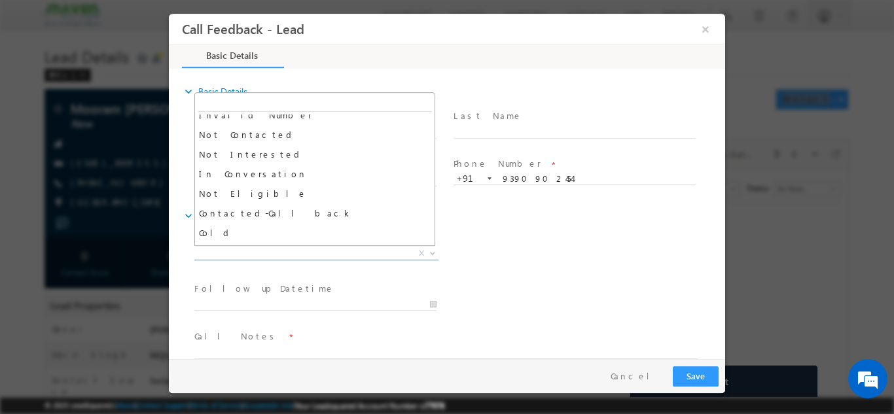
scroll to position [41, 0]
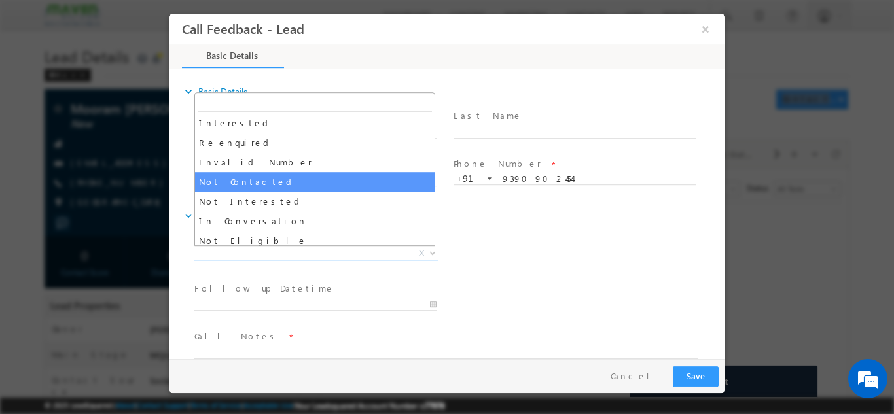
select select "Not Contacted"
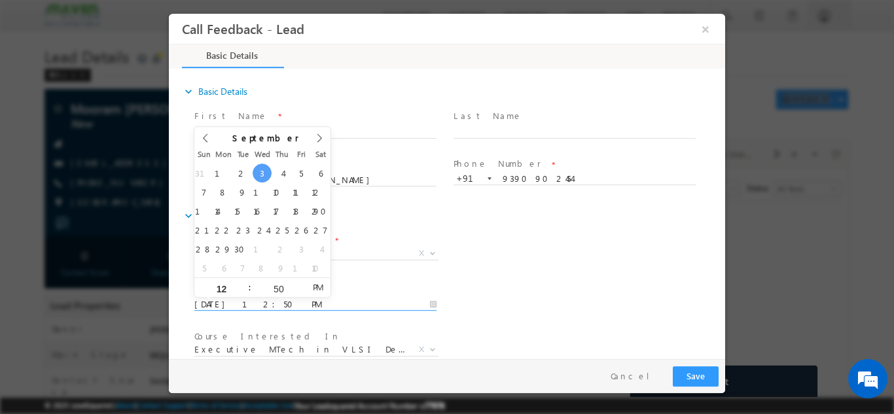
click at [427, 306] on input "03/09/2025 12:50 PM" at bounding box center [315, 304] width 242 height 13
type input "04/09/2025 12:50 PM"
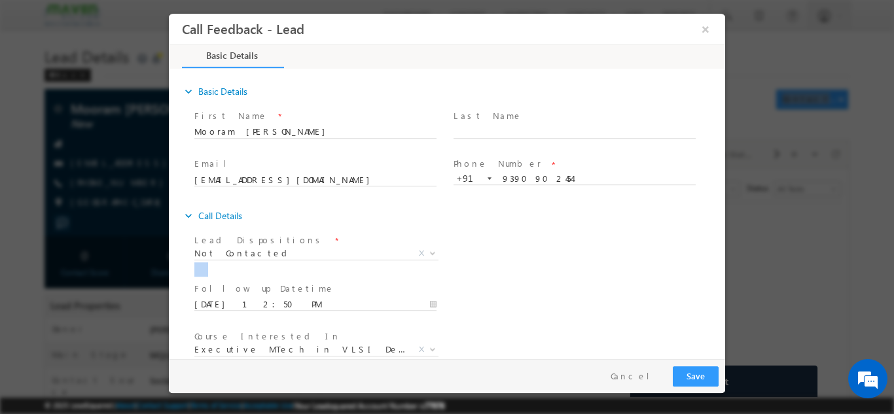
drag, startPoint x: 567, startPoint y: 289, endPoint x: 722, endPoint y: 244, distance: 160.9
click at [722, 244] on div "expand_more Basic Details First Name *" at bounding box center [450, 214] width 550 height 289
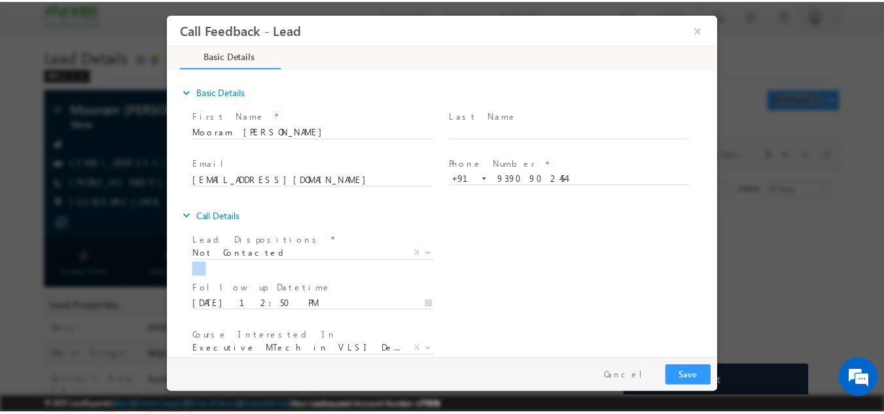
scroll to position [69, 0]
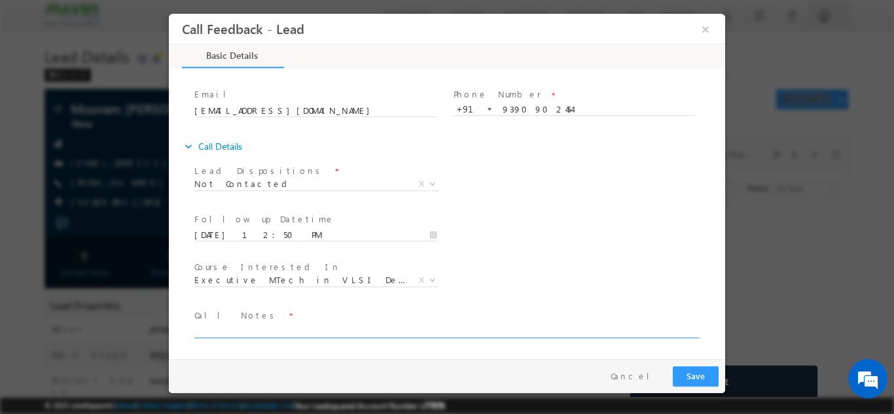
click at [610, 334] on textarea at bounding box center [445, 330] width 503 height 15
type textarea "dnp"
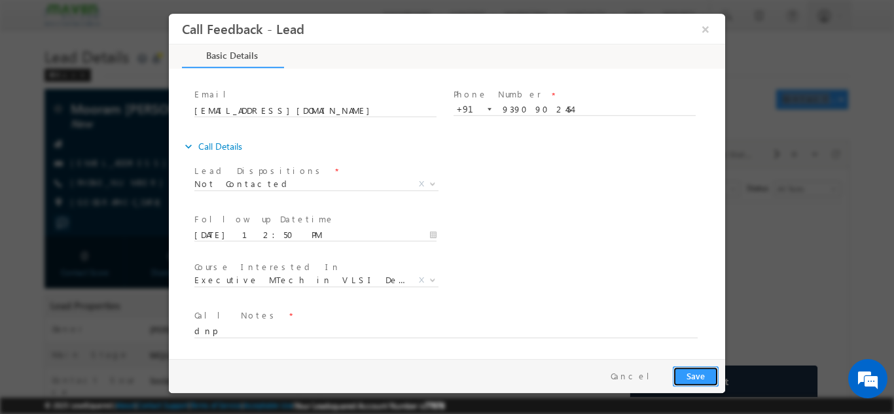
click at [704, 372] on button "Save" at bounding box center [696, 376] width 46 height 20
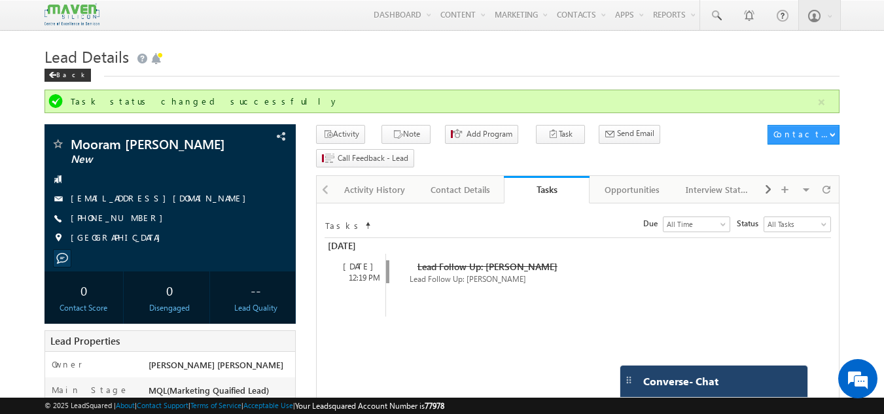
click at [705, 376] on span "Converse - Chat" at bounding box center [680, 382] width 75 height 12
